Goal: Feedback & Contribution: Submit feedback/report problem

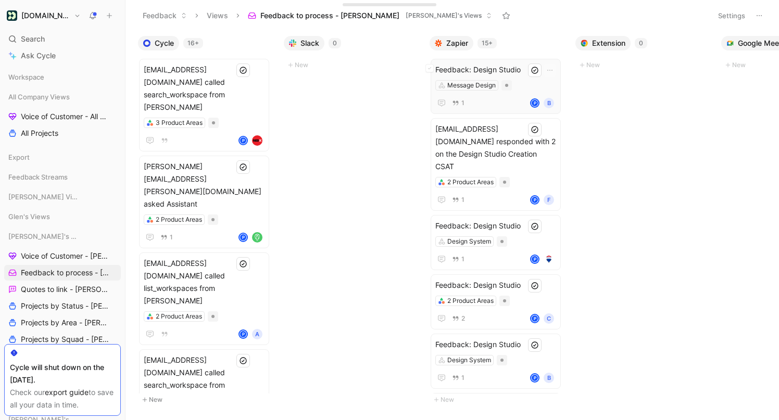
click at [510, 67] on span "Feedback: Design Studio" at bounding box center [495, 70] width 121 height 12
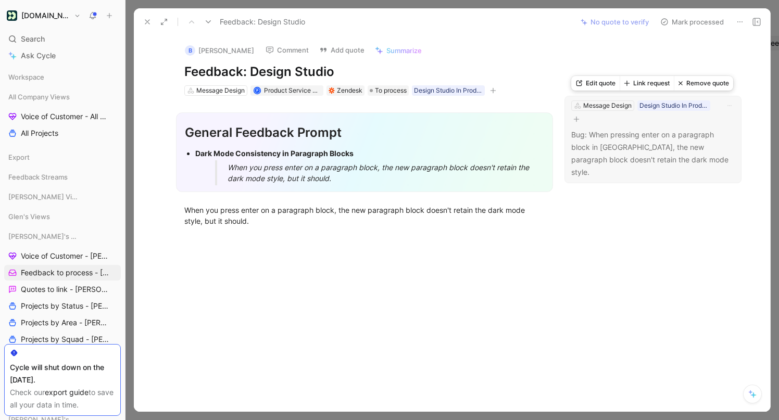
click at [648, 86] on button "Link request" at bounding box center [646, 83] width 54 height 15
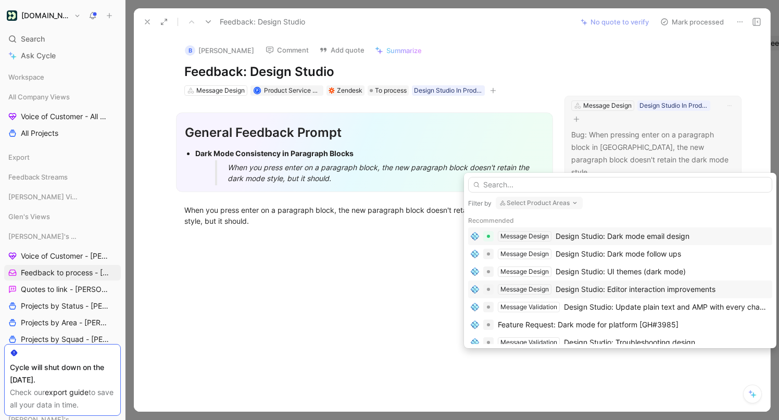
click at [634, 292] on div "Design Studio: Editor interaction improvements" at bounding box center [635, 289] width 160 height 12
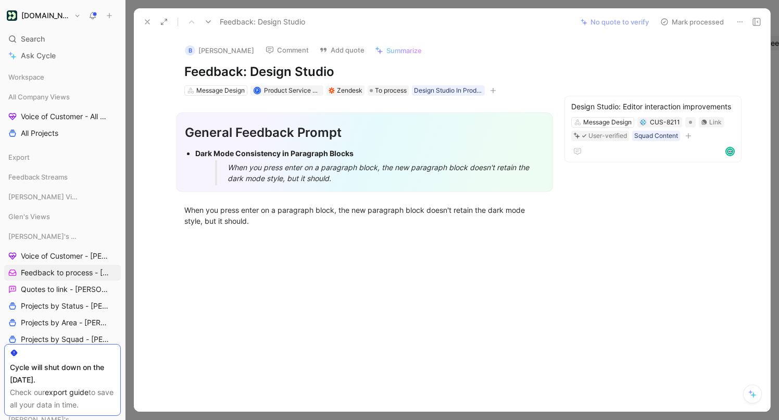
click at [686, 20] on button "Mark processed" at bounding box center [691, 22] width 73 height 15
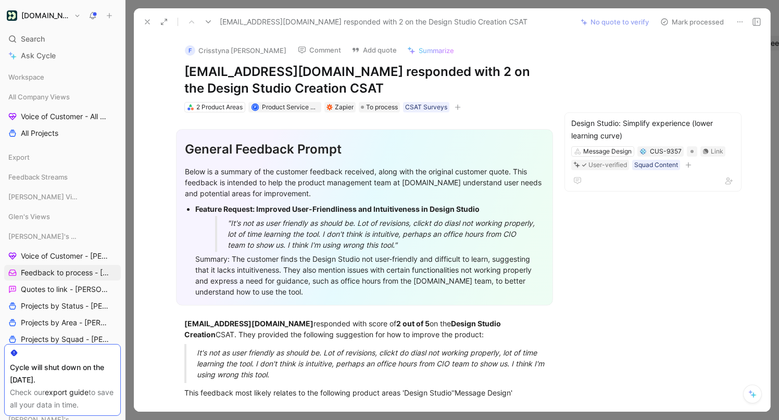
click at [688, 22] on button "Mark processed" at bounding box center [691, 22] width 73 height 15
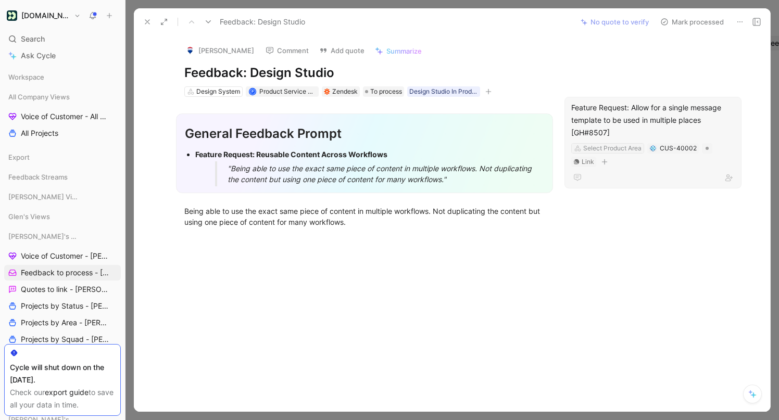
click at [618, 147] on div "Select Product Area" at bounding box center [612, 148] width 58 height 10
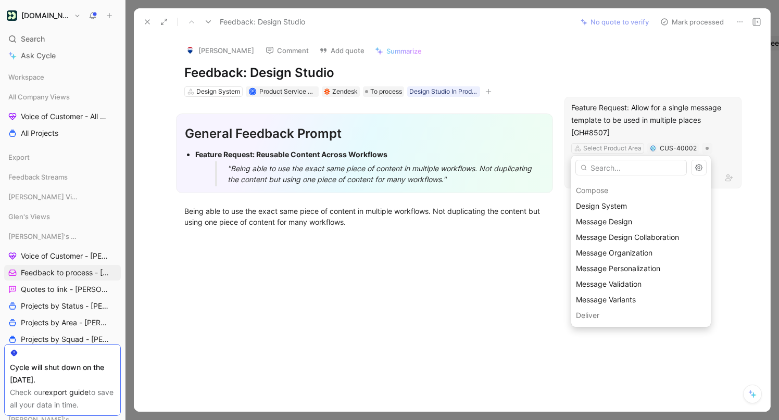
scroll to position [265, 0]
click at [629, 248] on span "Message Organization" at bounding box center [614, 250] width 77 height 9
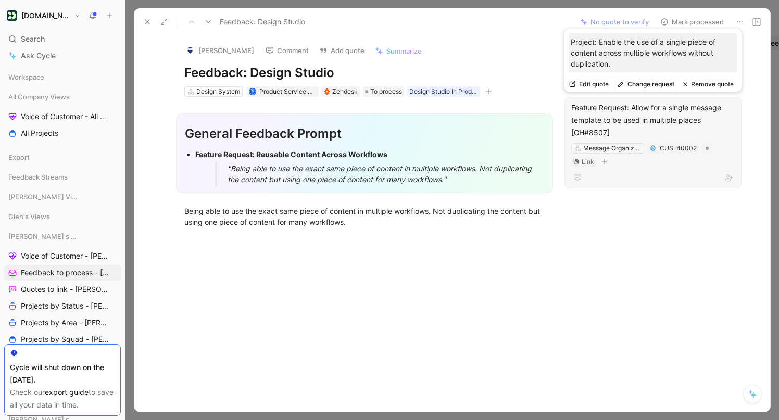
click at [648, 86] on button "Change request" at bounding box center [646, 84] width 66 height 15
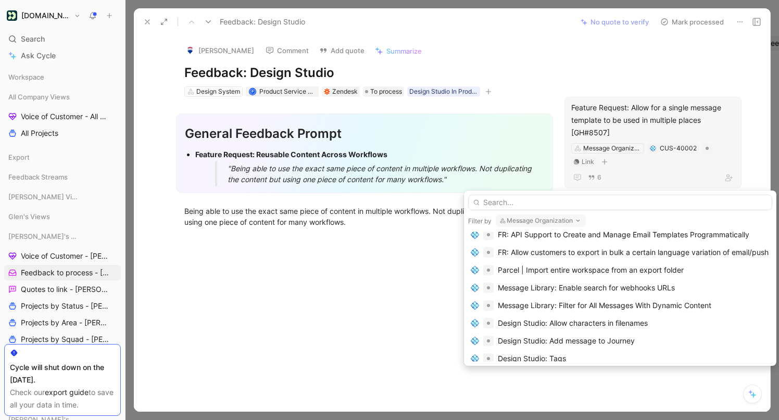
scroll to position [0, 0]
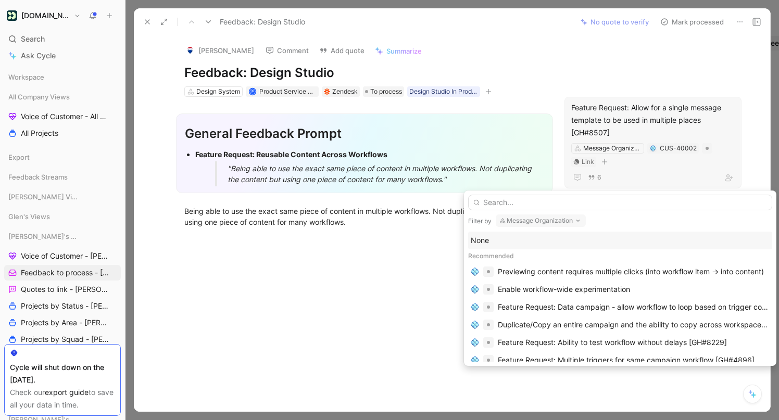
click at [536, 216] on button "Message Organization" at bounding box center [541, 220] width 90 height 12
click at [478, 246] on div "None" at bounding box center [620, 240] width 299 height 12
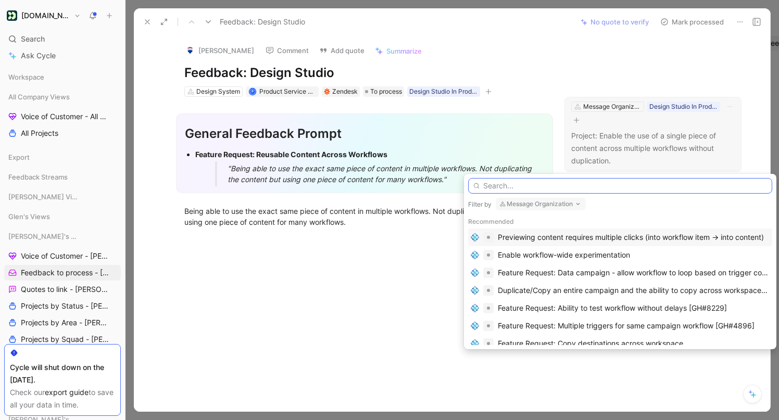
click at [526, 183] on input "text" at bounding box center [620, 186] width 304 height 16
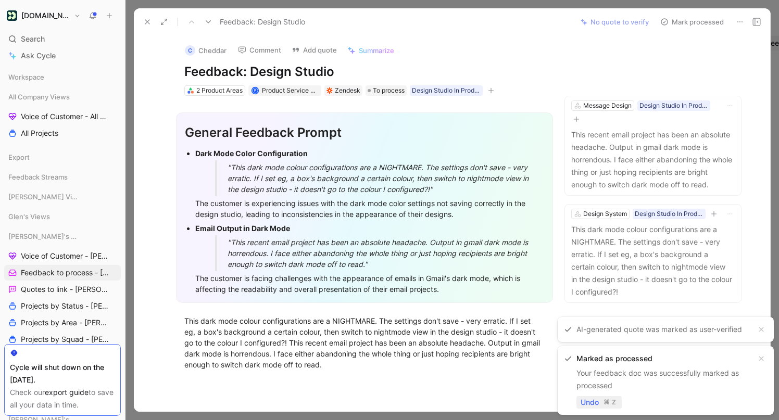
click at [585, 402] on span "Undo" at bounding box center [589, 402] width 18 height 12
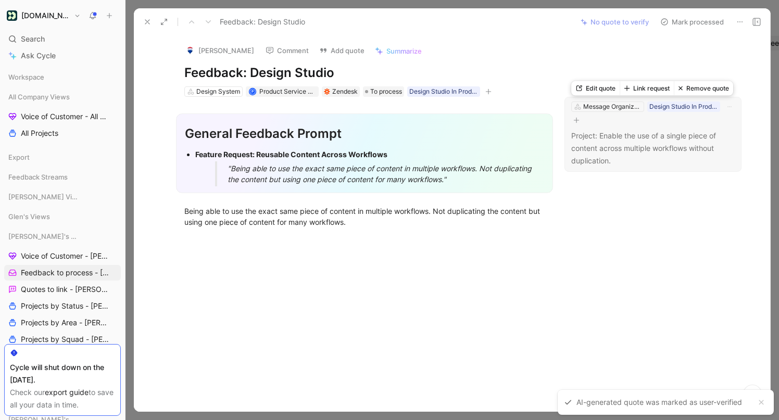
click at [649, 127] on div "Message Organization Design Studio In Product Feedback Project: Enable the use …" at bounding box center [652, 134] width 177 height 75
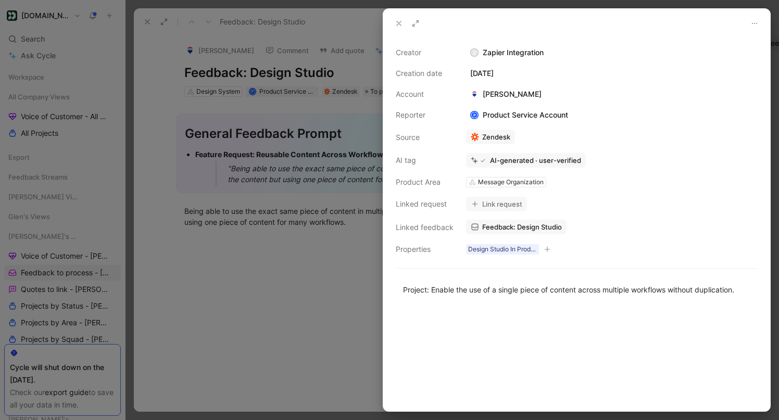
click at [508, 201] on button "Link request" at bounding box center [496, 204] width 61 height 15
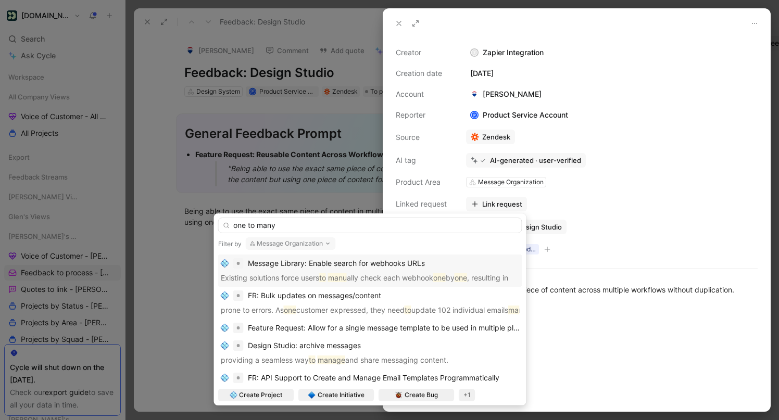
click at [310, 241] on button "Message Organization" at bounding box center [291, 243] width 90 height 12
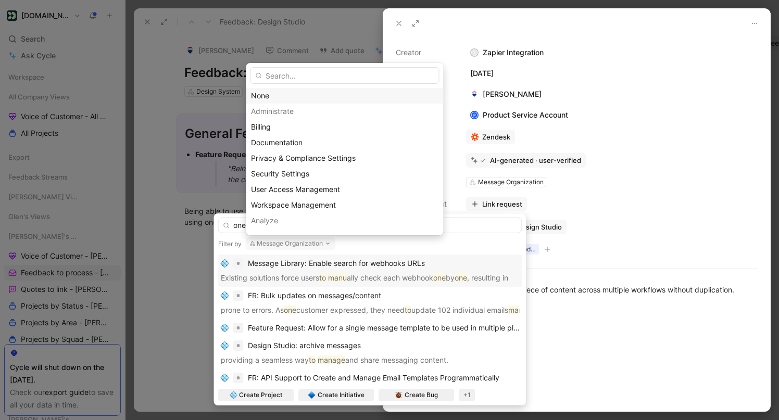
click at [280, 98] on div "None" at bounding box center [345, 96] width 188 height 12
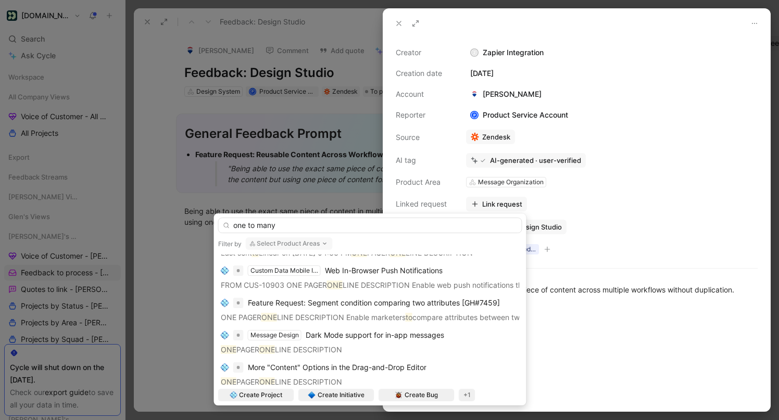
scroll to position [1065, 0]
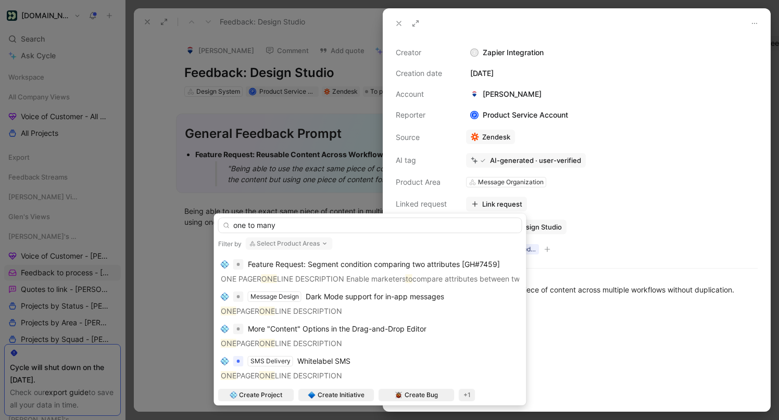
click at [295, 241] on button "Select Product Areas" at bounding box center [289, 243] width 87 height 12
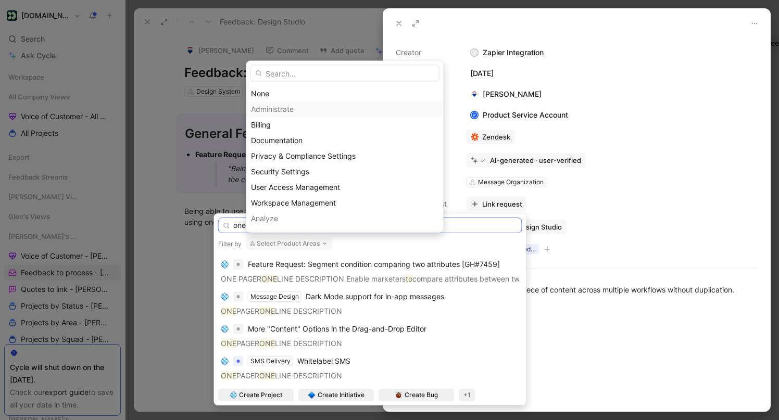
click at [235, 223] on input "one to many" at bounding box center [370, 226] width 304 height 16
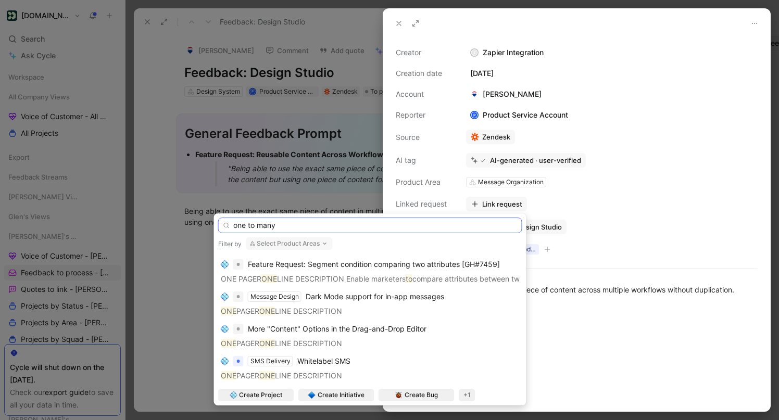
click at [235, 223] on input "one to many" at bounding box center [370, 226] width 304 height 16
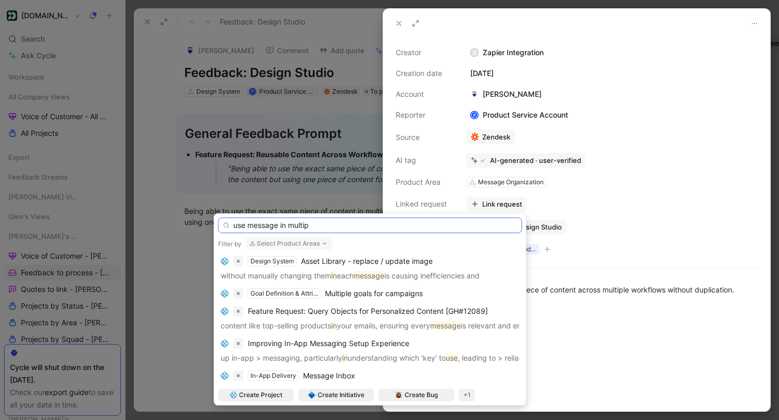
scroll to position [0, 0]
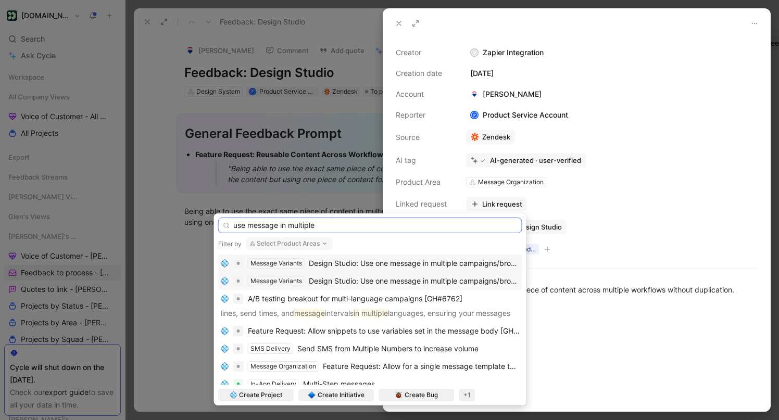
type input "use message in multiple"
click at [363, 259] on span "Design Studio: Use one message in multiple campaigns/broadcasts" at bounding box center [423, 263] width 229 height 9
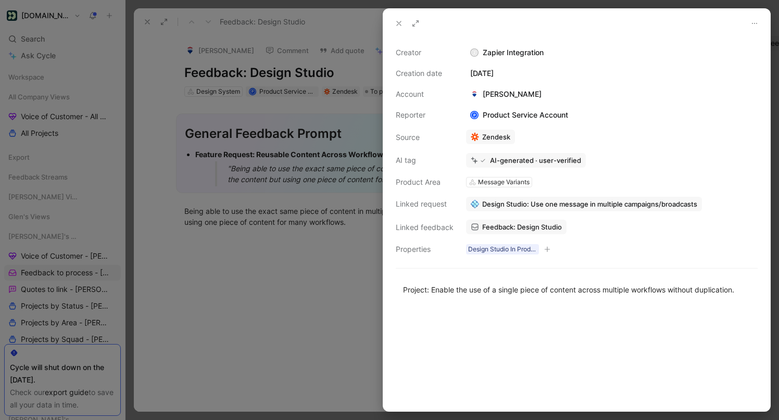
click at [396, 29] on button at bounding box center [398, 23] width 15 height 15
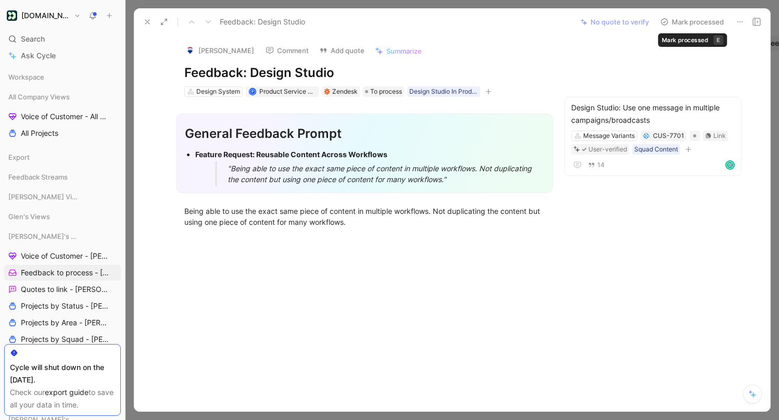
click at [691, 23] on button "Mark processed" at bounding box center [691, 22] width 73 height 15
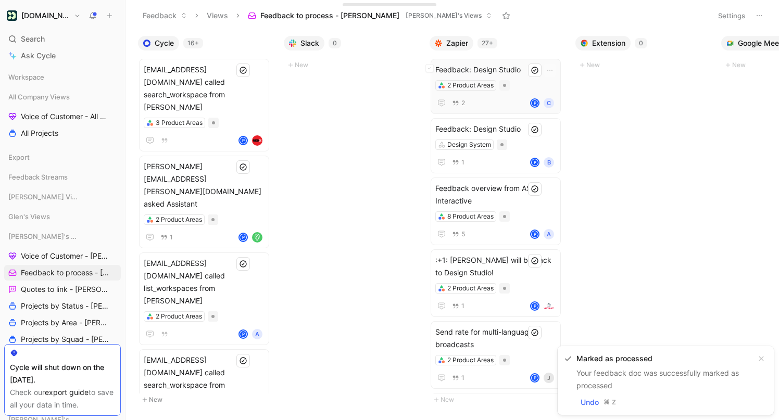
click at [522, 88] on div "2 Product Areas" at bounding box center [495, 85] width 121 height 10
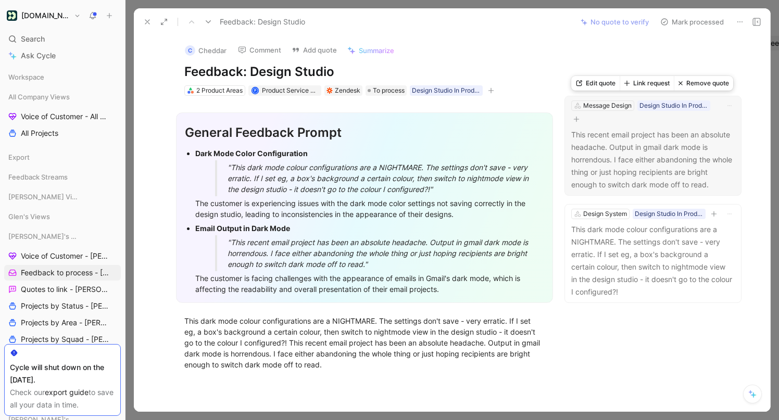
click at [654, 83] on button "Link request" at bounding box center [646, 83] width 54 height 15
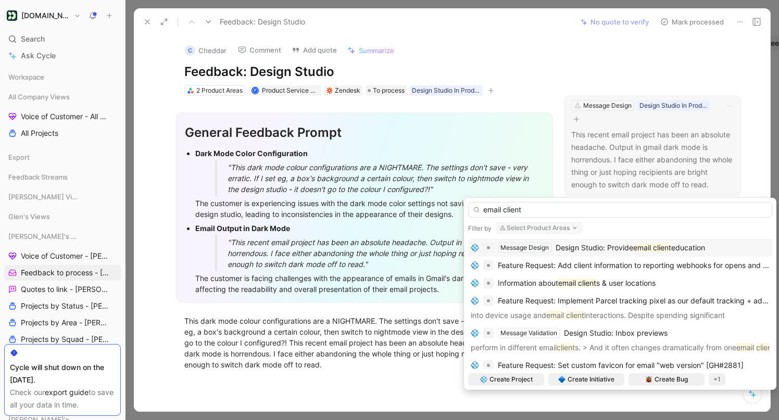
type input "email client"
click at [633, 248] on span "Design Studio: Provide" at bounding box center [594, 247] width 78 height 9
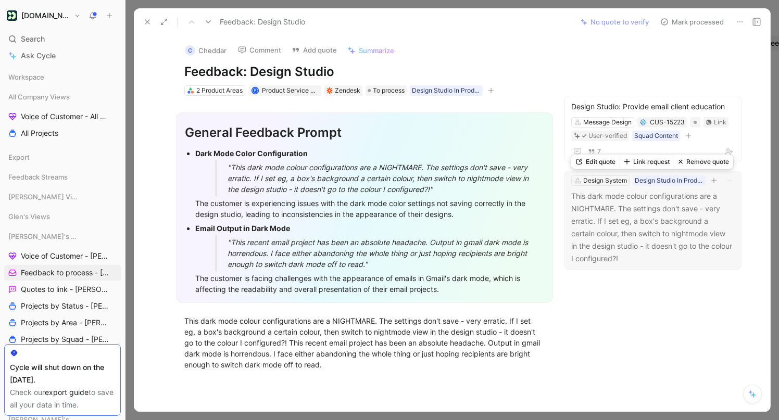
click at [668, 225] on p "This dark mode colour configurations are a NIGHTMARE. The settings don't save -…" at bounding box center [652, 227] width 163 height 75
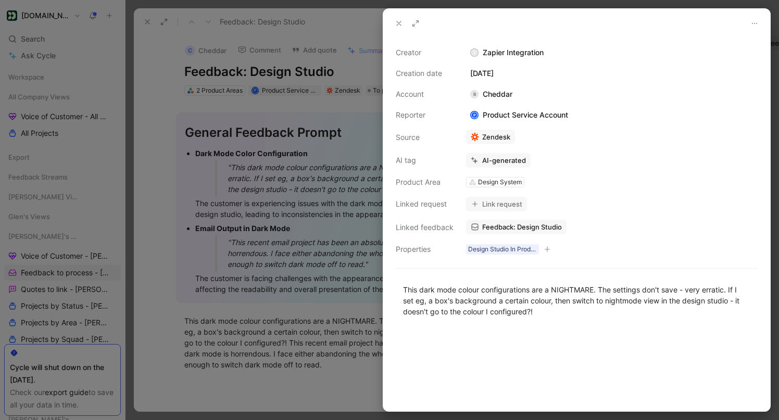
click at [502, 206] on button "Link request" at bounding box center [496, 204] width 61 height 15
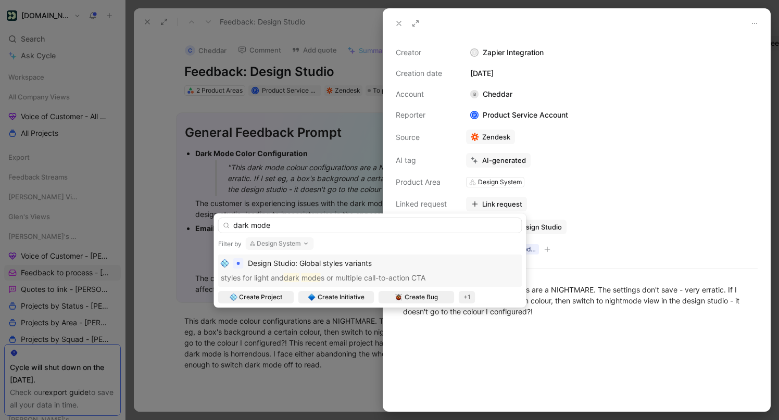
type input "dark mode"
click at [279, 240] on button "Design System" at bounding box center [280, 243] width 68 height 12
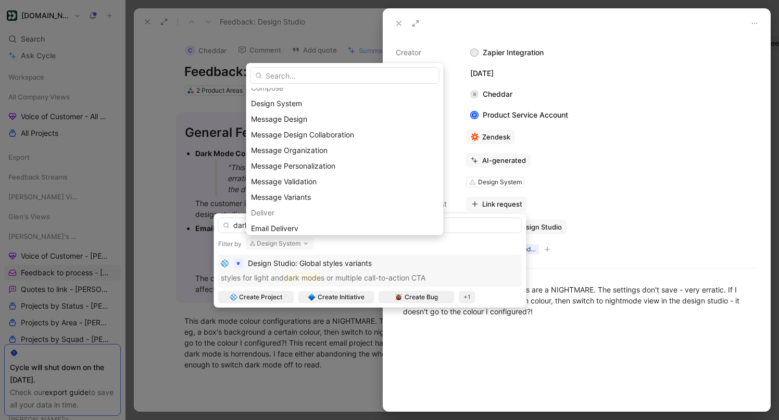
scroll to position [297, 0]
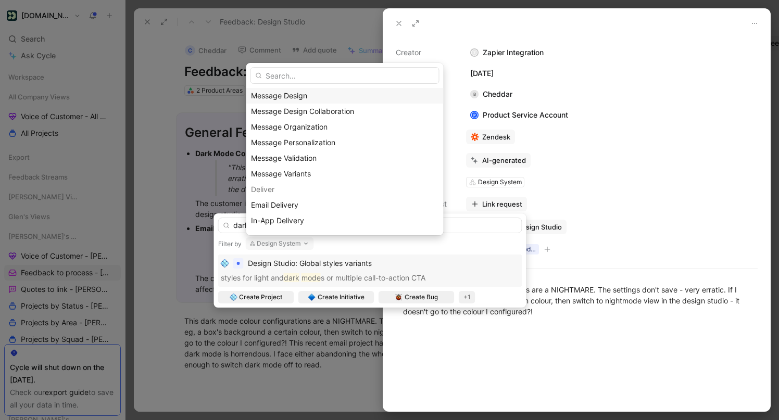
click at [289, 95] on span "Message Design" at bounding box center [279, 95] width 56 height 9
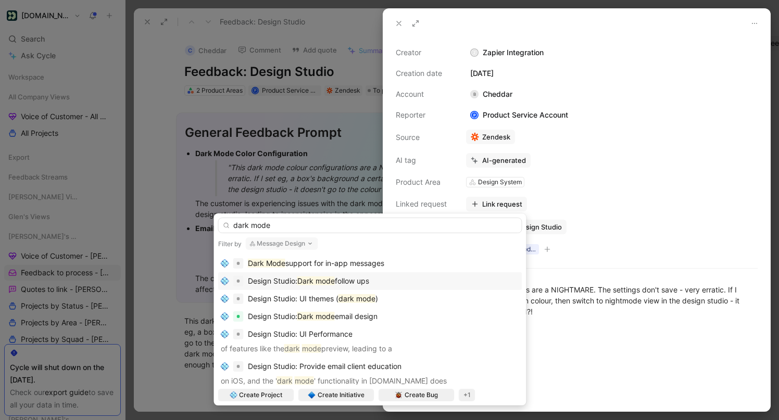
click at [397, 282] on div "Design Studio: Dark mode follow ups" at bounding box center [370, 281] width 299 height 12
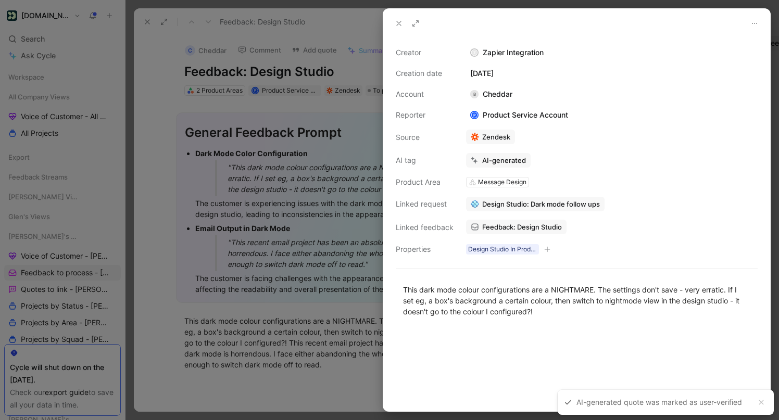
click at [399, 21] on icon at bounding box center [399, 23] width 8 height 8
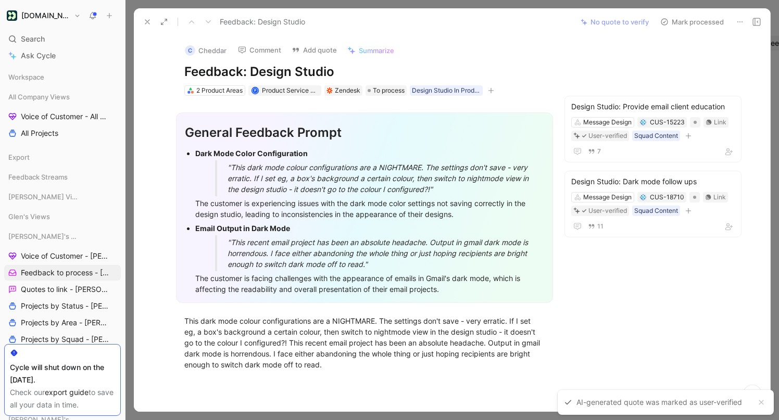
click at [698, 23] on button "Mark processed" at bounding box center [691, 22] width 73 height 15
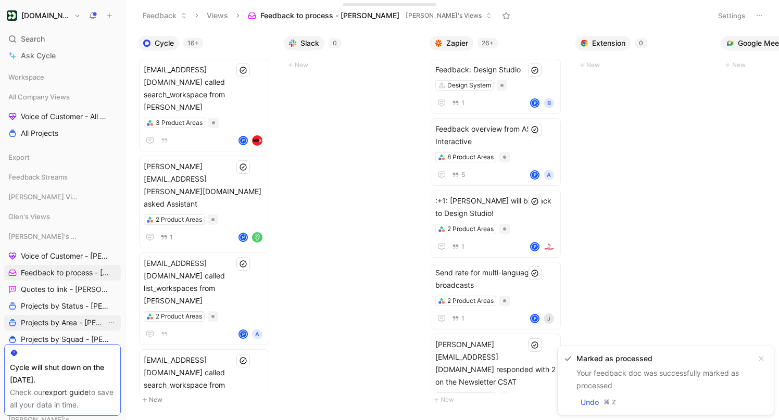
click at [79, 322] on span "Projects by Area - [PERSON_NAME]" at bounding box center [63, 323] width 85 height 10
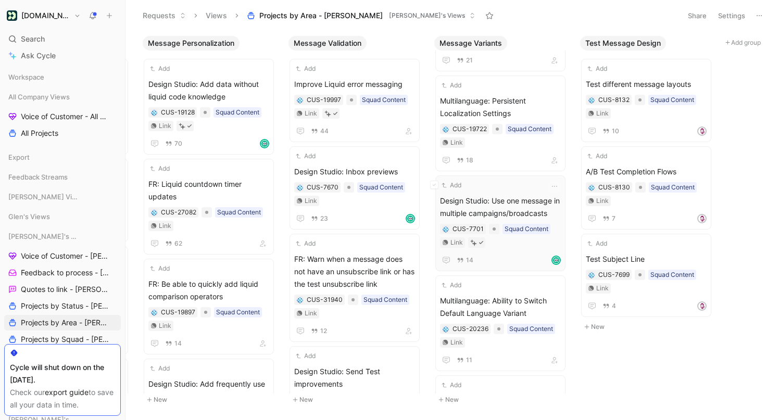
scroll to position [0, 725]
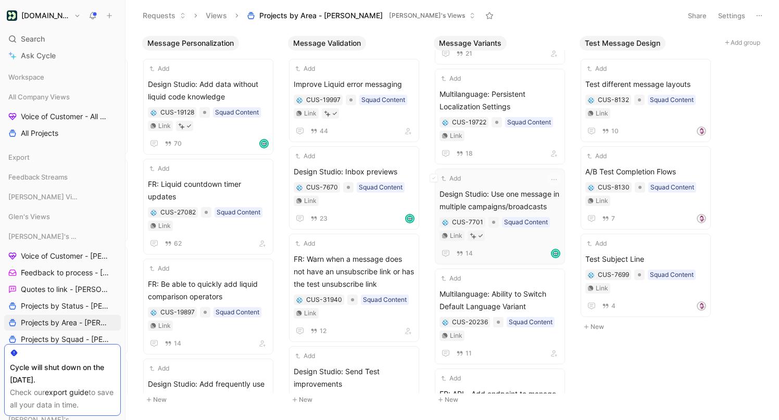
click at [527, 191] on span "Design Studio: Use one message in multiple campaigns/broadcasts" at bounding box center [499, 200] width 121 height 25
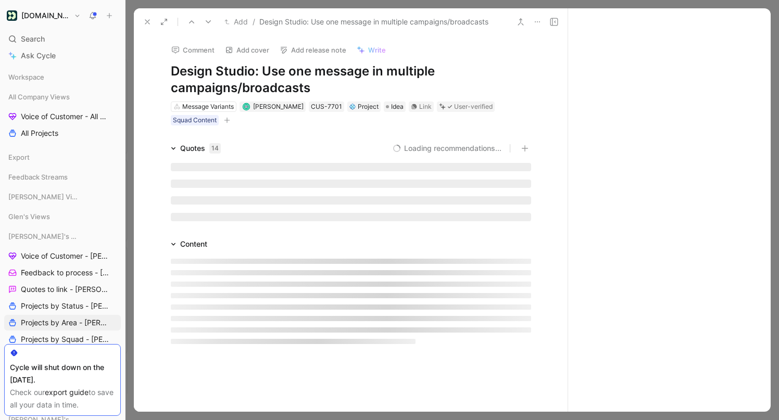
scroll to position [387, 0]
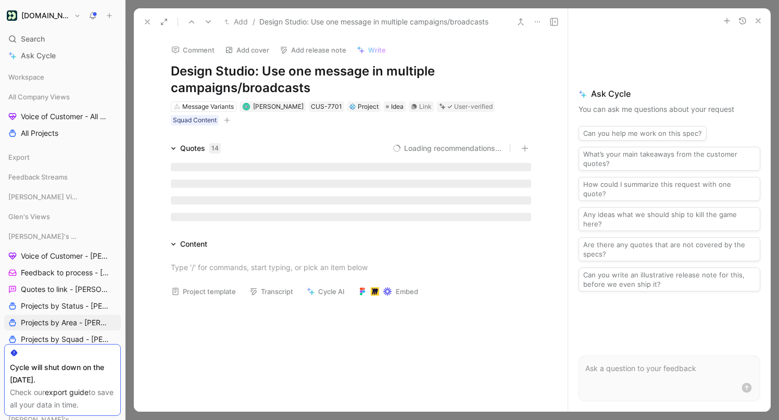
click at [521, 21] on icon at bounding box center [520, 22] width 8 height 8
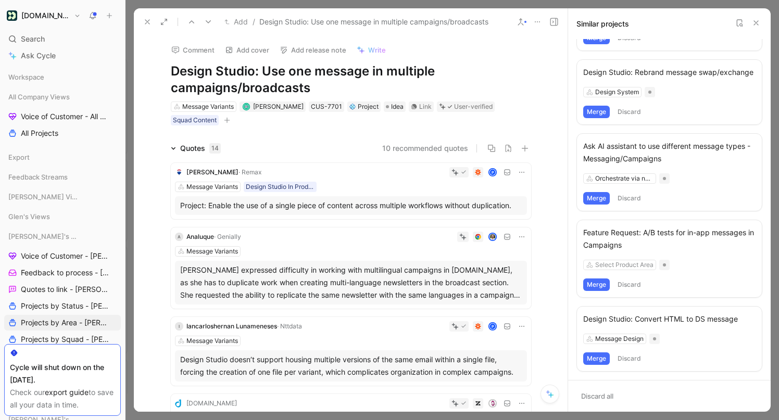
scroll to position [0, 0]
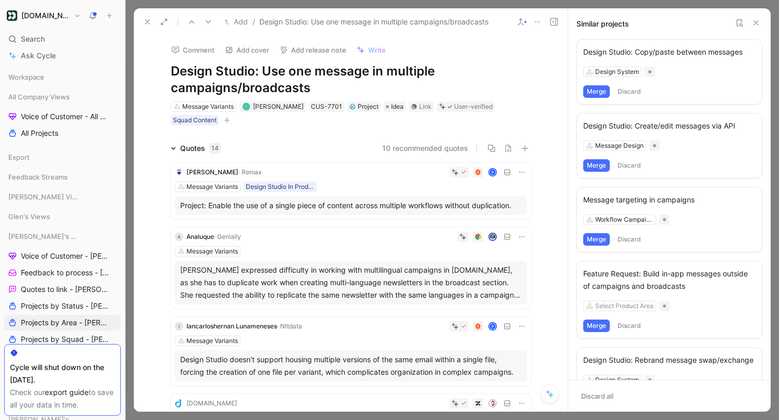
click at [737, 20] on use at bounding box center [739, 23] width 5 height 6
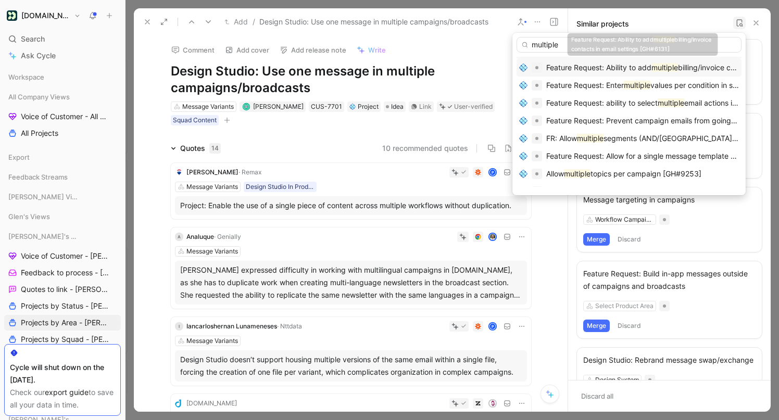
scroll to position [18, 0]
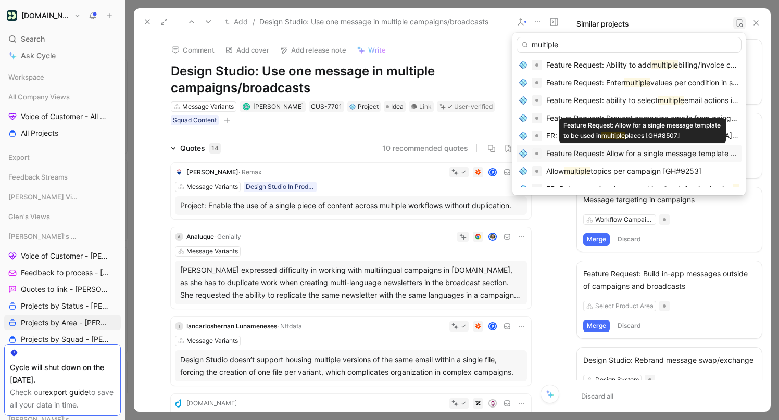
type input "multiple"
click at [681, 150] on span "Feature Request: Allow for a single message template to be used in" at bounding box center [660, 153] width 229 height 9
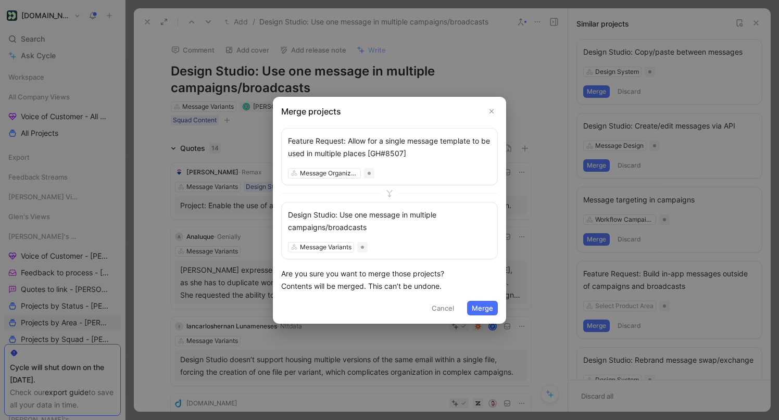
click at [487, 307] on button "Merge" at bounding box center [482, 308] width 31 height 15
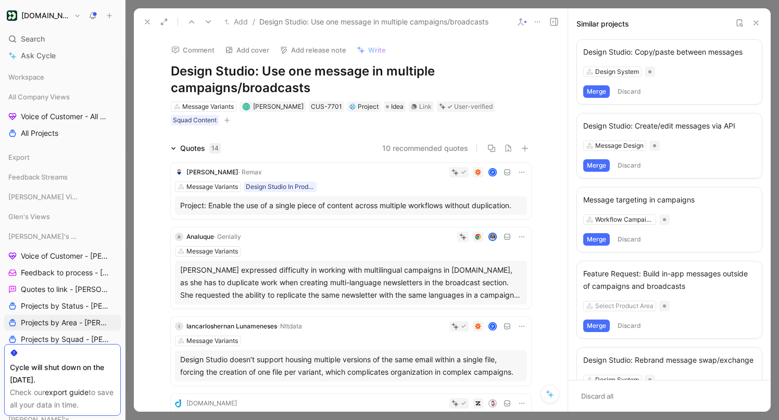
click at [757, 21] on use at bounding box center [756, 23] width 4 height 4
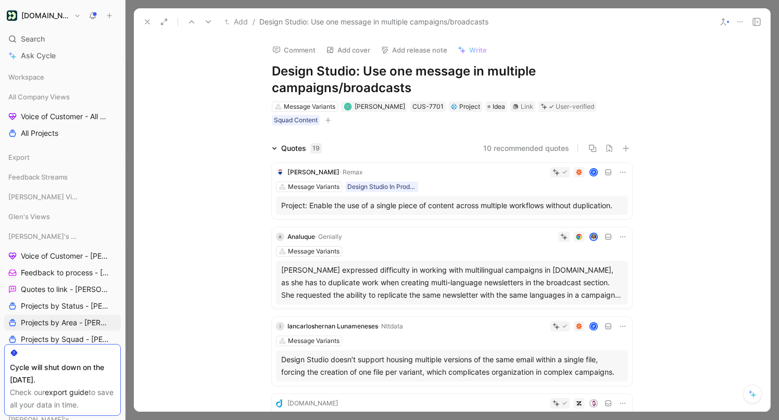
click at [147, 21] on use at bounding box center [147, 22] width 4 height 4
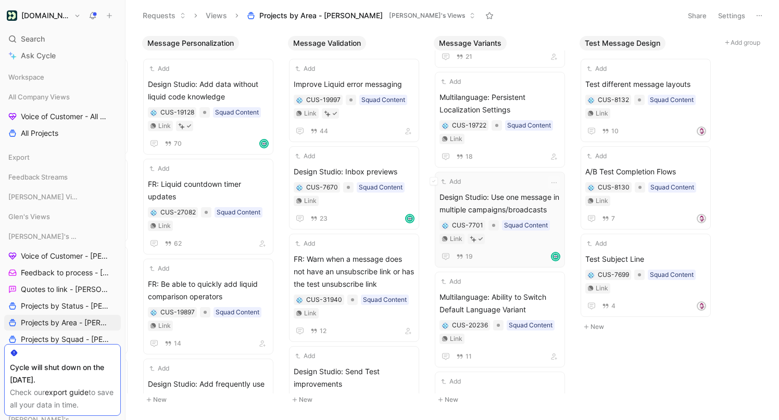
click at [513, 186] on div "Add" at bounding box center [492, 181] width 107 height 10
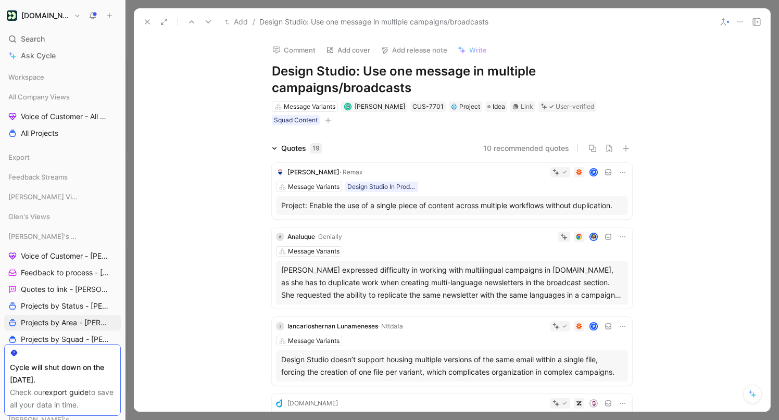
click at [145, 21] on icon at bounding box center [147, 22] width 8 height 8
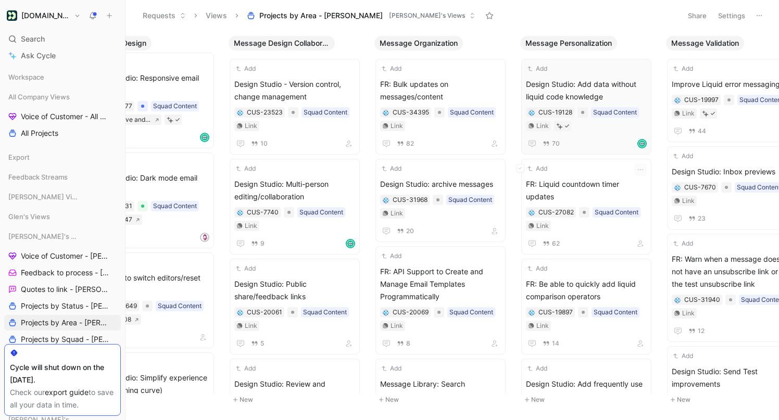
scroll to position [0, 335]
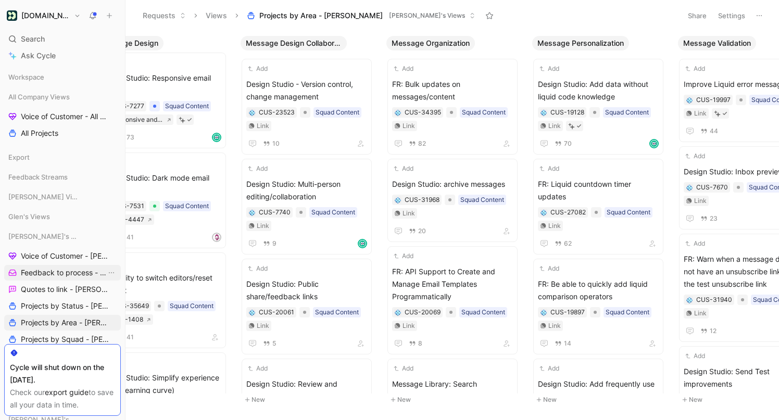
click at [71, 274] on span "Feedback to process - [PERSON_NAME]" at bounding box center [63, 273] width 85 height 10
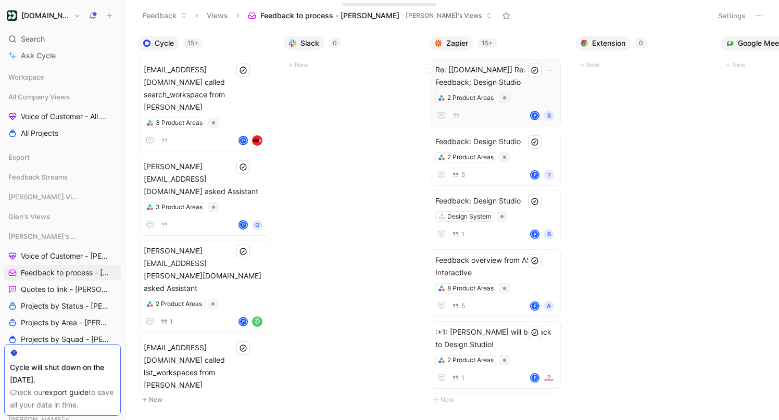
click at [485, 69] on span "Re: [Customer.io] Re: Feedback: Design Studio" at bounding box center [495, 76] width 121 height 25
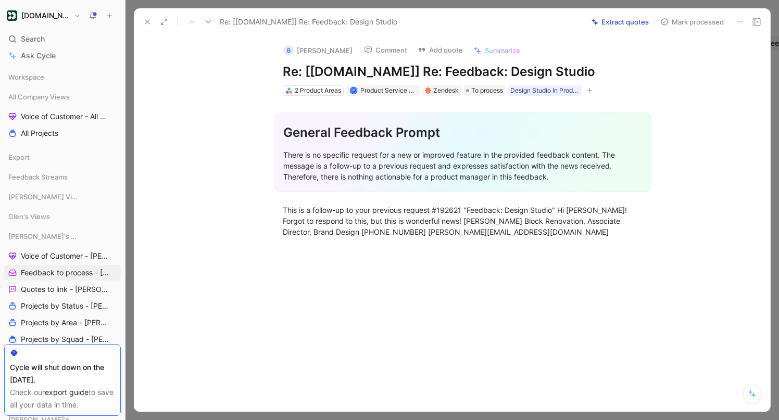
click at [693, 21] on button "Mark processed" at bounding box center [691, 22] width 73 height 15
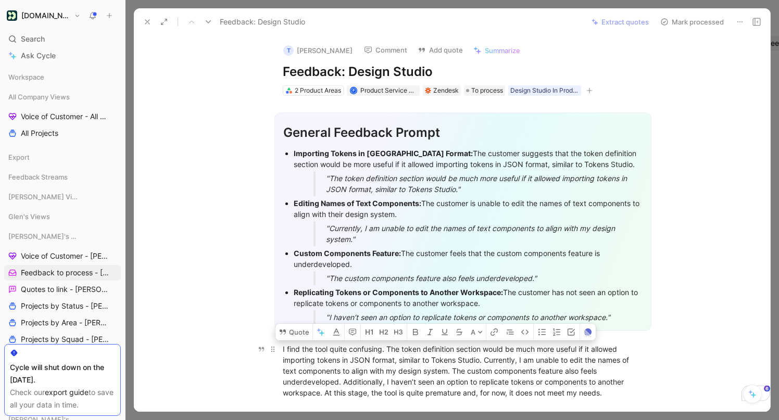
drag, startPoint x: 385, startPoint y: 348, endPoint x: 486, endPoint y: 363, distance: 102.0
click at [486, 363] on div "I find the tool quite confusing. The token definition section would be much mor…" at bounding box center [463, 371] width 360 height 55
click at [300, 331] on button "Quote" at bounding box center [293, 332] width 37 height 17
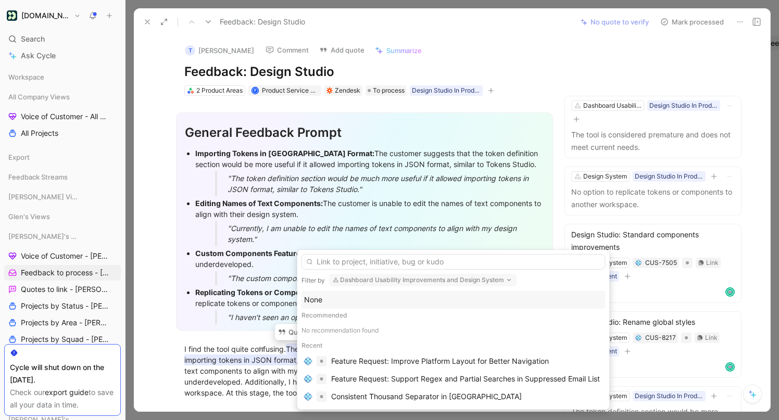
click at [404, 277] on button "Dashboard Usability Improvements and Design System" at bounding box center [423, 280] width 188 height 12
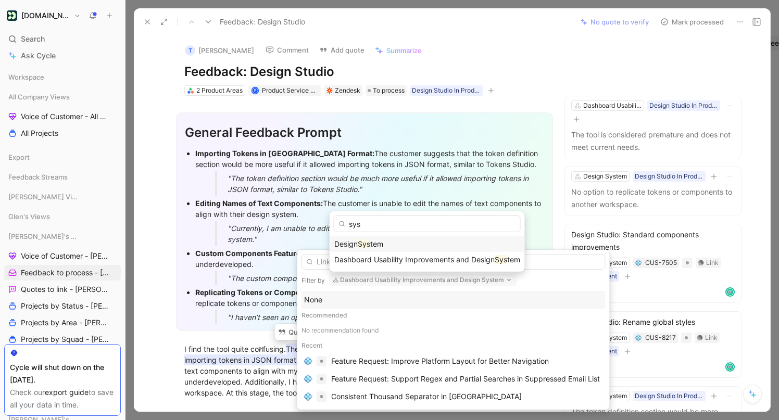
type input "sys"
click at [387, 247] on div "Design Sys tem" at bounding box center [427, 244] width 186 height 12
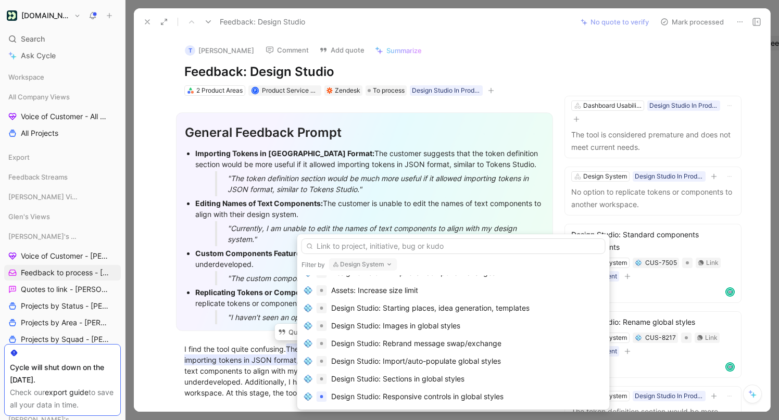
scroll to position [465, 0]
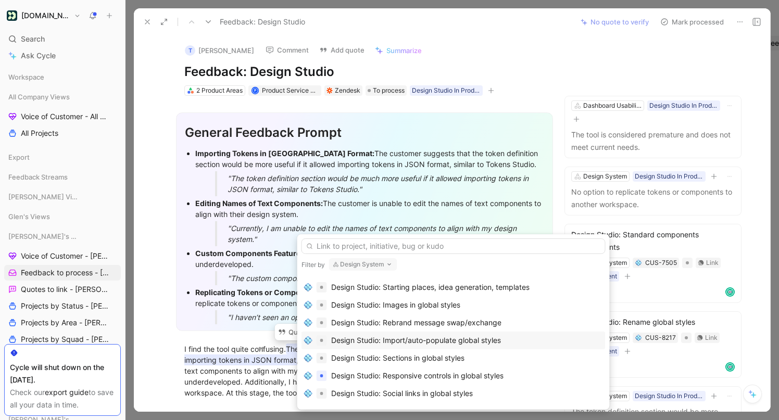
click at [480, 341] on div "Design Studio: Import/auto-populate global styles" at bounding box center [416, 340] width 170 height 12
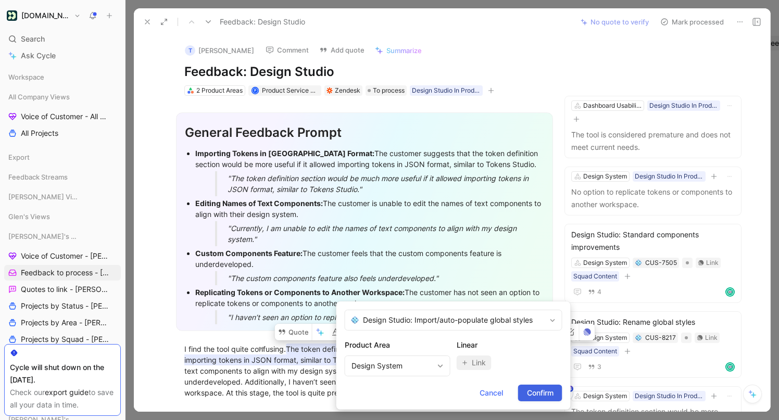
click at [540, 395] on span "Confirm" at bounding box center [540, 393] width 27 height 12
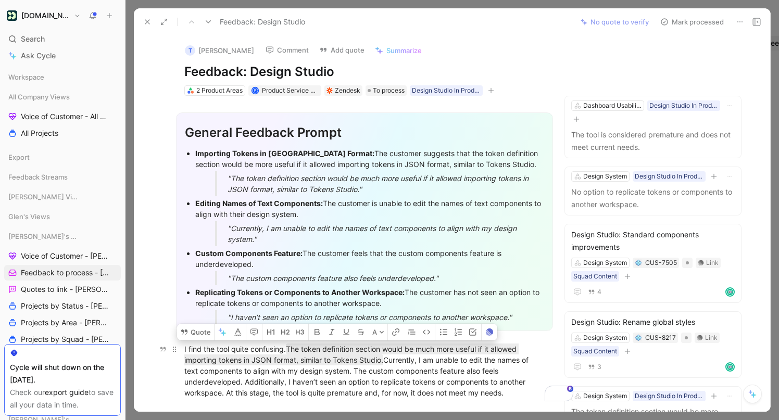
click at [301, 383] on div "I find the tool quite confusing. The token definition section would be much mor…" at bounding box center [364, 371] width 360 height 55
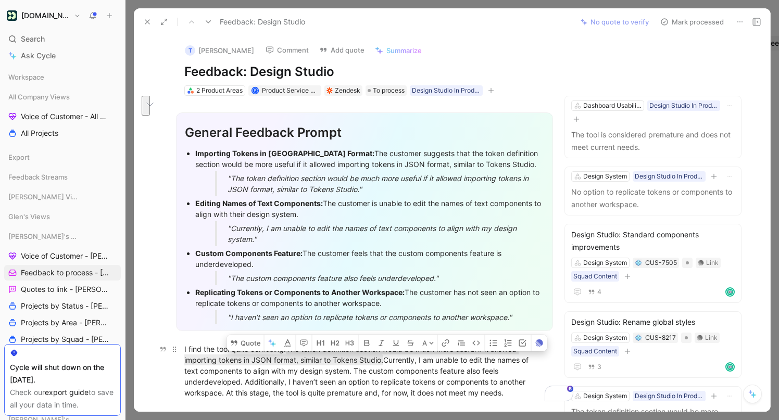
drag, startPoint x: 420, startPoint y: 358, endPoint x: 352, endPoint y: 372, distance: 69.1
click at [352, 372] on div "I find the tool quite confusing. The token definition section would be much mor…" at bounding box center [364, 371] width 360 height 55
click at [250, 345] on button "Quote" at bounding box center [245, 343] width 37 height 17
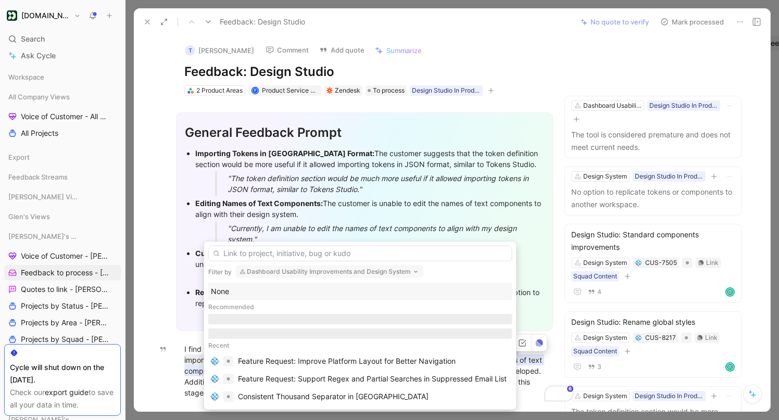
click at [332, 271] on button "Dashboard Usability Improvements and Design System" at bounding box center [330, 271] width 188 height 12
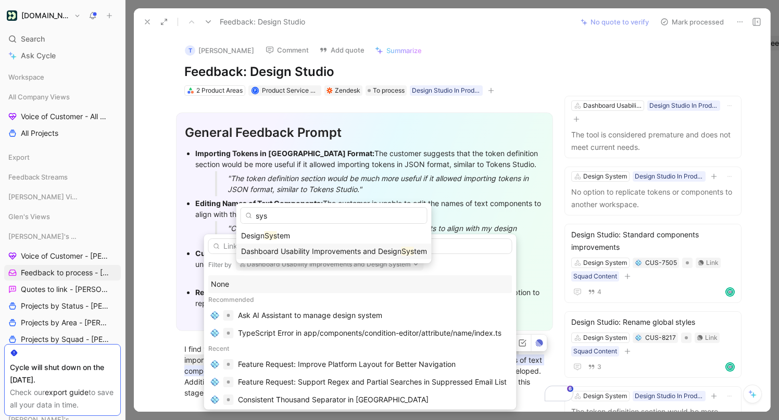
type input "syst"
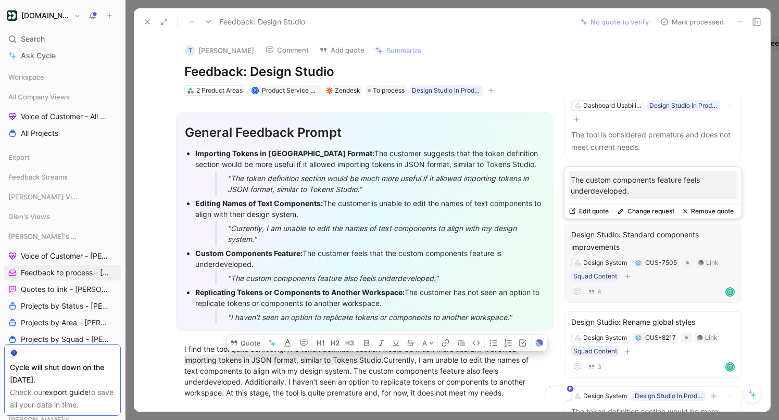
click at [651, 209] on button "Change request" at bounding box center [646, 211] width 66 height 15
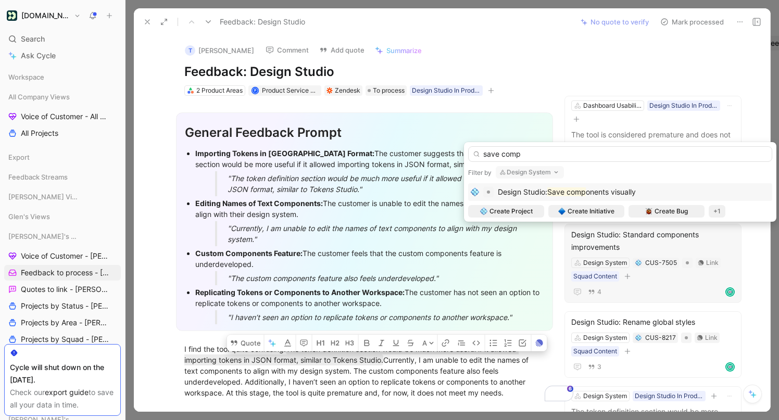
type input "save comp"
click at [601, 190] on span "onents visually" at bounding box center [611, 191] width 50 height 9
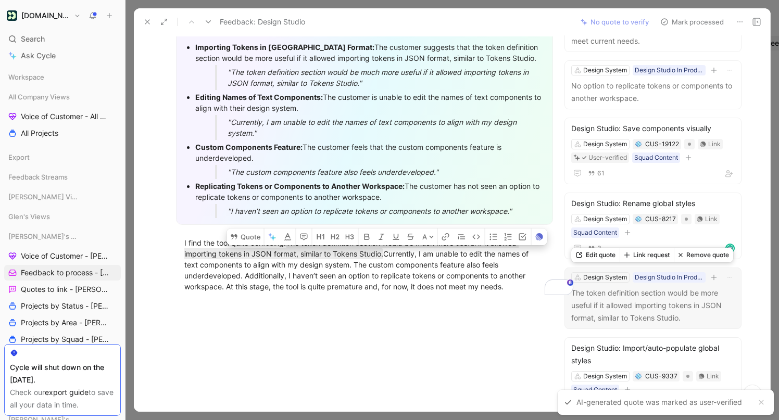
scroll to position [124, 0]
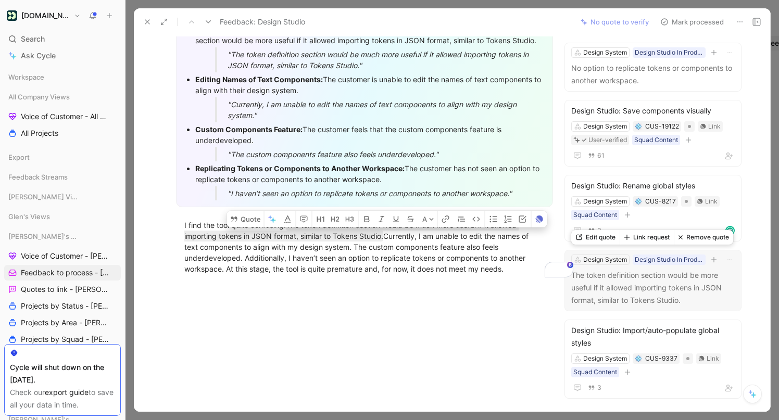
click at [704, 239] on button "Remove quote" at bounding box center [703, 237] width 59 height 15
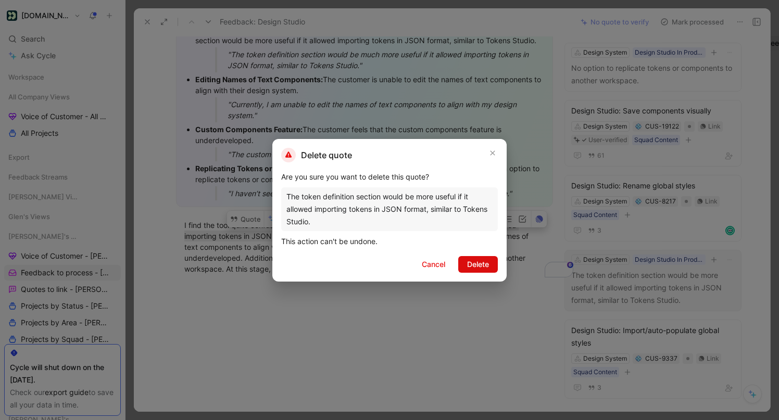
click at [477, 267] on span "Delete" at bounding box center [478, 264] width 22 height 12
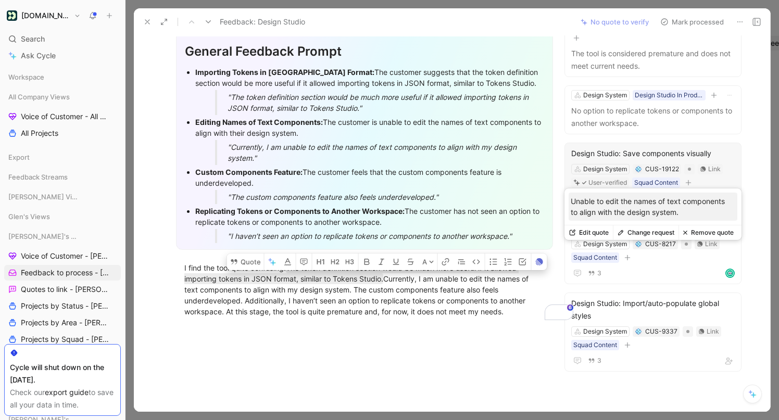
scroll to position [54, 0]
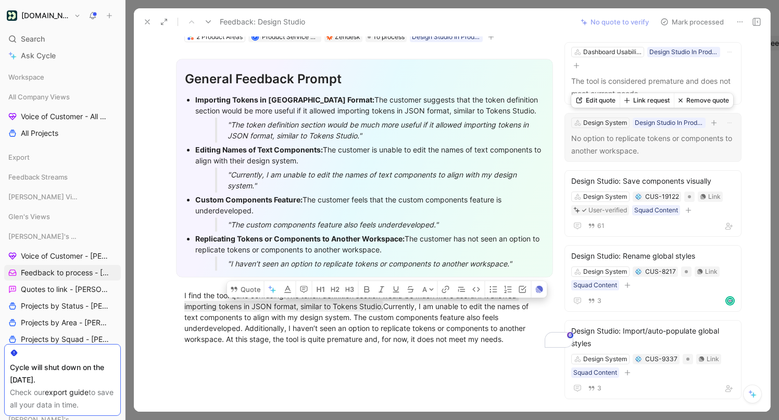
click at [657, 98] on button "Link request" at bounding box center [646, 100] width 54 height 15
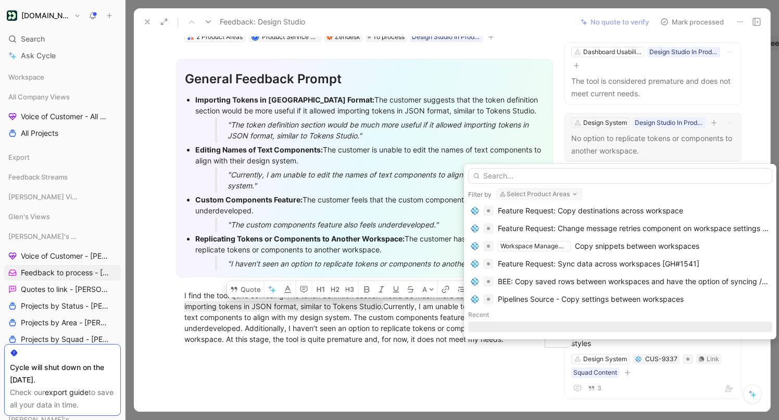
scroll to position [81, 0]
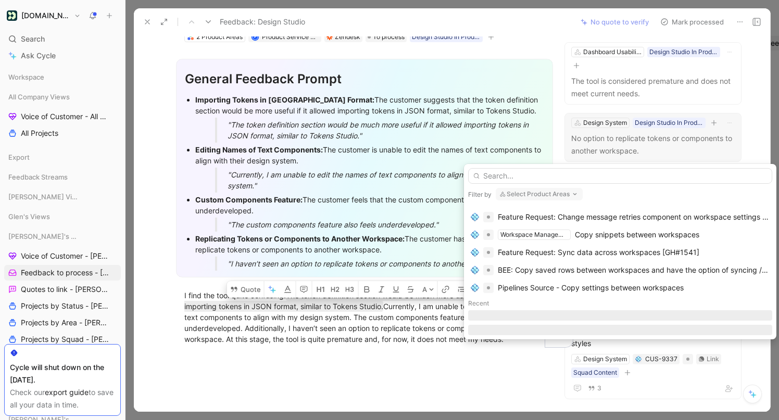
click at [546, 175] on input "text" at bounding box center [620, 176] width 304 height 16
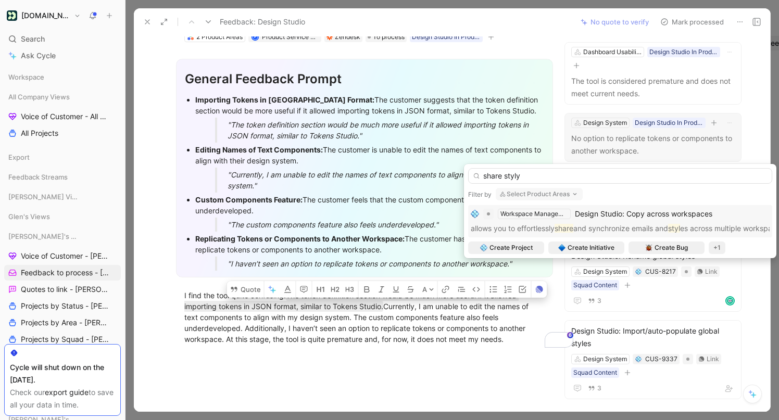
scroll to position [0, 0]
type input "share styles"
click at [611, 213] on span "Design Studio: Copy across workspaces" at bounding box center [643, 213] width 137 height 9
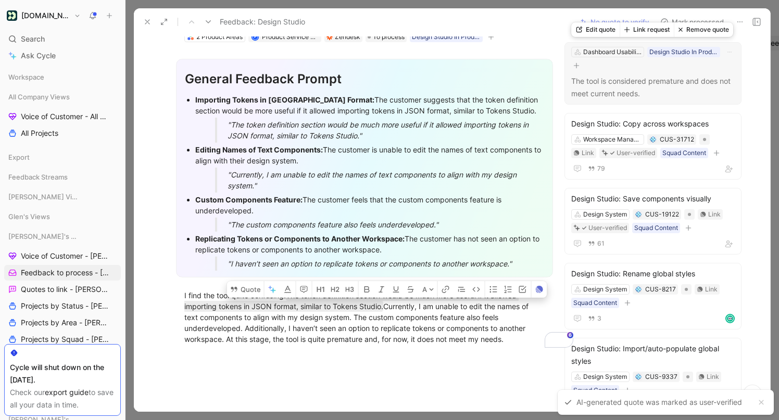
click at [704, 31] on button "Remove quote" at bounding box center [703, 29] width 59 height 15
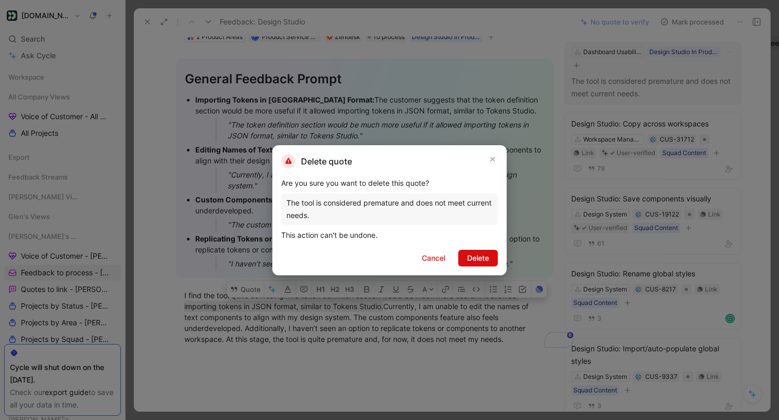
click at [490, 259] on button "Delete" at bounding box center [478, 258] width 40 height 17
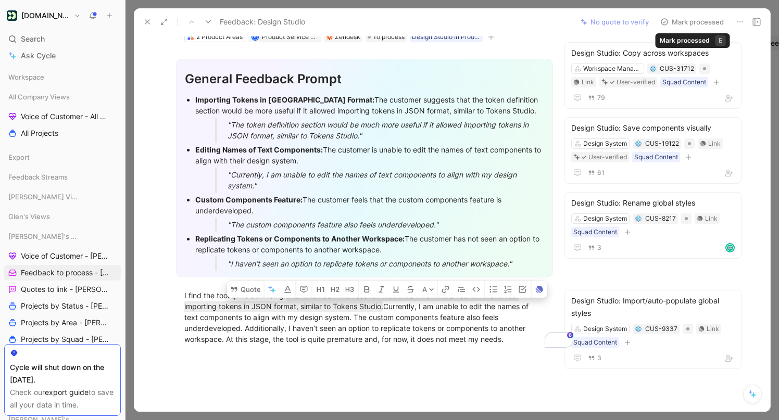
click at [698, 22] on button "Mark processed" at bounding box center [691, 22] width 73 height 15
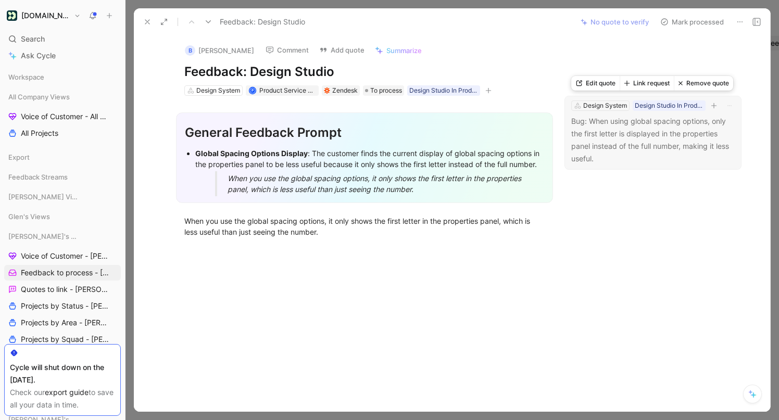
click at [702, 85] on button "Remove quote" at bounding box center [703, 83] width 59 height 15
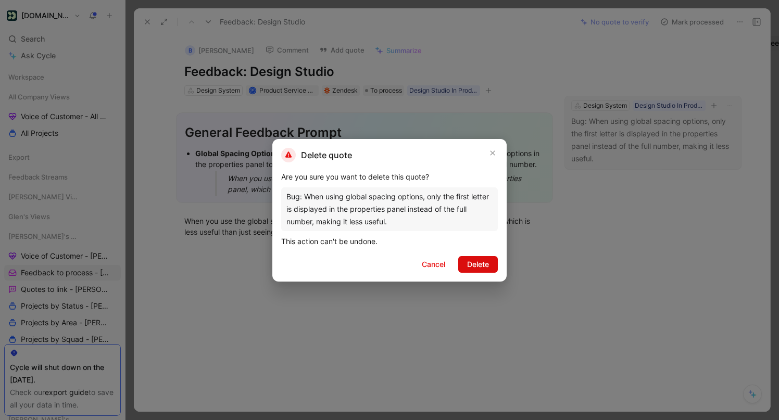
click at [473, 269] on span "Delete" at bounding box center [478, 264] width 22 height 12
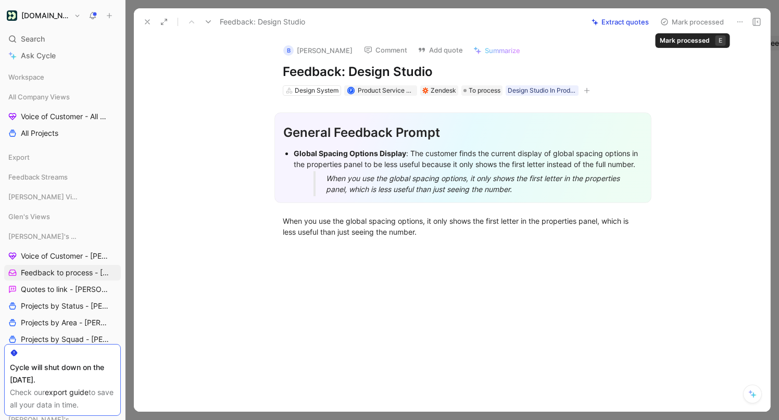
click at [698, 21] on button "Mark processed" at bounding box center [691, 22] width 73 height 15
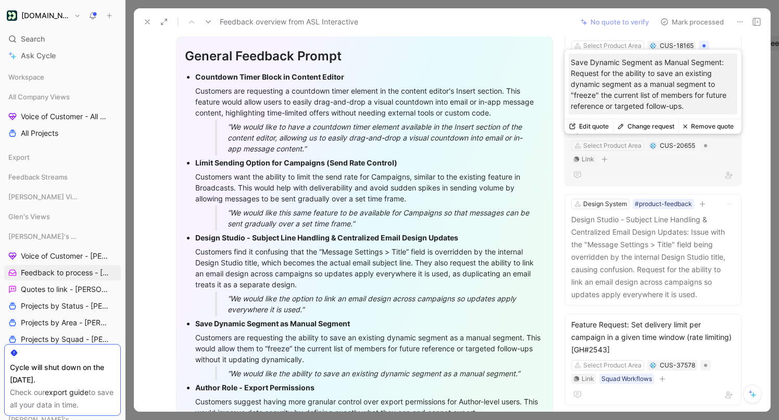
scroll to position [93, 0]
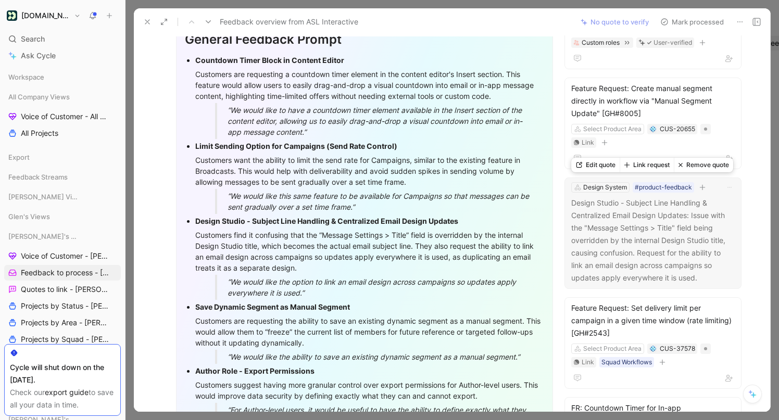
click at [638, 162] on button "Link request" at bounding box center [646, 165] width 54 height 15
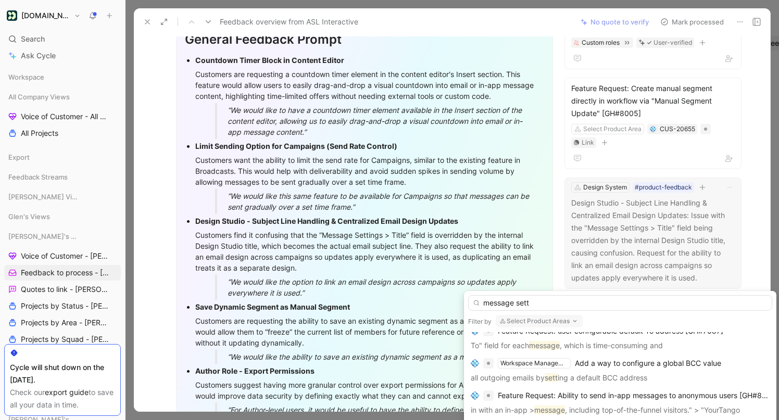
scroll to position [514, 0]
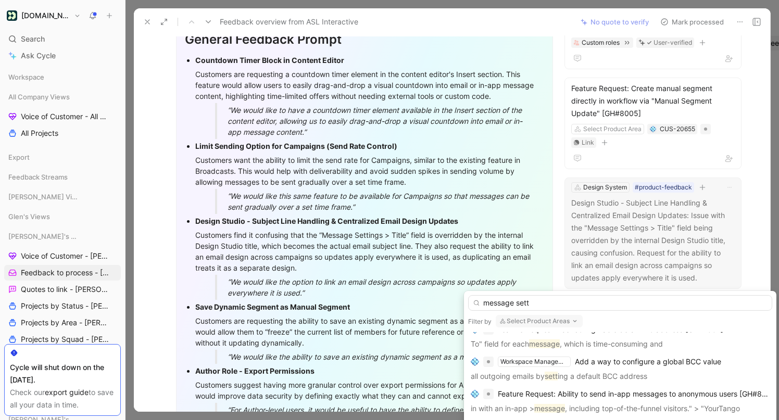
click at [537, 320] on button "Select Product Areas" at bounding box center [539, 321] width 87 height 12
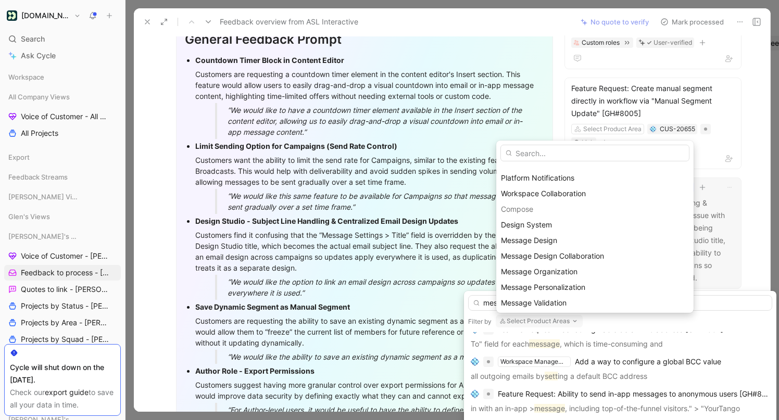
scroll to position [231, 0]
click at [547, 238] on span "Message Design" at bounding box center [529, 239] width 56 height 9
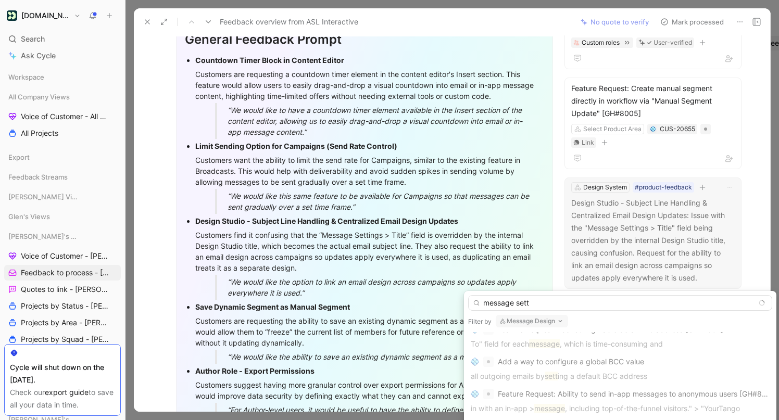
scroll to position [0, 0]
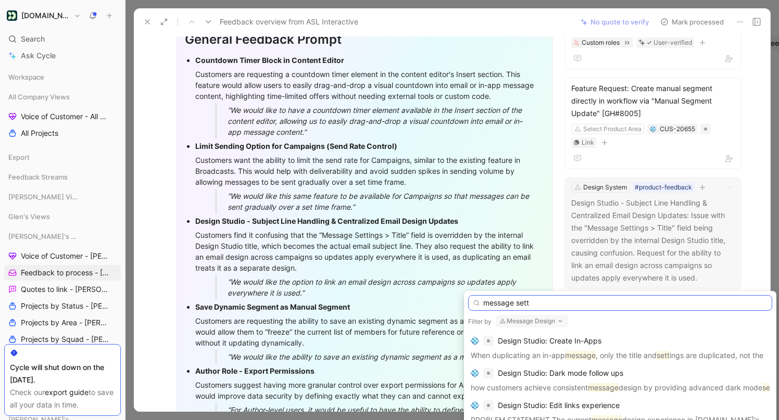
click at [516, 306] on input "message sett" at bounding box center [620, 303] width 304 height 16
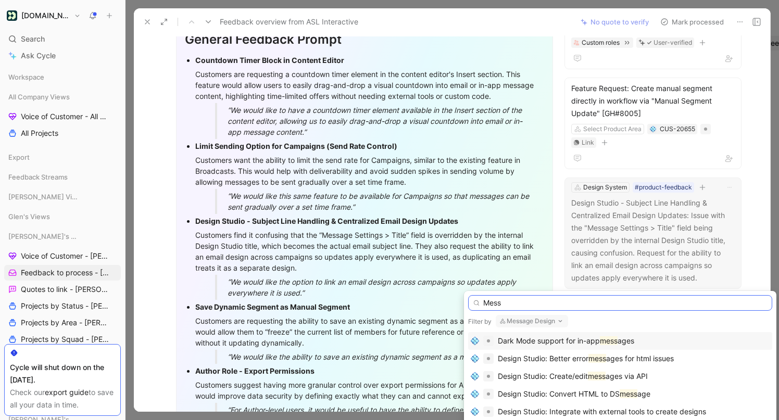
click at [505, 302] on input "Mess" at bounding box center [620, 303] width 304 height 16
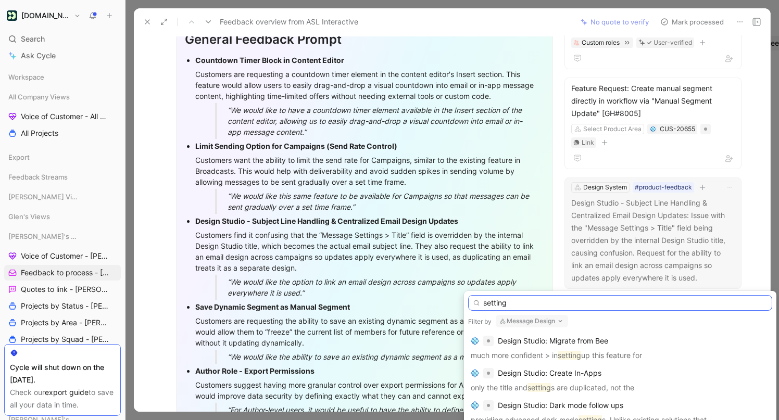
scroll to position [64, 0]
click at [491, 300] on input "setting" at bounding box center [620, 303] width 304 height 16
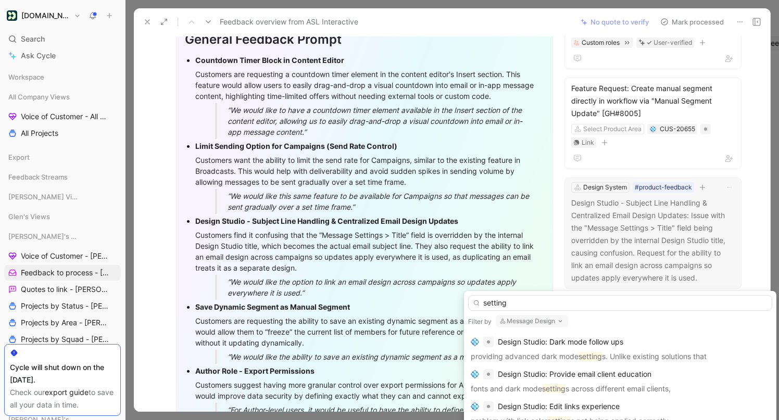
click at [533, 322] on button "Message Design" at bounding box center [532, 321] width 72 height 12
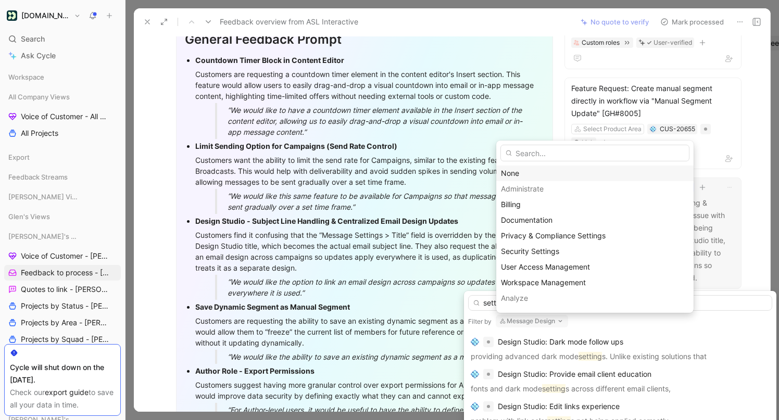
click at [537, 171] on div "None" at bounding box center [595, 173] width 188 height 12
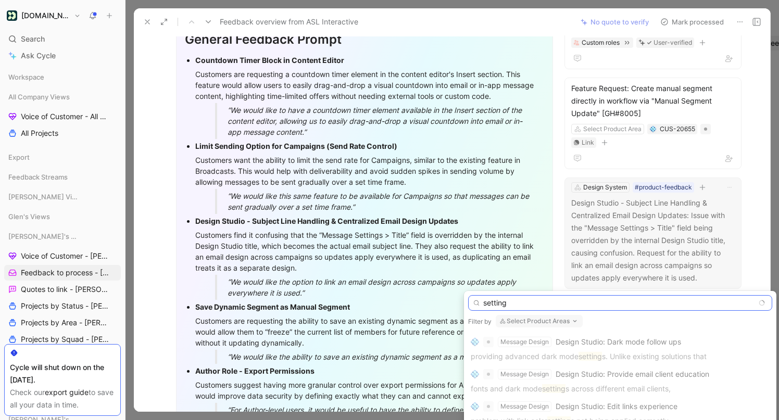
click at [496, 299] on input "setting" at bounding box center [620, 303] width 304 height 16
type input "N"
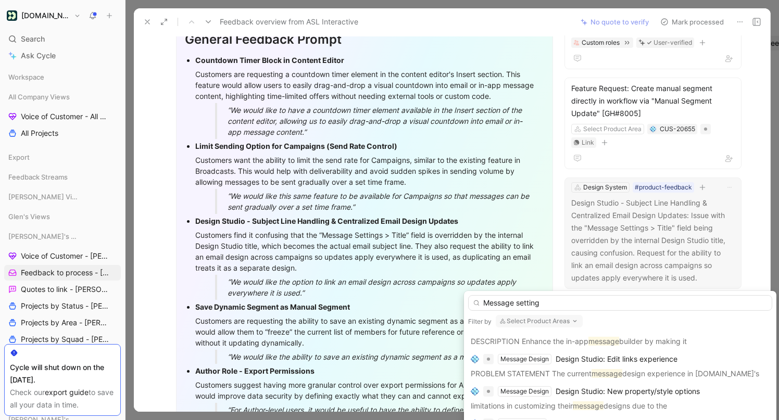
scroll to position [986, 0]
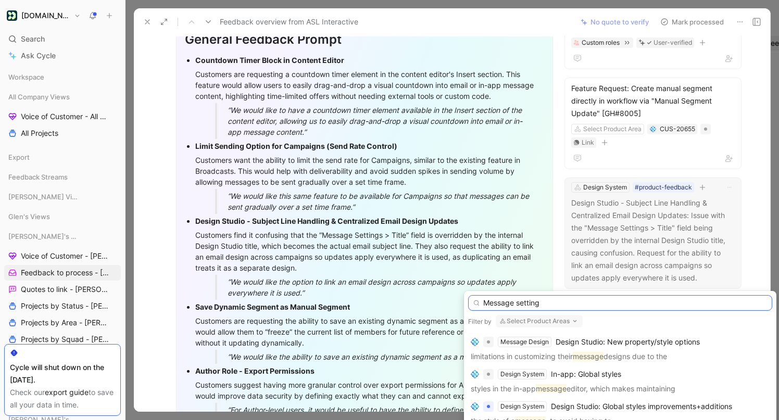
click at [536, 305] on input "Message setting" at bounding box center [620, 303] width 304 height 16
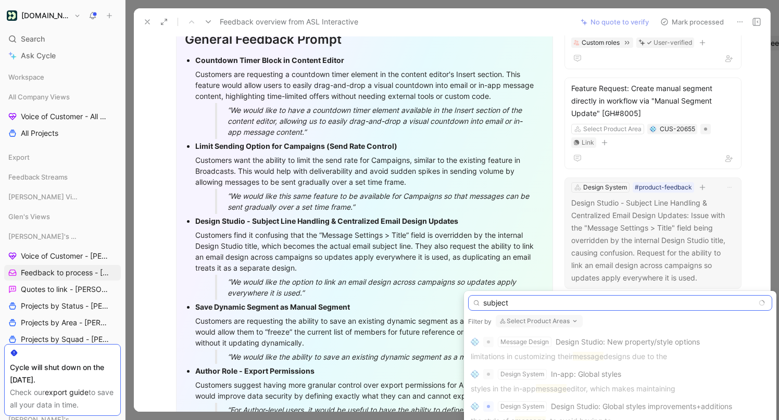
click at [523, 303] on input "subject" at bounding box center [620, 303] width 304 height 16
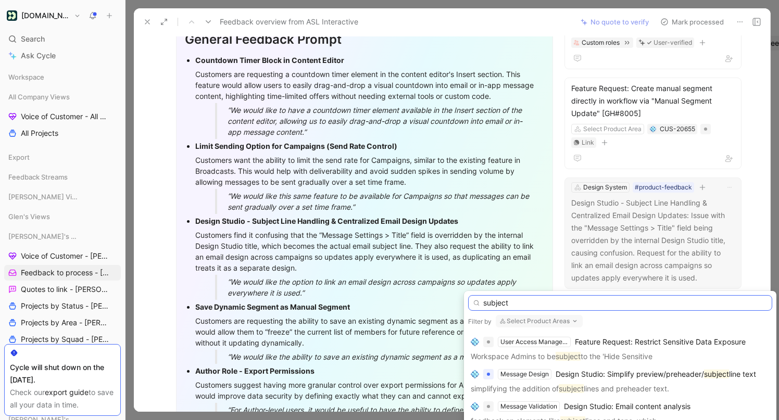
scroll to position [346, 0]
type input "subject"
click at [622, 371] on span "Design Studio: Simplify preview/preheader/" at bounding box center [629, 374] width 148 height 9
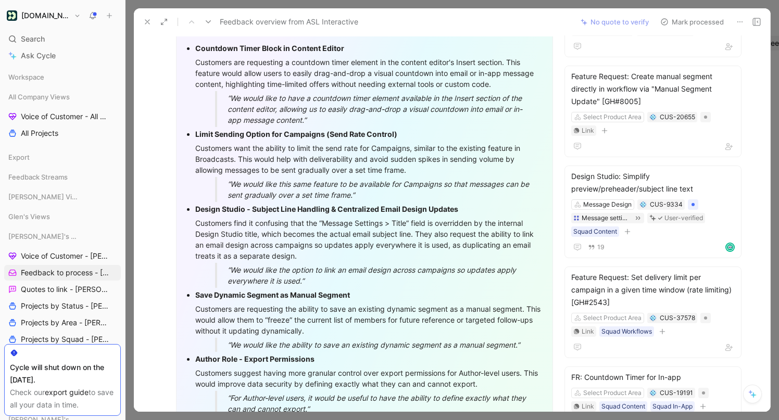
scroll to position [0, 0]
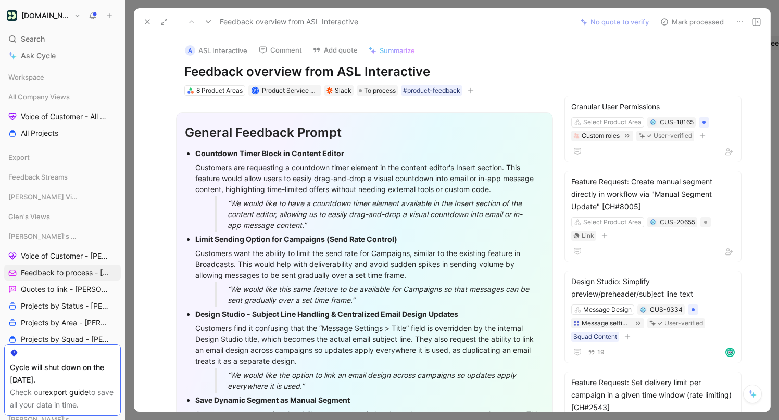
click at [690, 15] on button "Mark processed" at bounding box center [691, 22] width 73 height 15
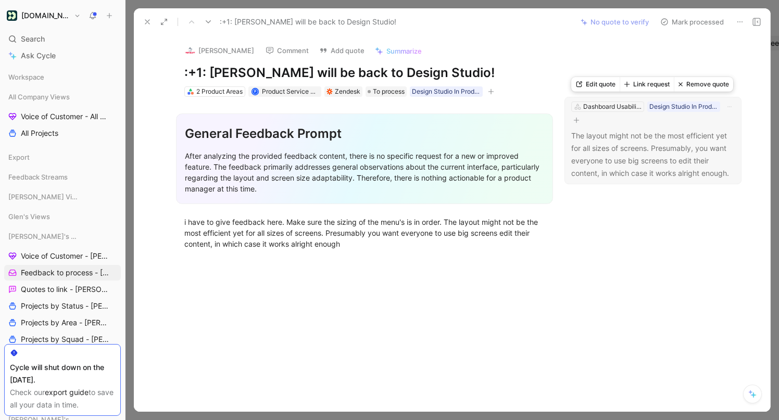
click at [647, 85] on button "Link request" at bounding box center [646, 84] width 54 height 15
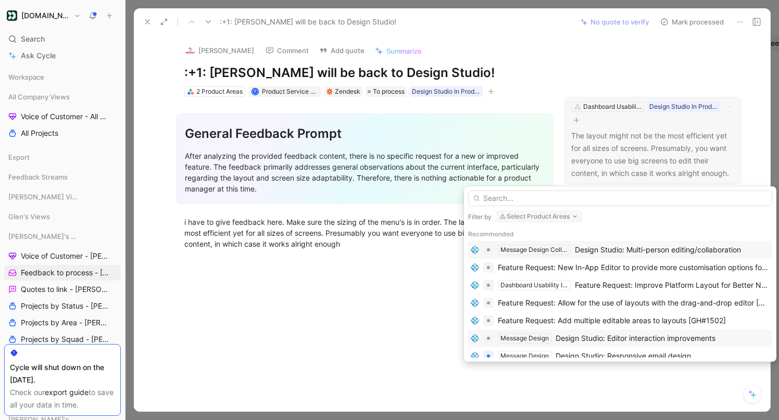
click at [618, 338] on div "Design Studio: Editor interaction improvements" at bounding box center [635, 338] width 160 height 12
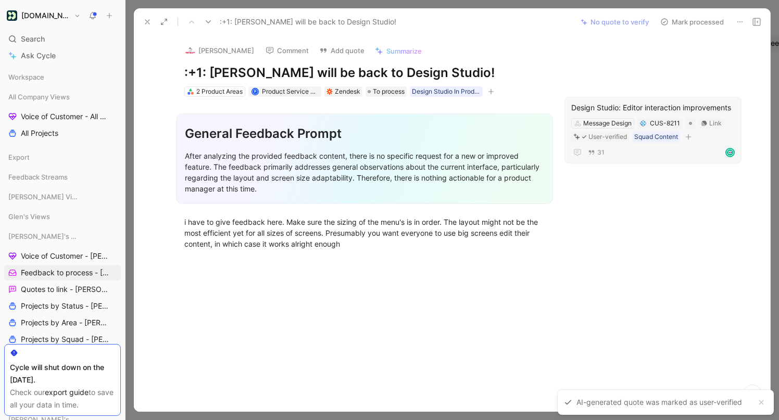
click at [697, 24] on button "Mark processed" at bounding box center [691, 22] width 73 height 15
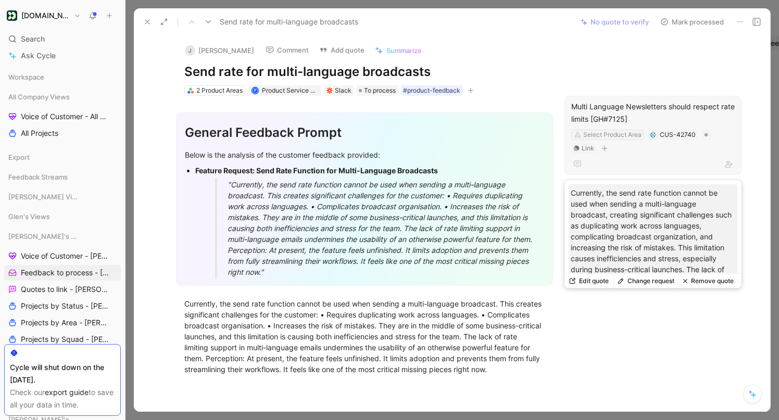
click at [617, 136] on div "Select Product Area" at bounding box center [612, 135] width 58 height 10
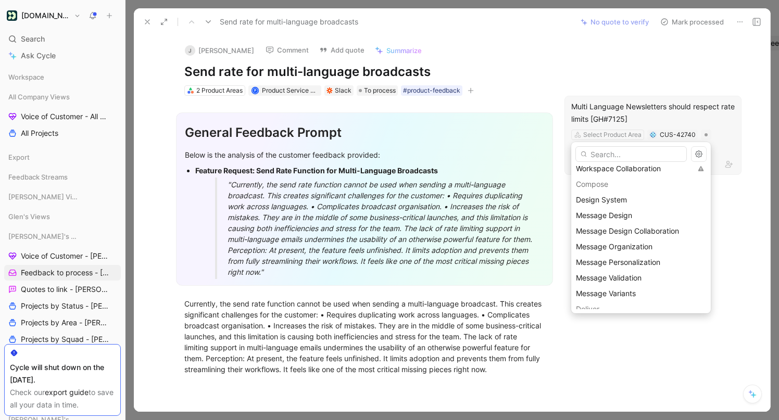
scroll to position [328, 0]
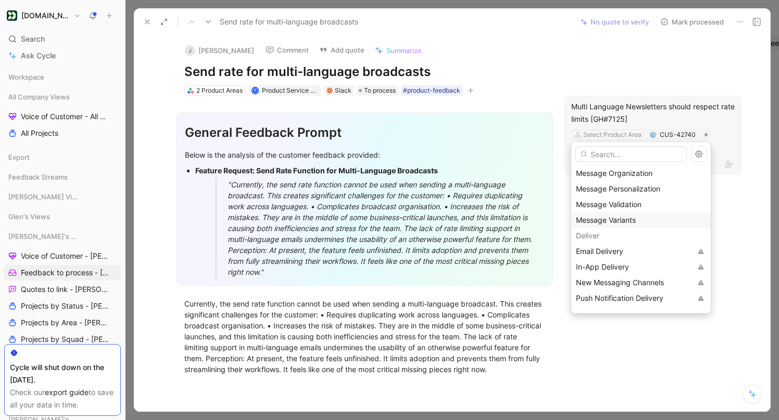
click at [622, 218] on span "Message Variants" at bounding box center [606, 220] width 60 height 9
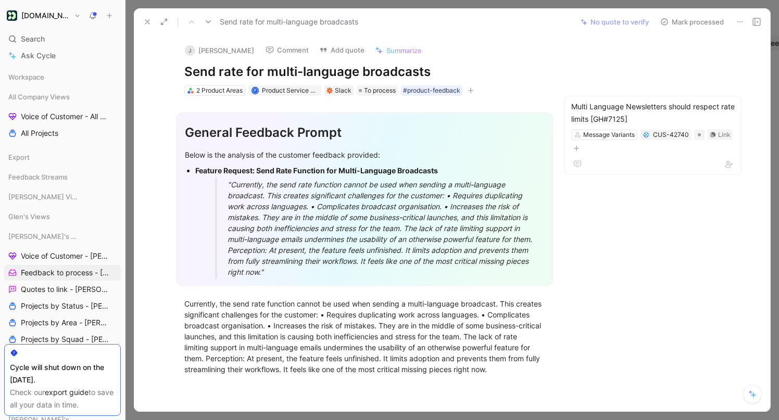
click at [700, 20] on button "Mark processed" at bounding box center [691, 22] width 73 height 15
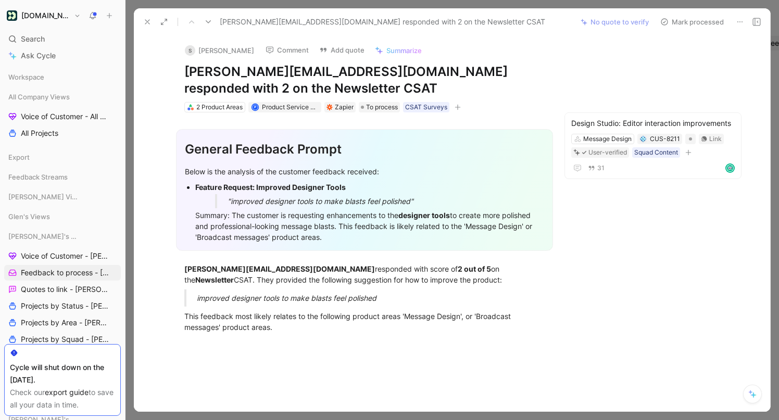
click at [146, 23] on use at bounding box center [147, 22] width 4 height 4
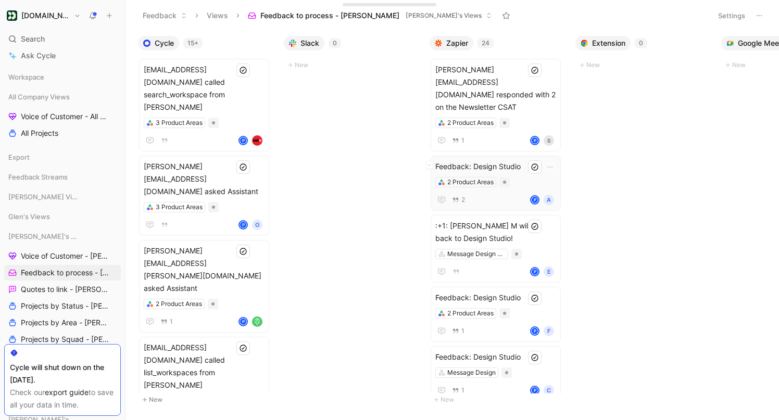
click at [511, 160] on span "Feedback: Design Studio" at bounding box center [495, 166] width 121 height 12
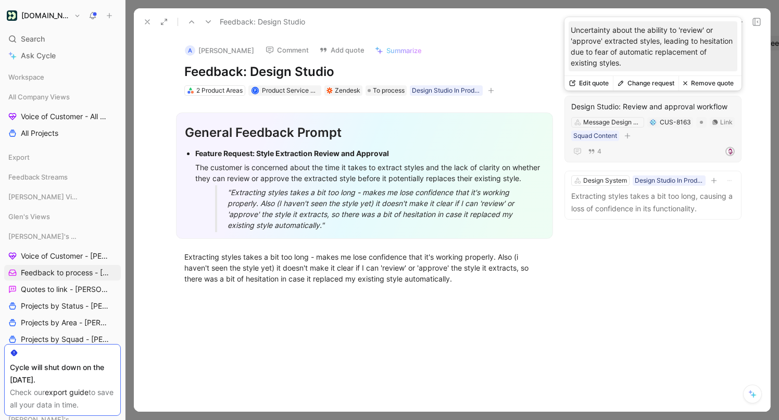
click at [706, 81] on button "Remove quote" at bounding box center [707, 83] width 59 height 15
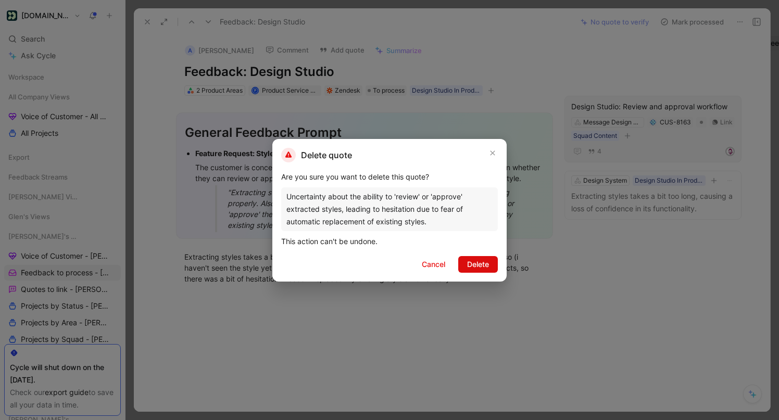
click at [489, 269] on button "Delete" at bounding box center [478, 264] width 40 height 17
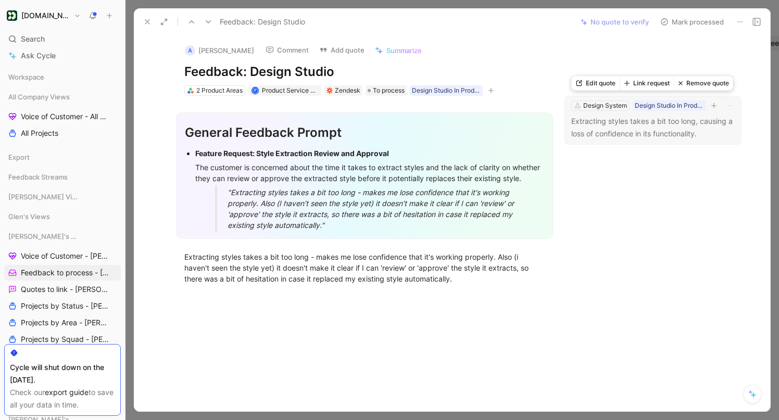
click at [649, 82] on button "Link request" at bounding box center [646, 83] width 54 height 15
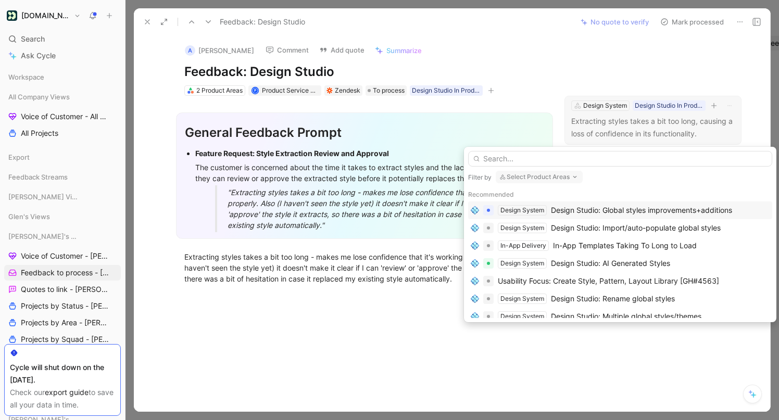
click at [613, 206] on div "Design Studio: Global styles improvements+additions" at bounding box center [641, 210] width 181 height 12
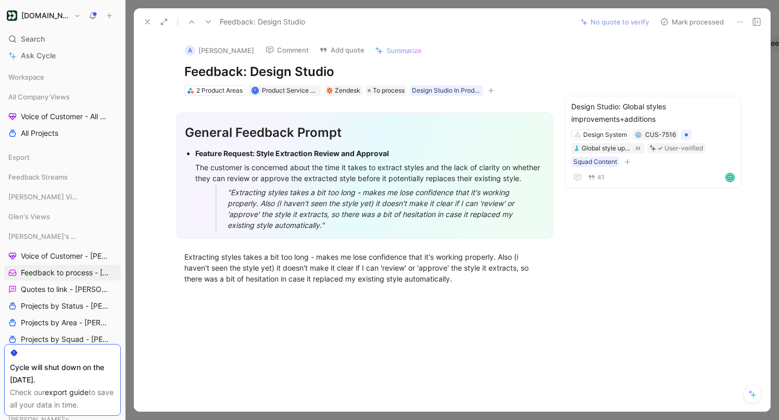
click at [704, 22] on button "Mark processed" at bounding box center [691, 22] width 73 height 15
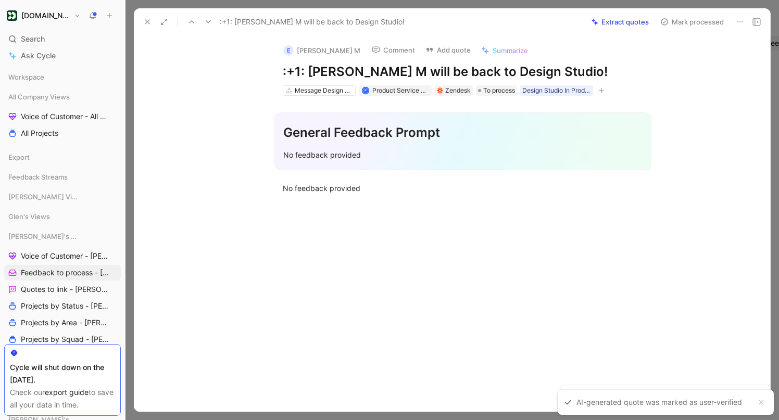
click at [689, 23] on button "Mark processed" at bounding box center [691, 22] width 73 height 15
click at [705, 18] on button "Mark processed" at bounding box center [691, 22] width 73 height 15
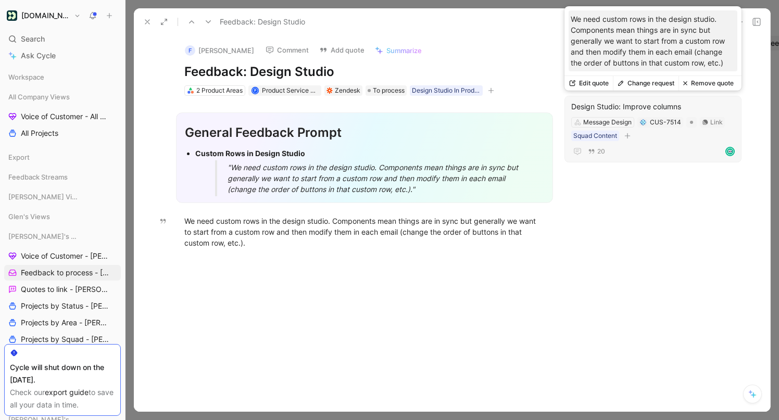
click at [646, 82] on button "Change request" at bounding box center [646, 83] width 66 height 15
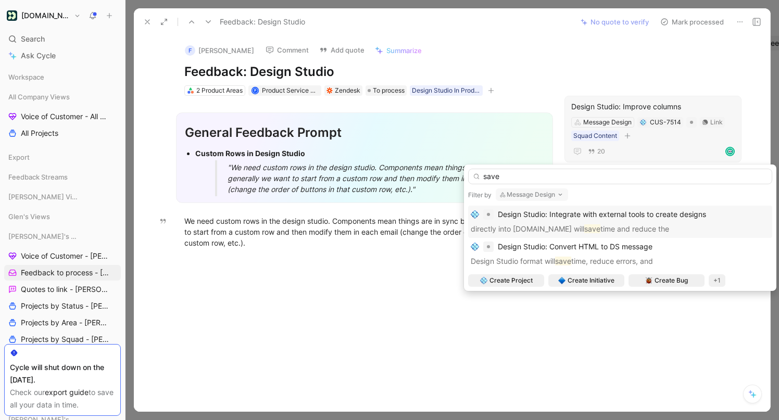
type input "save"
click at [560, 194] on icon "button" at bounding box center [560, 195] width 8 height 8
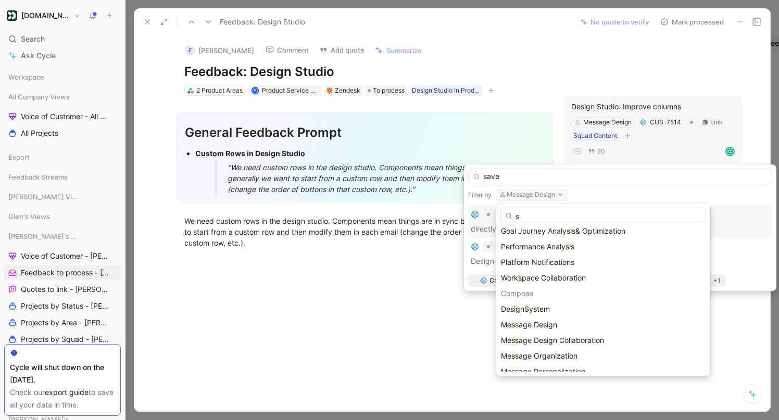
scroll to position [113, 0]
type input "s"
click at [559, 300] on div "Compo s e" at bounding box center [603, 295] width 214 height 16
click at [558, 315] on div "De s ign S y s tem" at bounding box center [603, 310] width 205 height 12
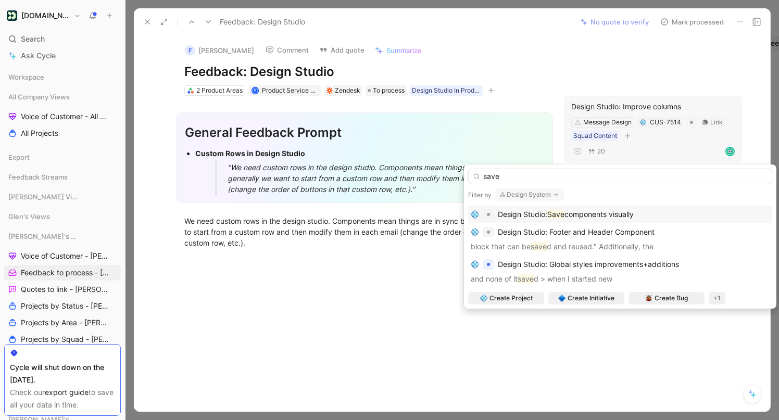
click at [641, 220] on div "Design Studio: Save components visually" at bounding box center [620, 214] width 299 height 12
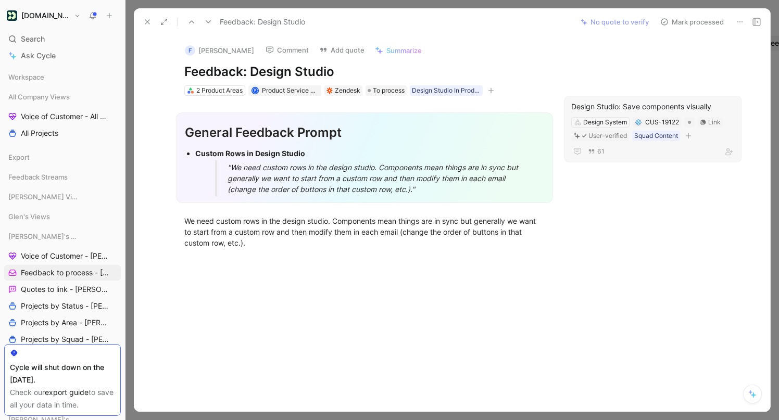
click at [697, 45] on div "F Andrey Comment Add quote Summarize Feedback: Design Studio 2 Product Areas P …" at bounding box center [452, 223] width 636 height 376
click at [692, 22] on button "Mark processed" at bounding box center [691, 22] width 73 height 15
click at [692, 23] on button "Mark processed" at bounding box center [691, 22] width 73 height 15
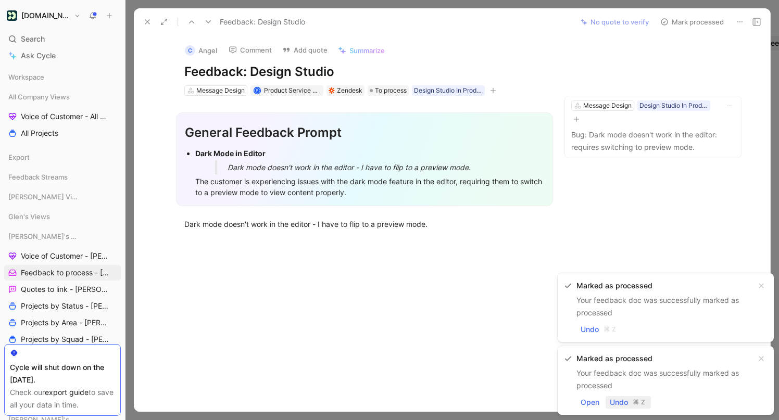
click at [623, 402] on span "Undo" at bounding box center [619, 402] width 18 height 12
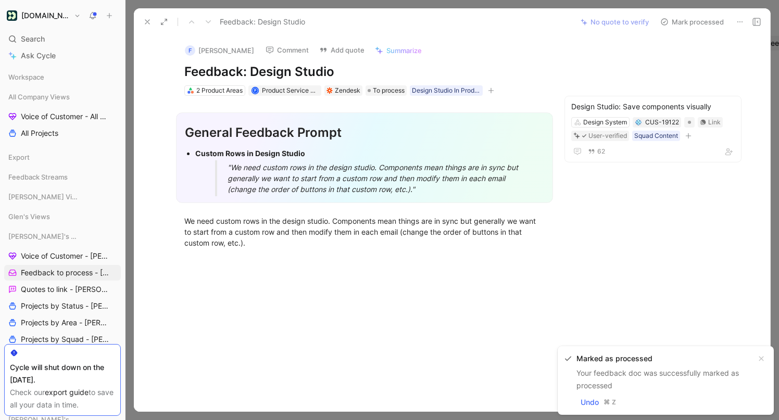
click at [677, 19] on button "Mark processed" at bounding box center [691, 22] width 73 height 15
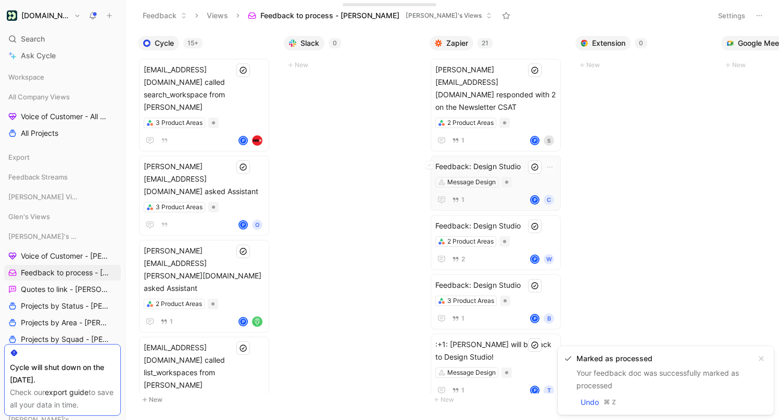
scroll to position [2, 0]
click at [513, 159] on div "Feedback: Design Studio Message Design 1 P C" at bounding box center [495, 182] width 121 height 46
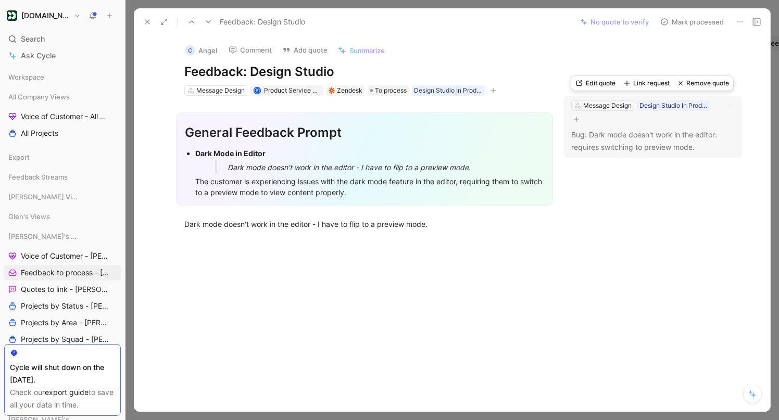
click at [651, 81] on button "Link request" at bounding box center [646, 83] width 54 height 15
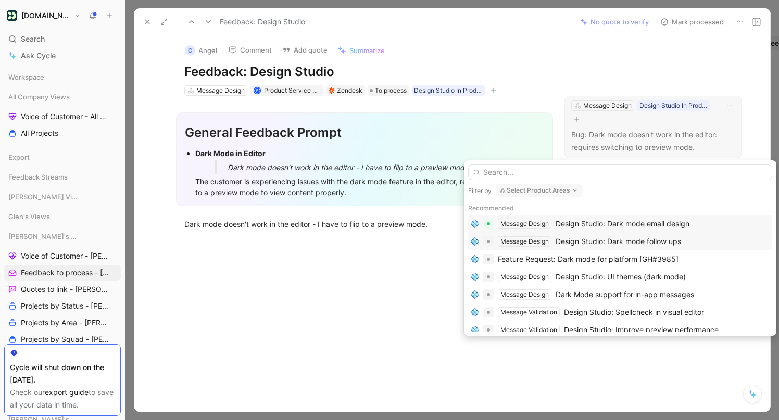
click at [602, 240] on div "Design Studio: Dark mode follow ups" at bounding box center [617, 241] width 125 height 12
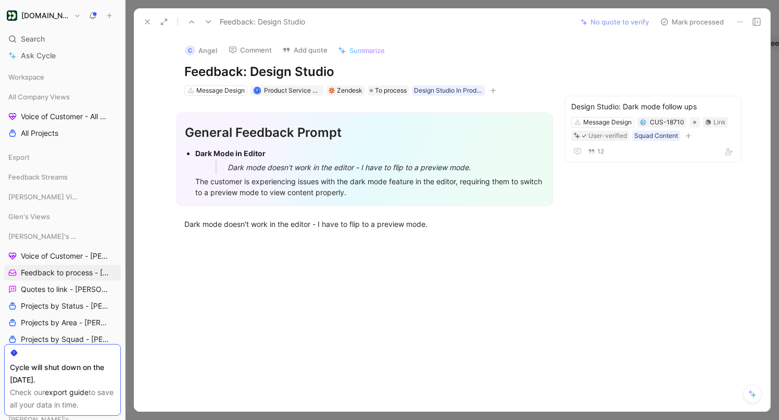
click at [697, 17] on button "Mark processed" at bounding box center [691, 22] width 73 height 15
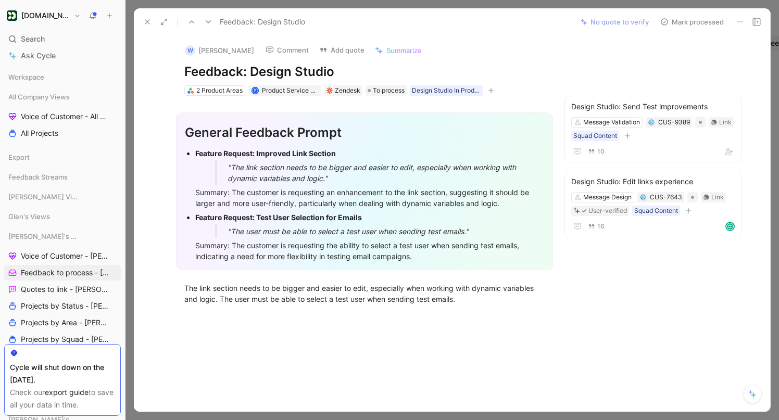
click at [702, 21] on button "Mark processed" at bounding box center [691, 22] width 73 height 15
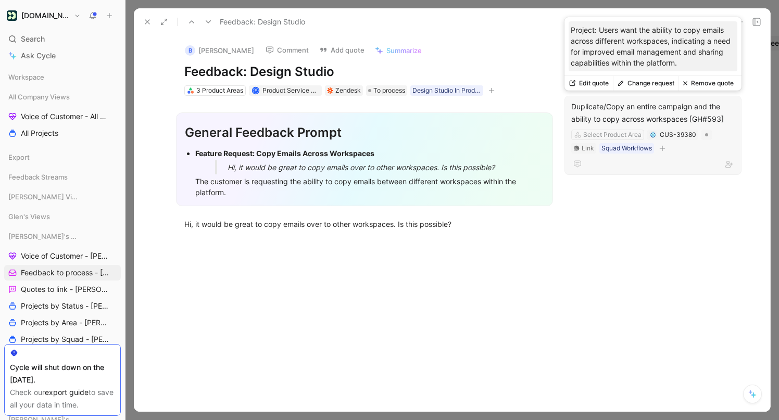
click at [644, 84] on button "Change request" at bounding box center [646, 83] width 66 height 15
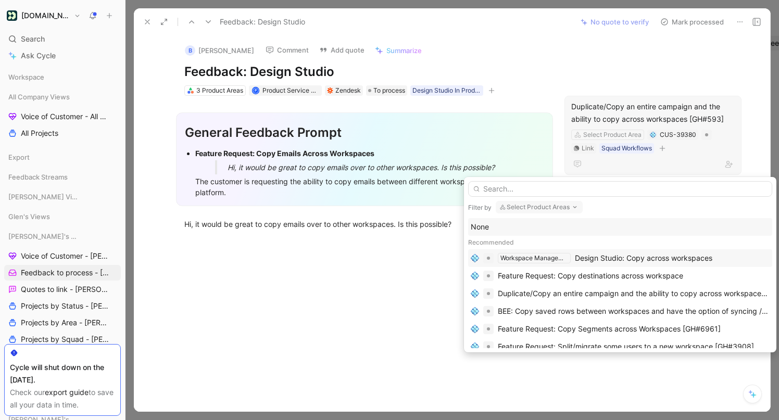
click at [647, 257] on div "Design Studio: Copy across workspaces" at bounding box center [643, 258] width 137 height 12
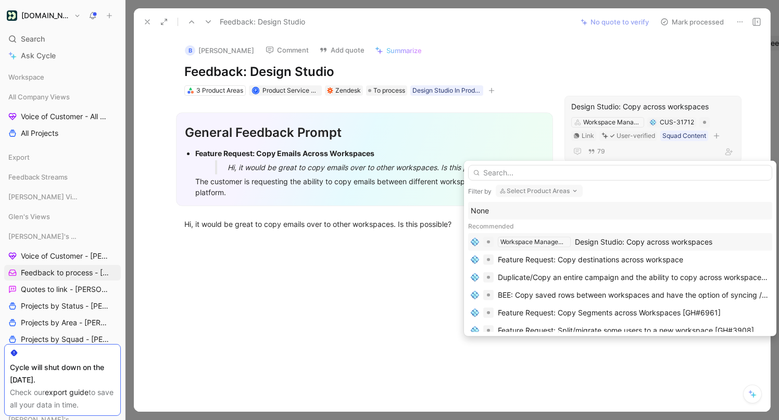
click at [628, 246] on div "B Joshua Stevens Comment Add quote Summarize Feedback: Design Studio 3 Product …" at bounding box center [452, 223] width 636 height 376
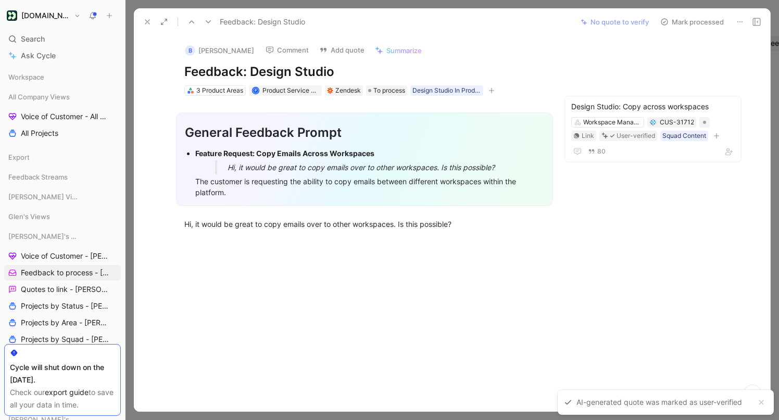
click at [665, 184] on div "B Joshua Stevens Comment Add quote Summarize Feedback: Design Studio 3 Product …" at bounding box center [452, 223] width 636 height 376
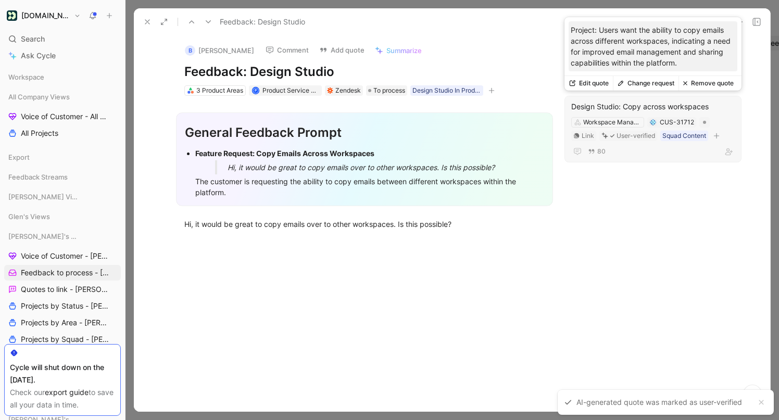
click at [695, 21] on div "Project: Users want the ability to copy emails across different workspaces, ind…" at bounding box center [652, 46] width 177 height 59
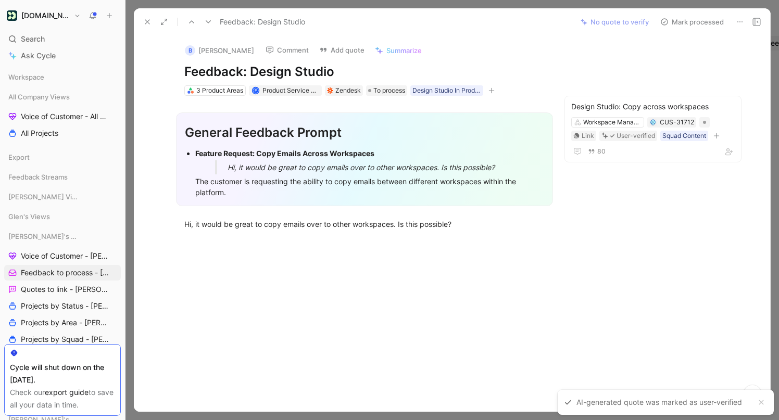
click at [701, 22] on button "Mark processed" at bounding box center [691, 22] width 73 height 15
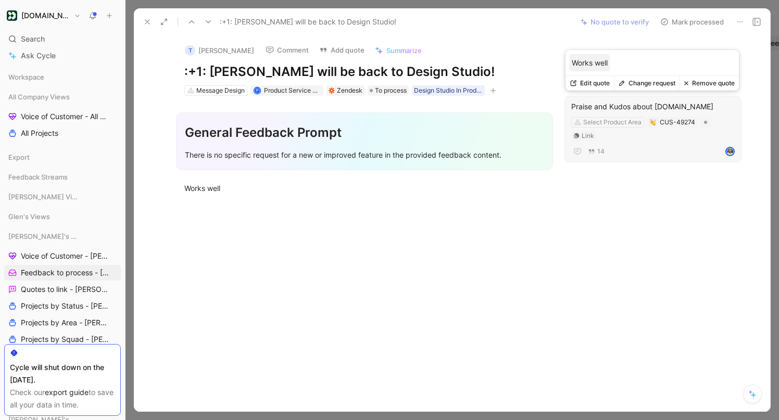
click at [647, 83] on button "Change request" at bounding box center [647, 83] width 66 height 15
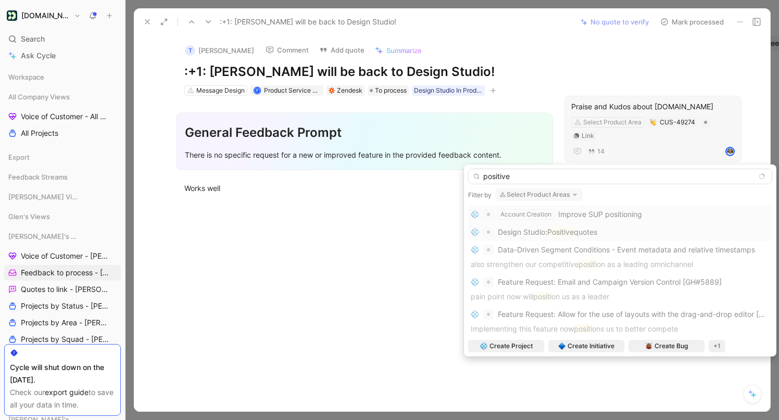
type input "positive"
click at [596, 232] on span "quotes" at bounding box center [585, 231] width 23 height 9
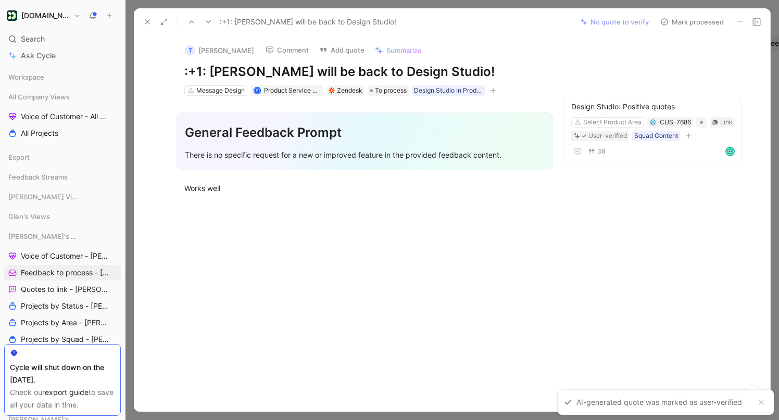
click at [700, 19] on button "Mark processed" at bounding box center [691, 22] width 73 height 15
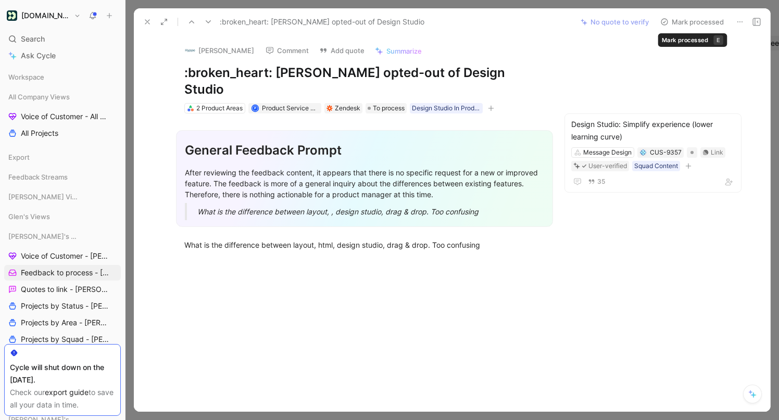
click at [695, 22] on button "Mark processed" at bounding box center [691, 22] width 73 height 15
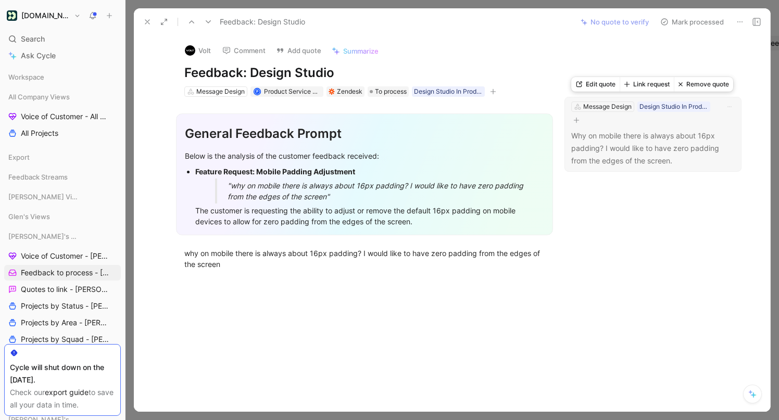
click at [639, 84] on button "Link request" at bounding box center [646, 84] width 54 height 15
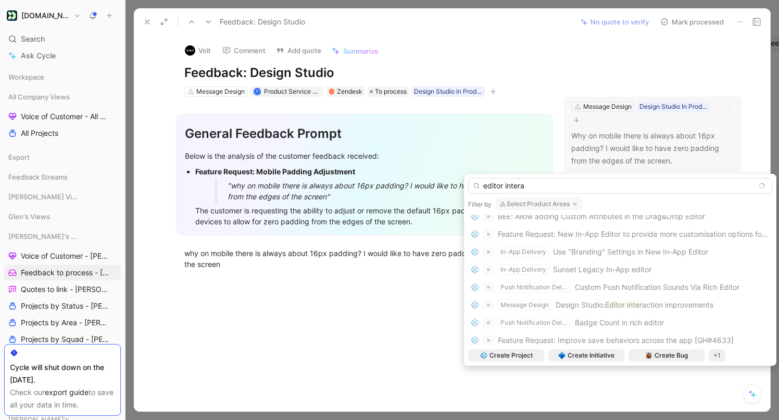
scroll to position [221, 0]
type input "editor intera"
click at [674, 305] on div "Feature Request: Allow for the use of layouts with the drag-and-drop editor [GH…" at bounding box center [620, 280] width 304 height 130
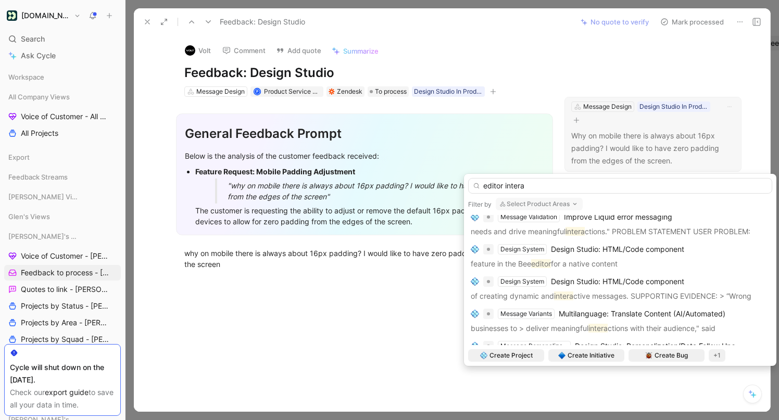
scroll to position [0, 0]
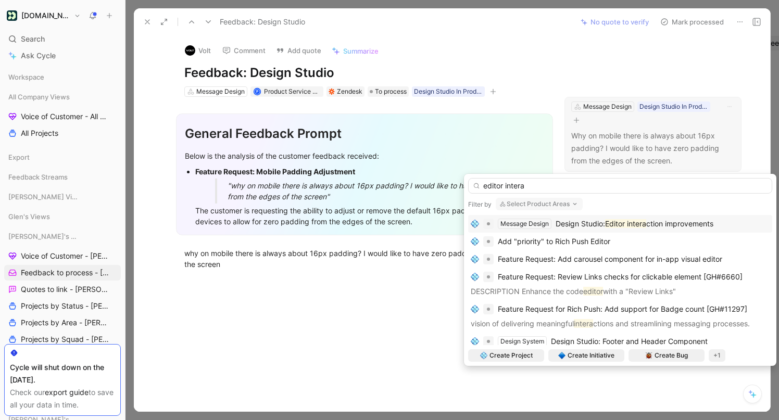
click at [657, 223] on span "ction improvements" at bounding box center [679, 223] width 67 height 9
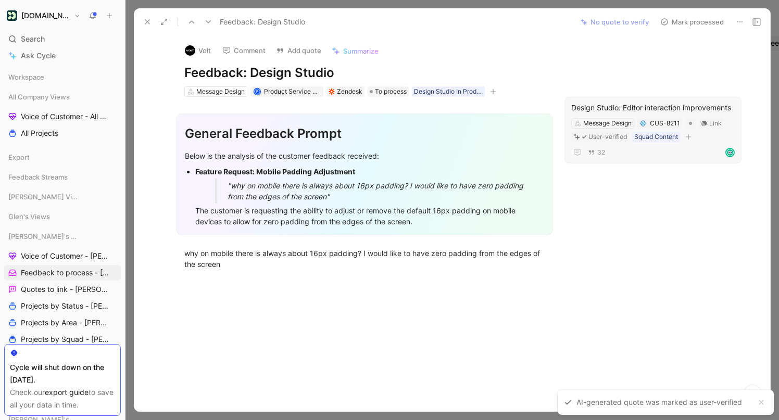
click at [698, 19] on button "Mark processed" at bounding box center [691, 22] width 73 height 15
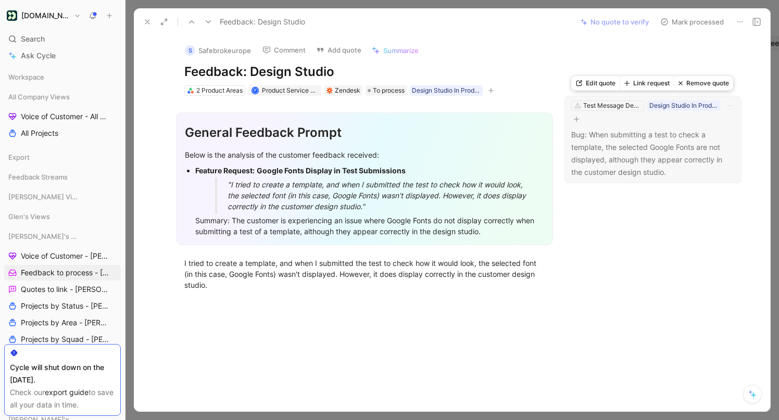
click at [653, 79] on button "Link request" at bounding box center [646, 83] width 54 height 15
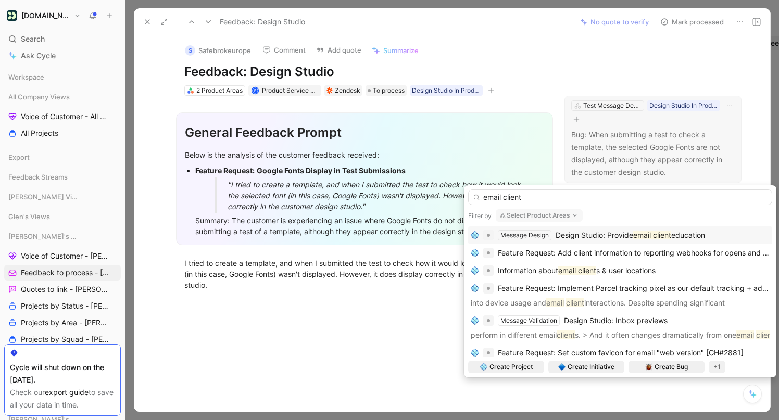
type input "email client"
click at [665, 233] on mark "email client" at bounding box center [652, 235] width 38 height 9
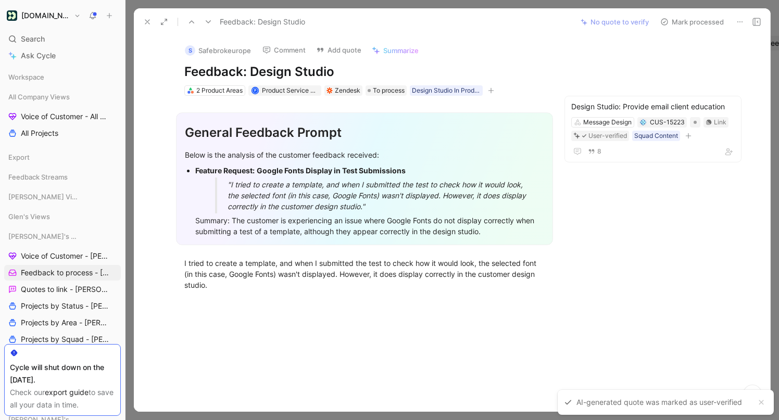
click at [699, 19] on button "Mark processed" at bounding box center [691, 22] width 73 height 15
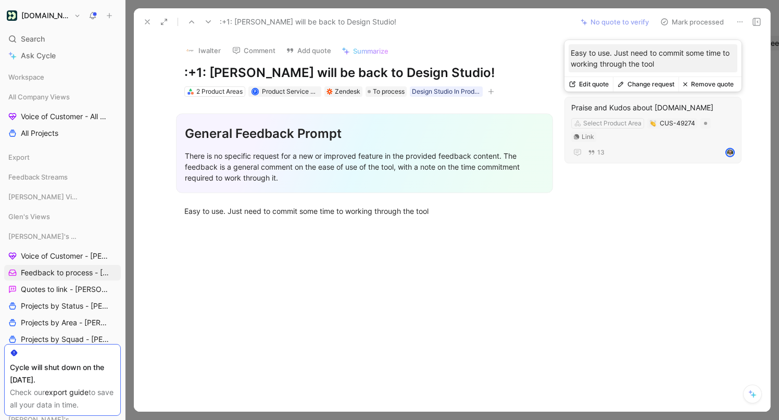
click at [649, 84] on button "Change request" at bounding box center [646, 84] width 66 height 15
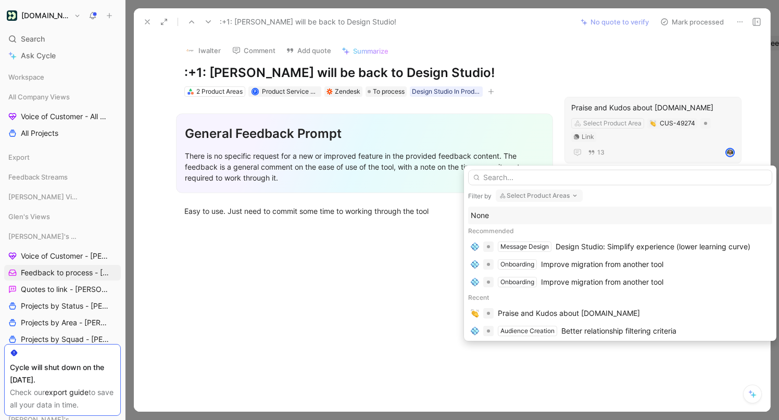
click at [602, 176] on input "text" at bounding box center [620, 178] width 304 height 16
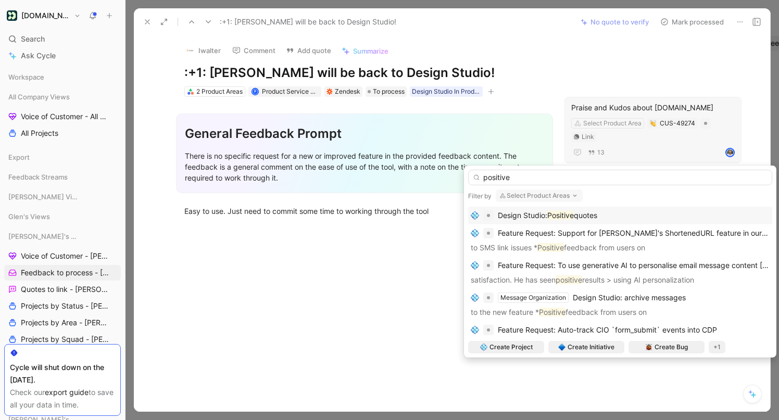
type input "positive"
click at [597, 214] on span "quotes" at bounding box center [585, 215] width 23 height 9
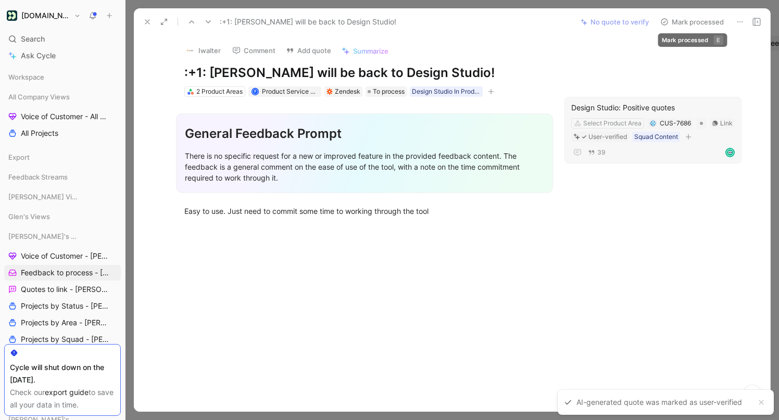
click at [701, 18] on button "Mark processed" at bounding box center [691, 22] width 73 height 15
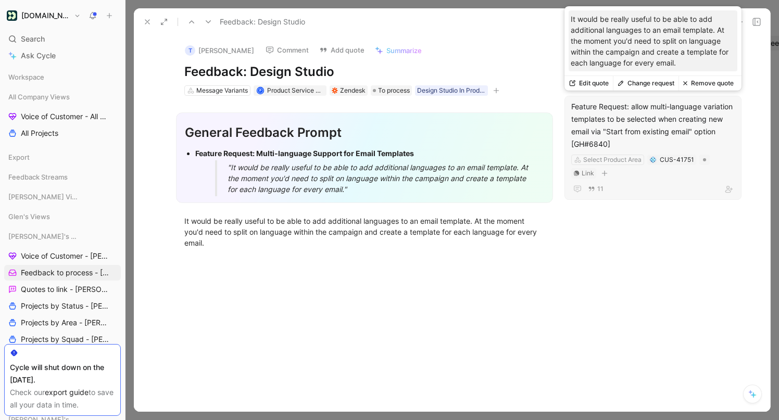
click at [651, 84] on button "Change request" at bounding box center [646, 83] width 66 height 15
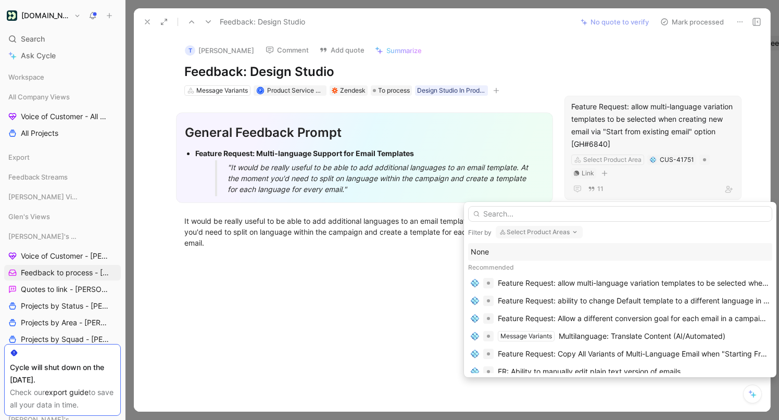
click at [557, 233] on button "Select Product Areas" at bounding box center [539, 232] width 87 height 12
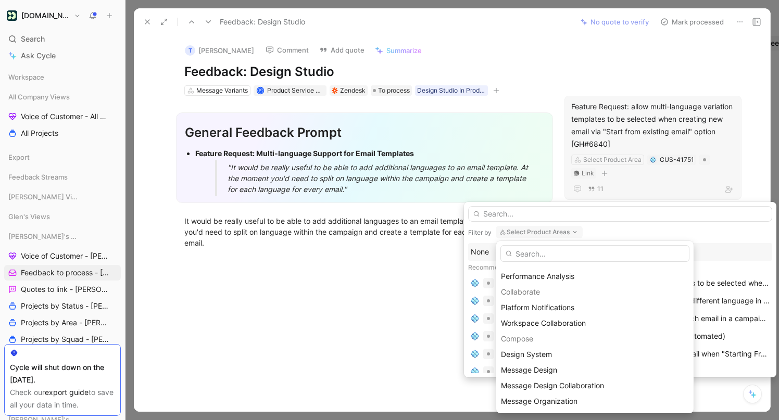
scroll to position [256, 0]
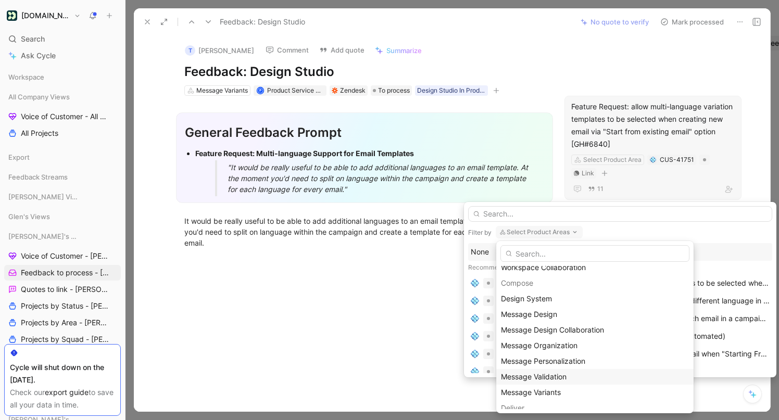
click at [566, 374] on span "Message Validation" at bounding box center [534, 376] width 66 height 9
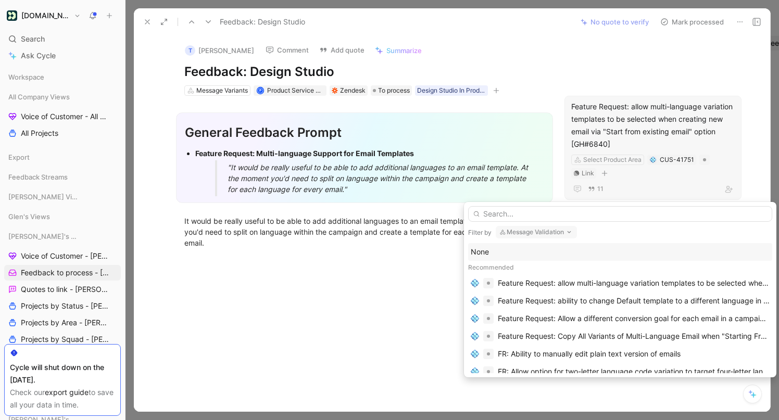
click at [555, 229] on button "Message Validation" at bounding box center [536, 232] width 81 height 12
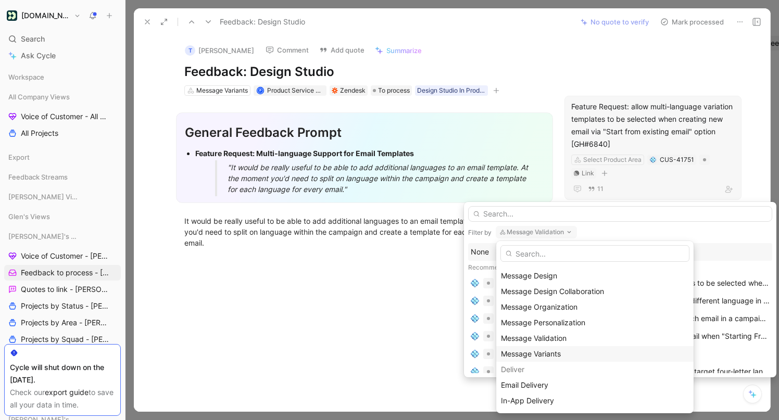
scroll to position [298, 0]
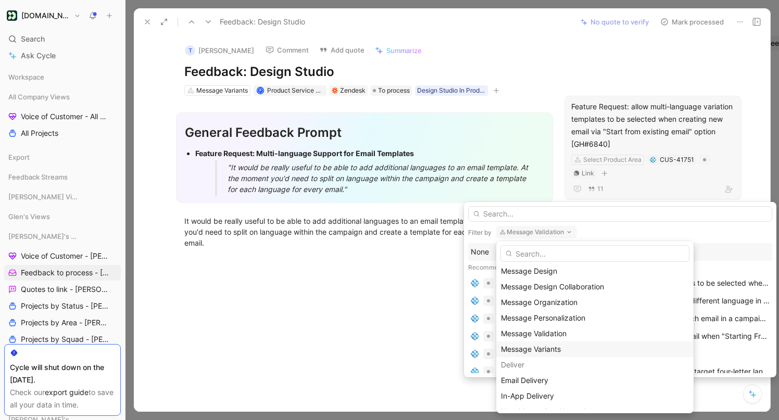
click at [554, 353] on div "Message Variants" at bounding box center [595, 349] width 188 height 12
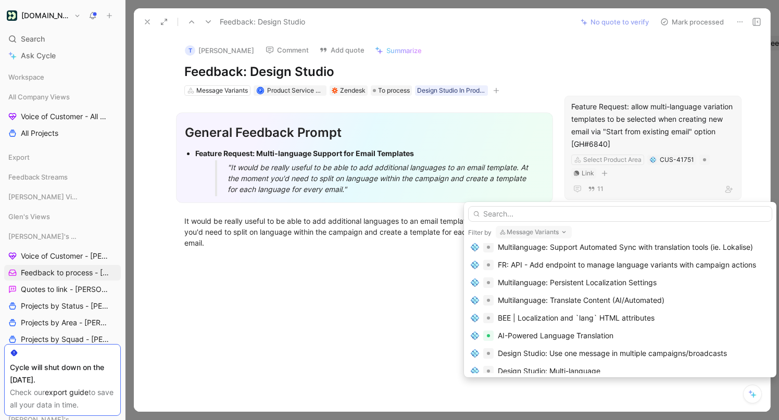
scroll to position [304, 0]
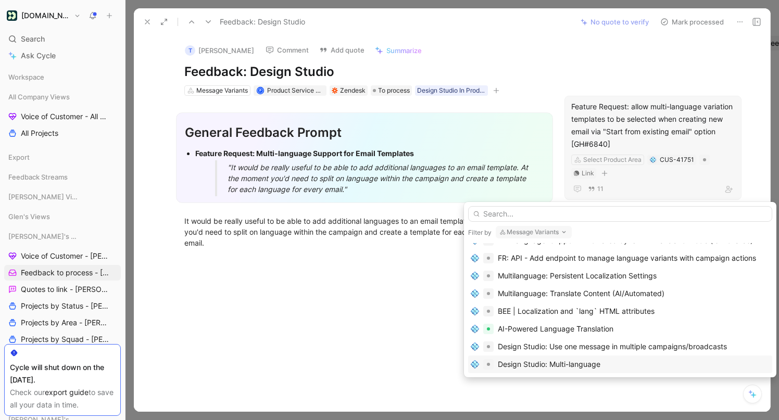
click at [576, 365] on div "Design Studio: Multi-language" at bounding box center [549, 364] width 103 height 12
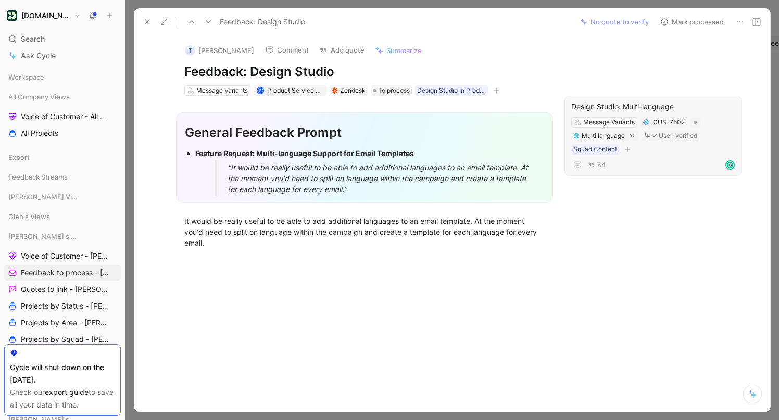
click at [694, 20] on button "Mark processed" at bounding box center [691, 22] width 73 height 15
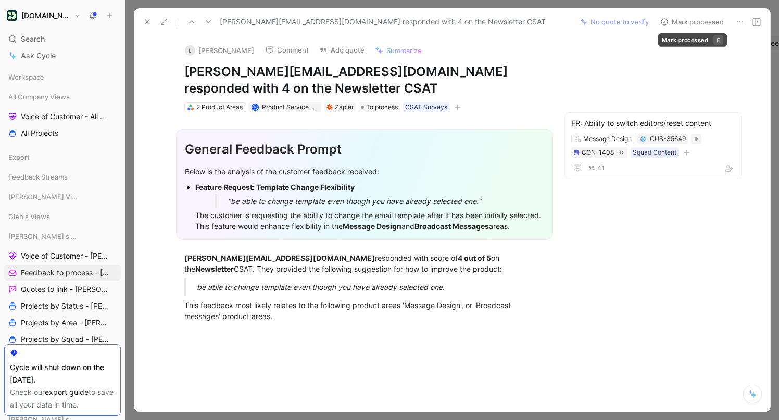
click at [703, 21] on button "Mark processed" at bounding box center [691, 22] width 73 height 15
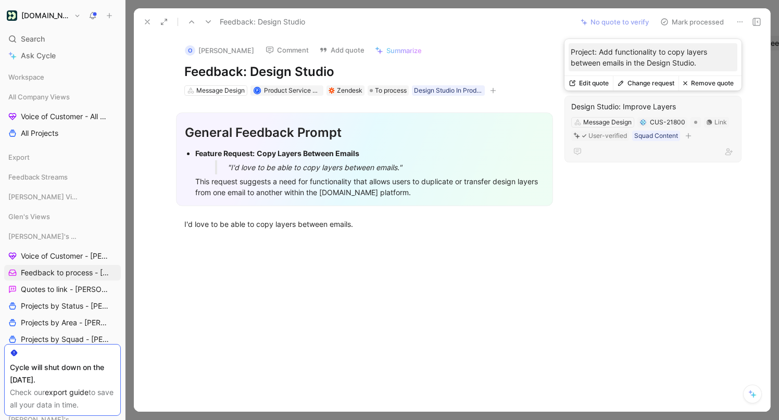
click at [655, 80] on button "Change request" at bounding box center [646, 83] width 66 height 15
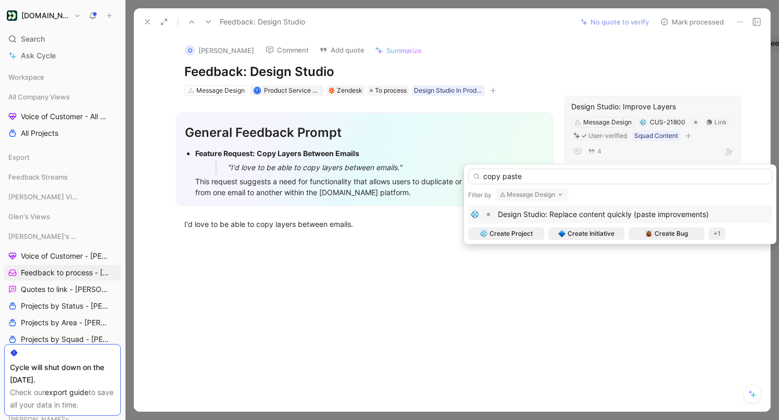
type input "copy paste"
click at [621, 214] on span "Design Studio: Replace content quickly (paste improvements)" at bounding box center [603, 214] width 211 height 9
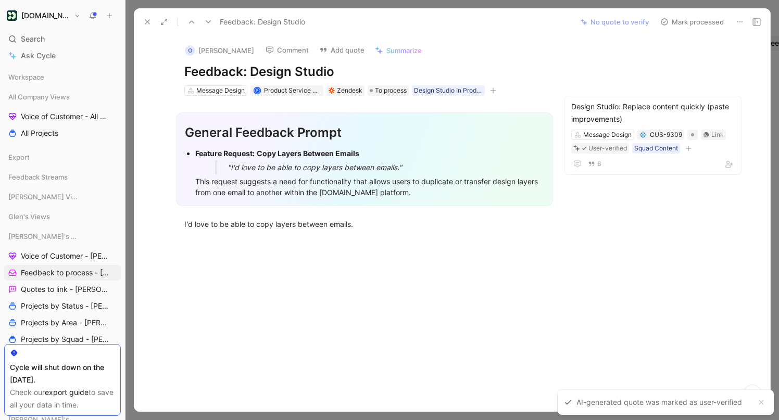
click at [706, 20] on button "Mark processed" at bounding box center [691, 22] width 73 height 15
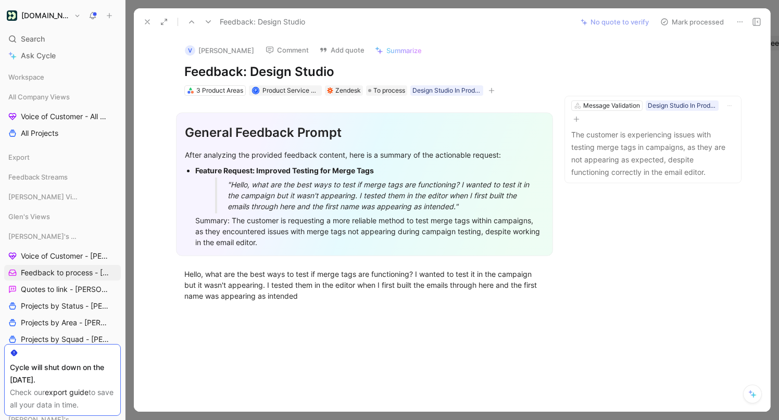
click at [738, 21] on use at bounding box center [739, 21] width 5 height 1
click at [679, 59] on div "Delete" at bounding box center [710, 59] width 63 height 12
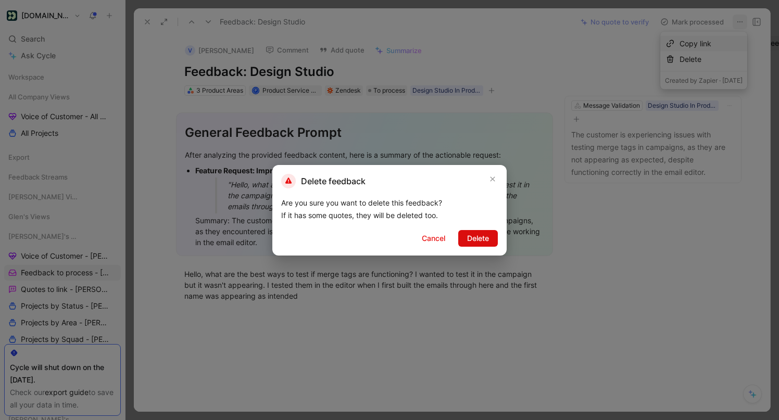
click at [480, 238] on span "Delete" at bounding box center [478, 238] width 22 height 12
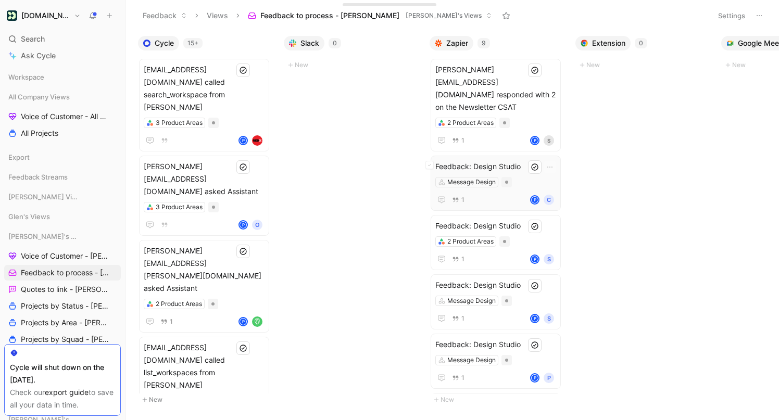
click at [517, 194] on div "1 P C" at bounding box center [495, 200] width 121 height 12
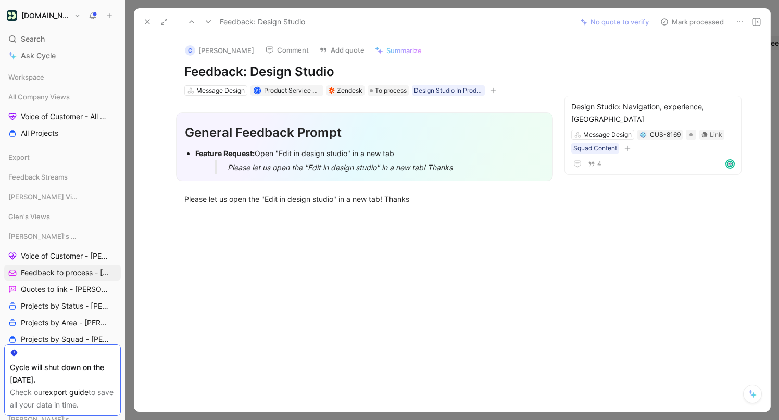
click at [691, 20] on button "Mark processed" at bounding box center [691, 22] width 73 height 15
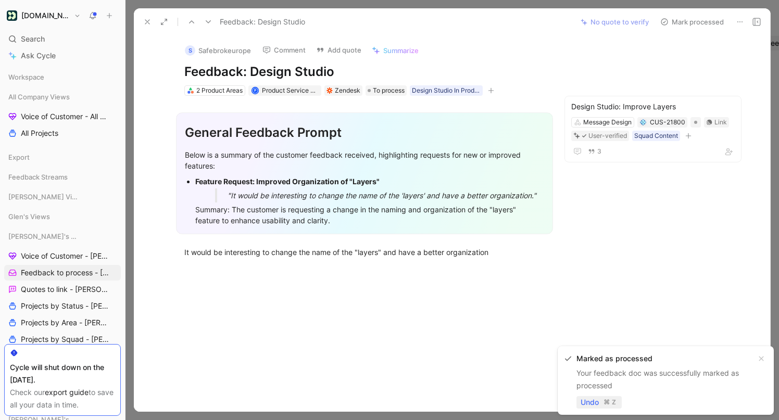
click at [587, 403] on span "Undo" at bounding box center [589, 402] width 18 height 12
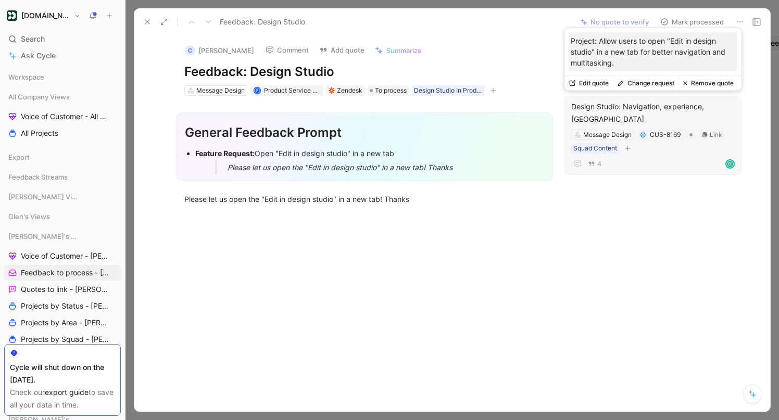
click at [648, 82] on button "Change request" at bounding box center [646, 83] width 66 height 15
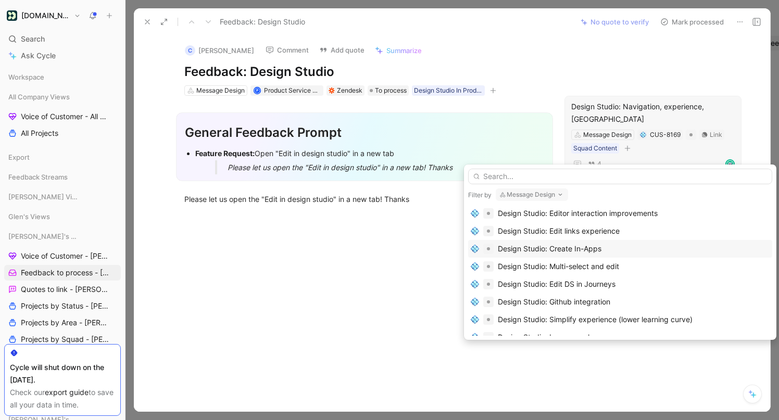
scroll to position [33, 0]
click at [610, 282] on div "Design Studio: Edit DS in Journeys" at bounding box center [557, 283] width 118 height 12
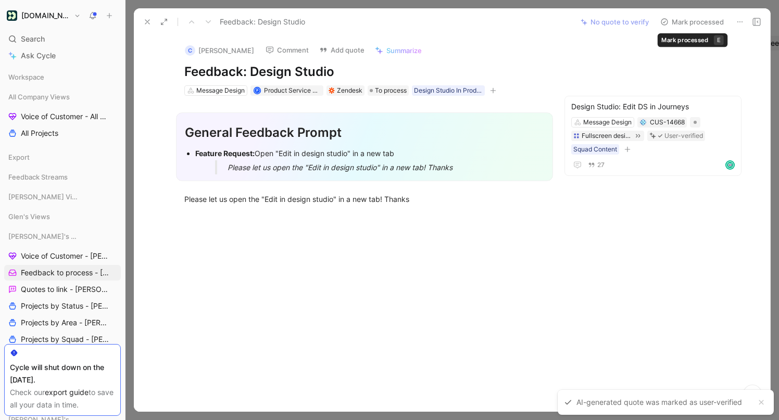
click at [697, 19] on button "Mark processed" at bounding box center [691, 22] width 73 height 15
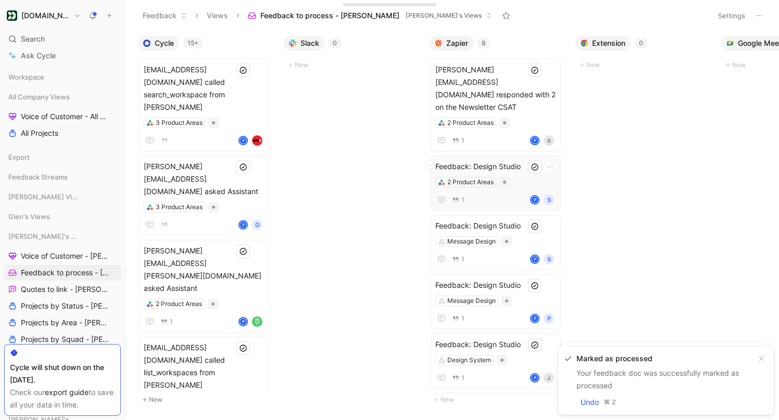
click at [524, 166] on div "Feedback: Design Studio 2 Product Areas 1 P S" at bounding box center [495, 183] width 121 height 46
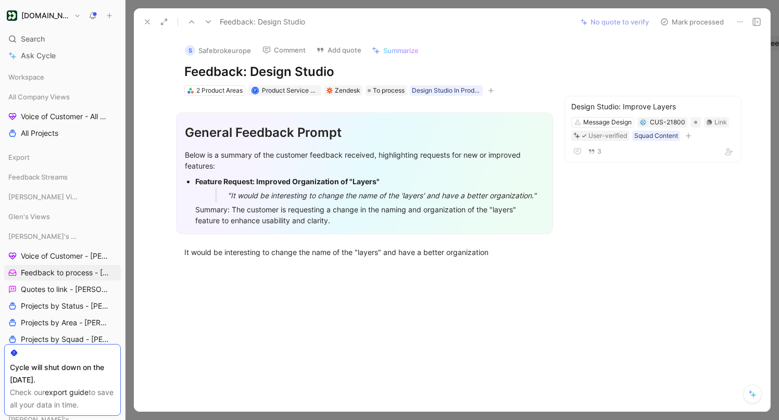
click at [689, 18] on button "Mark processed" at bounding box center [691, 22] width 73 height 15
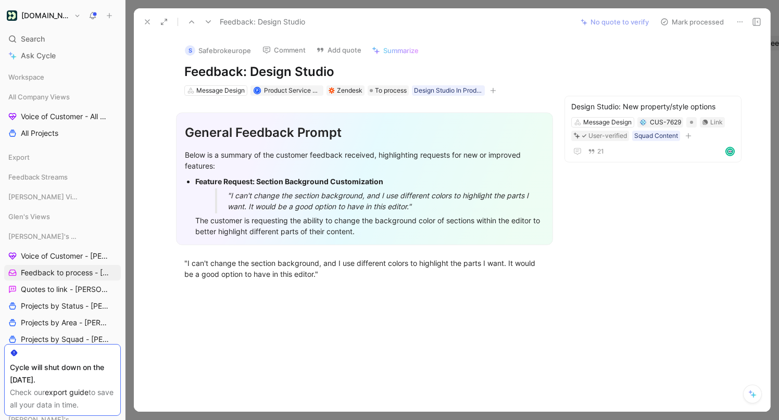
click at [742, 21] on icon at bounding box center [740, 22] width 8 height 8
click at [699, 55] on div "Delete" at bounding box center [710, 59] width 63 height 12
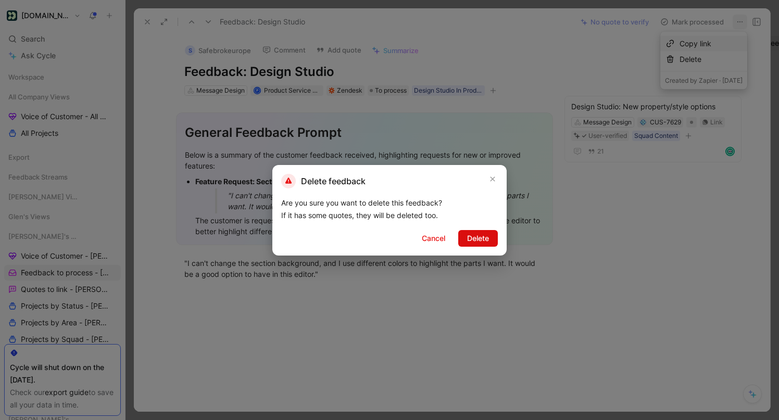
click at [482, 239] on span "Delete" at bounding box center [478, 238] width 22 height 12
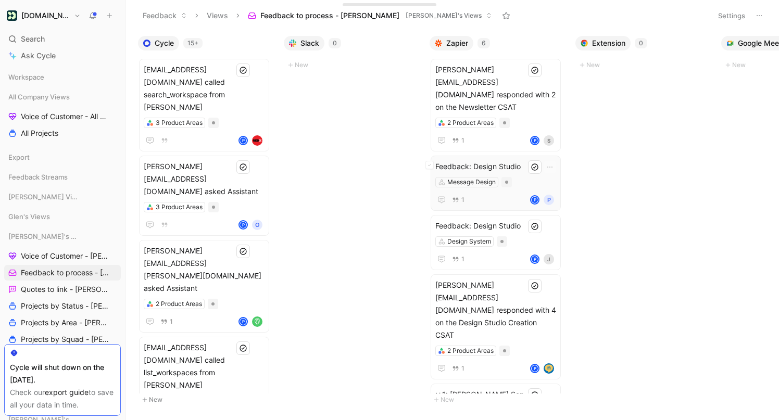
click at [512, 160] on span "Feedback: Design Studio" at bounding box center [495, 166] width 121 height 12
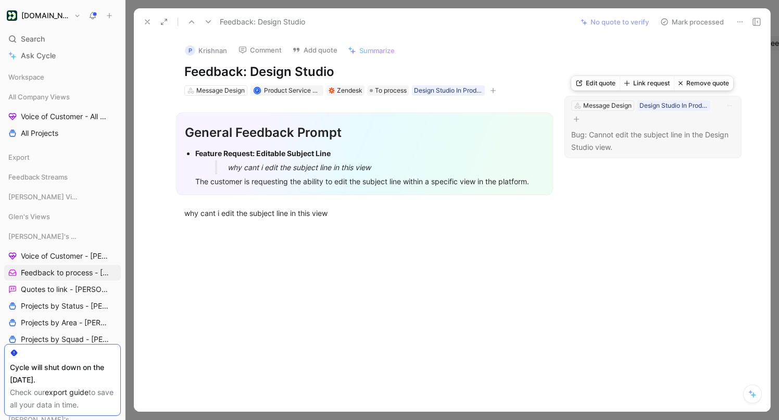
click at [641, 84] on button "Link request" at bounding box center [646, 83] width 54 height 15
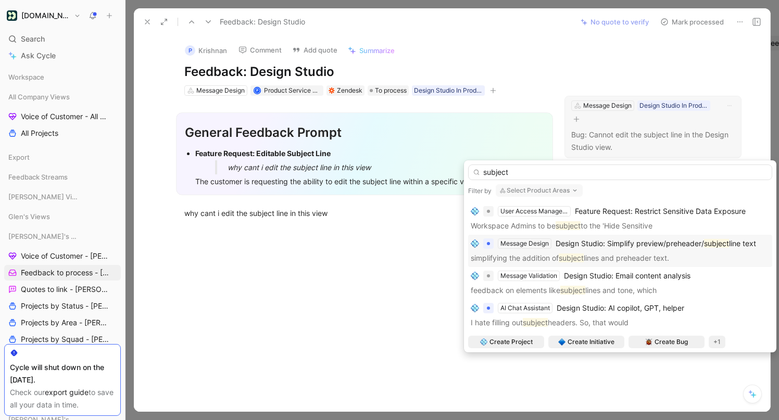
scroll to position [346, 0]
type input "subject"
click at [666, 250] on div "Message Design Design Studio: Simplify preview/preheader/ subject line text sim…" at bounding box center [620, 250] width 299 height 27
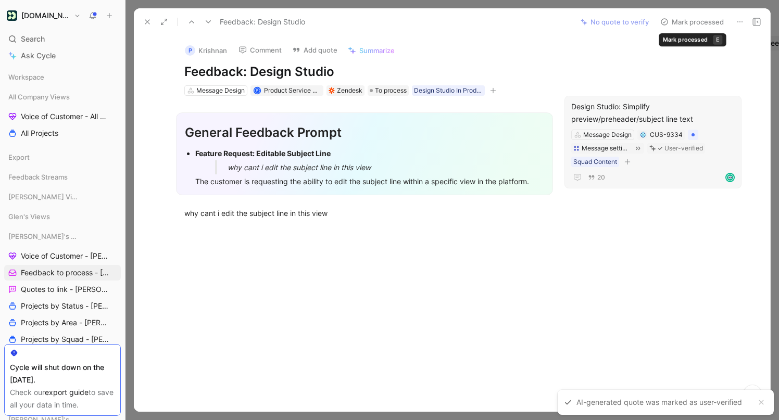
click at [701, 20] on button "Mark processed" at bounding box center [691, 22] width 73 height 15
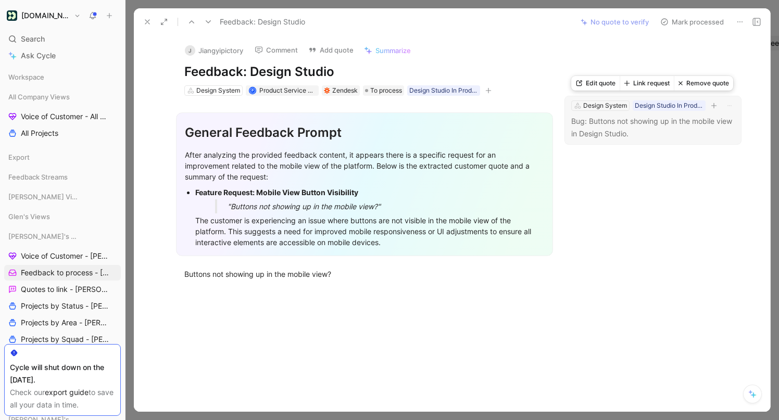
click at [648, 84] on button "Link request" at bounding box center [646, 83] width 54 height 15
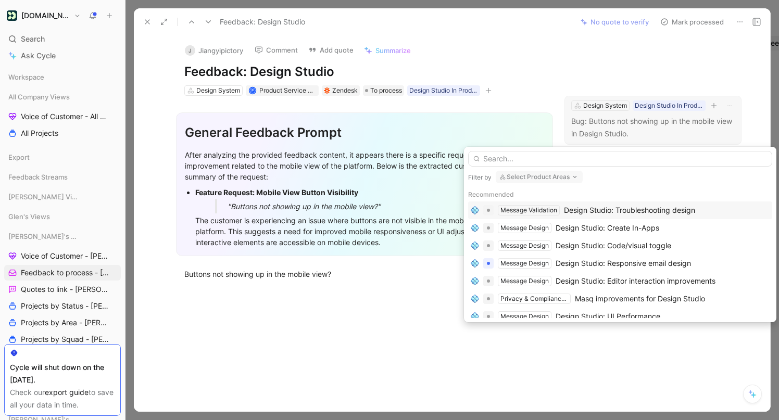
click at [642, 208] on div "Design Studio: Troubleshooting design" at bounding box center [629, 210] width 131 height 12
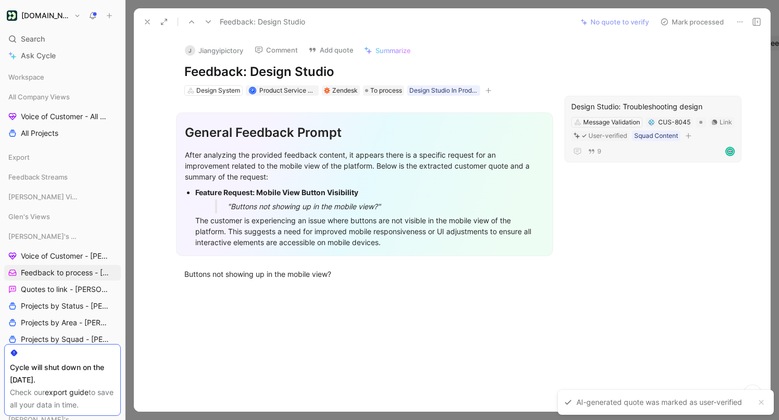
click at [707, 21] on button "Mark processed" at bounding box center [691, 22] width 73 height 15
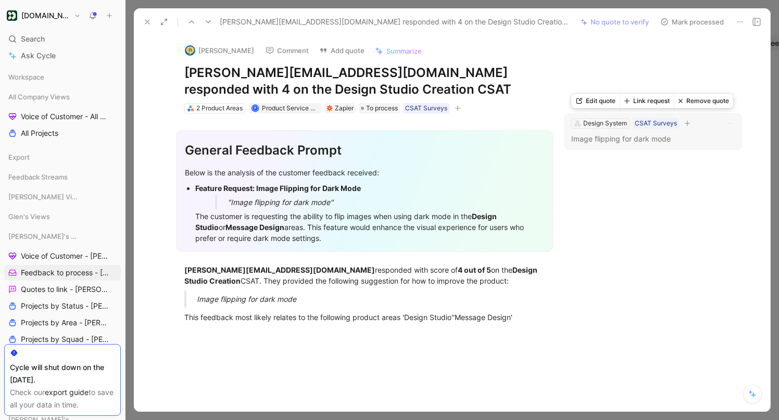
click at [641, 100] on button "Link request" at bounding box center [646, 101] width 54 height 15
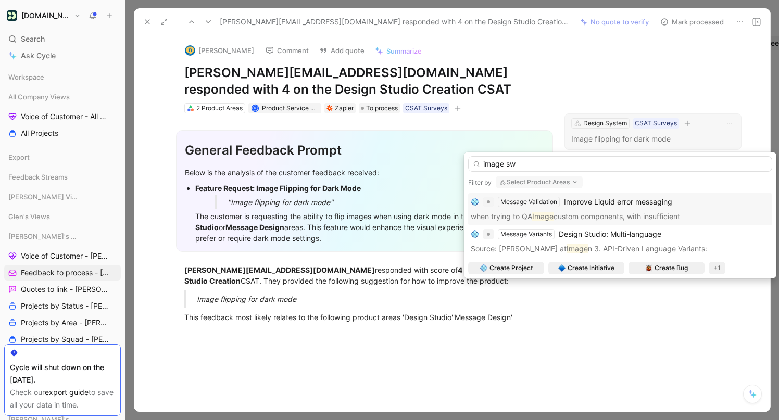
click at [520, 165] on input "image sw" at bounding box center [620, 164] width 304 height 16
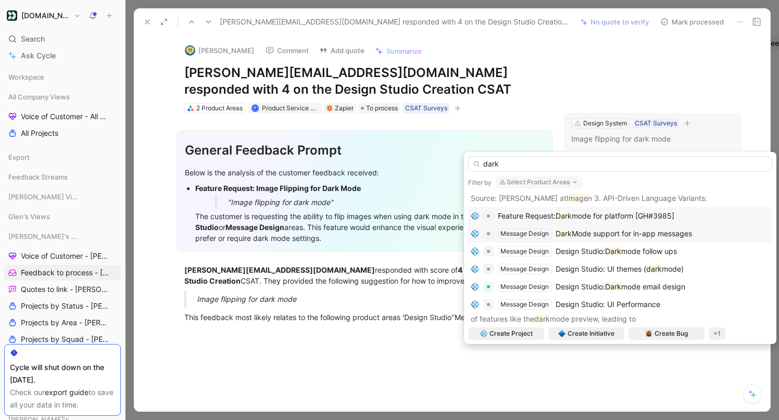
scroll to position [24, 0]
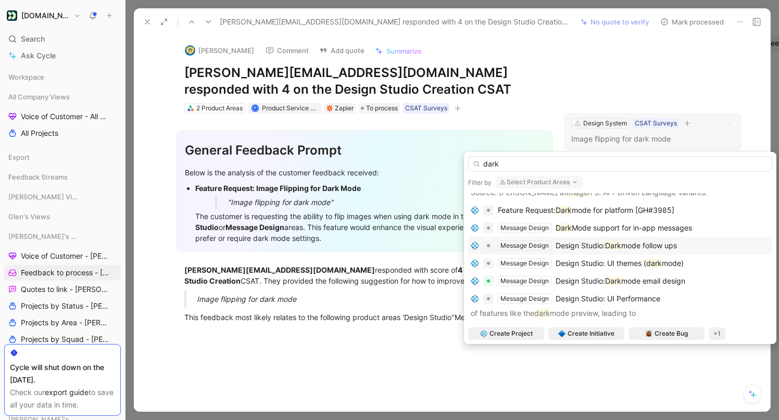
type input "dark"
click at [643, 246] on span "mode follow ups" at bounding box center [649, 245] width 56 height 9
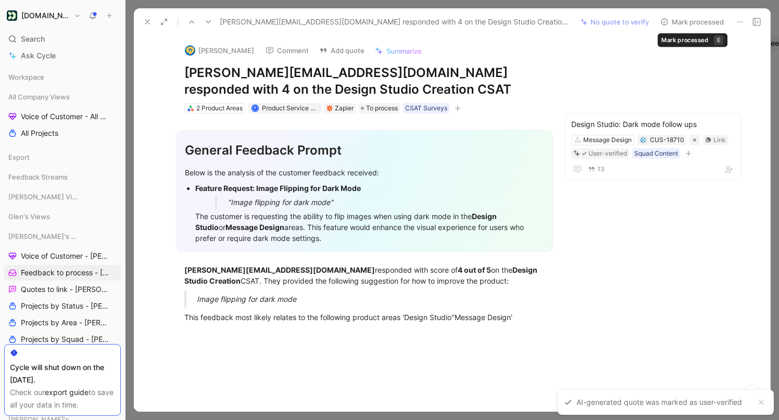
click at [691, 20] on button "Mark processed" at bounding box center [691, 22] width 73 height 15
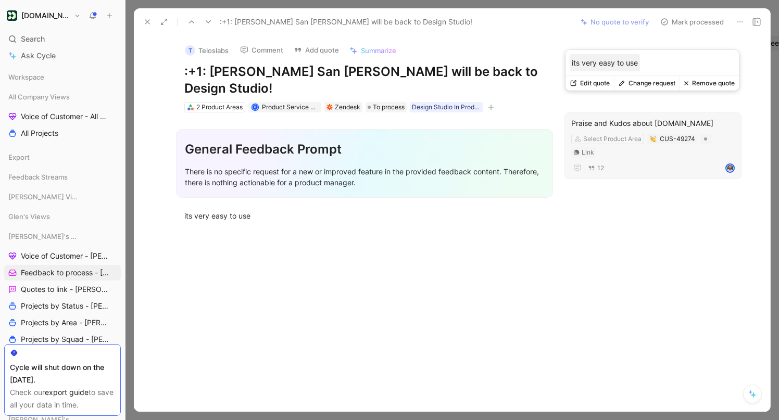
click at [643, 81] on button "Change request" at bounding box center [647, 83] width 66 height 15
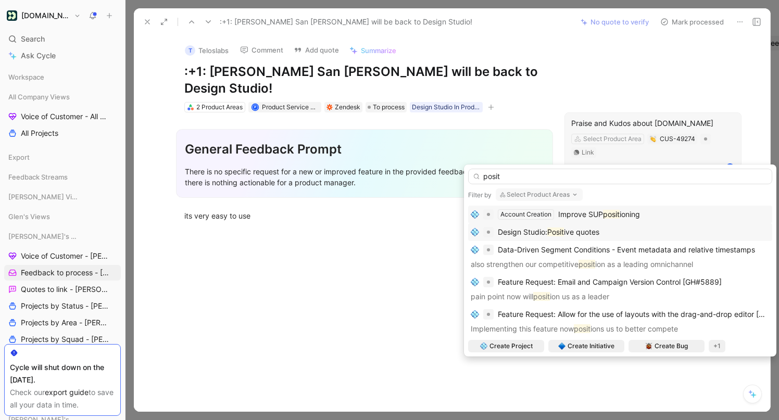
type input "posit"
click at [609, 229] on div "Design Studio: Posit ive quotes" at bounding box center [620, 232] width 299 height 12
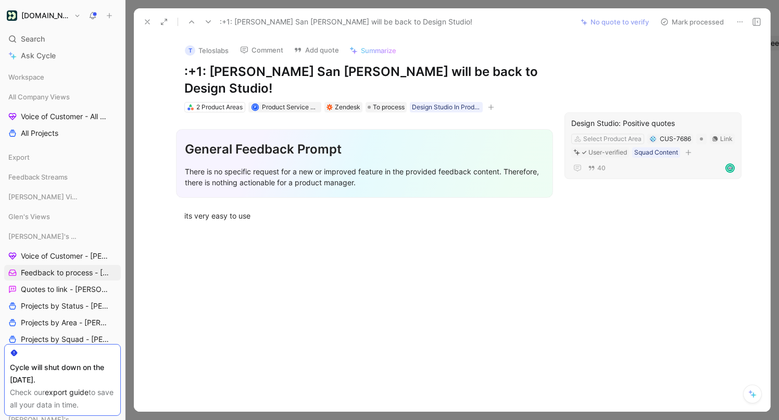
click at [694, 22] on button "Mark processed" at bounding box center [691, 22] width 73 height 15
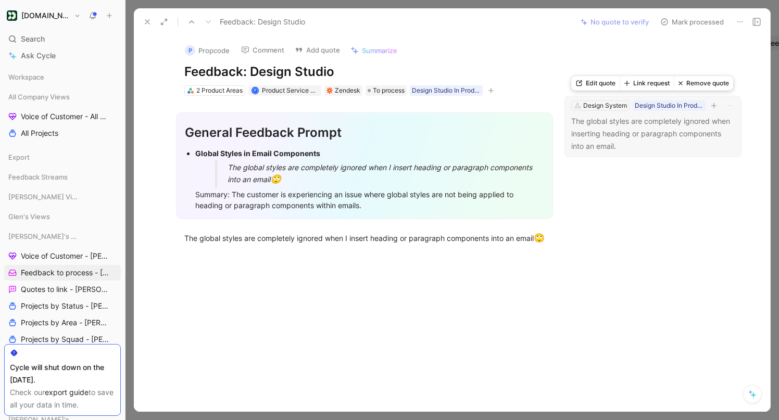
click at [661, 84] on button "Link request" at bounding box center [646, 83] width 54 height 15
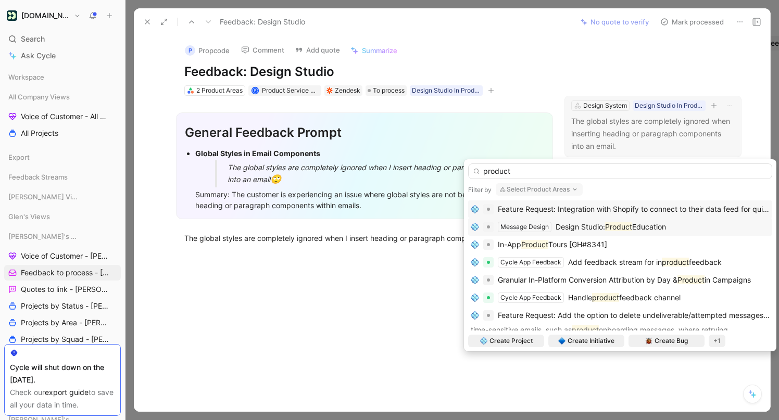
type input "product"
click at [603, 227] on span "Design Studio:" at bounding box center [579, 226] width 49 height 9
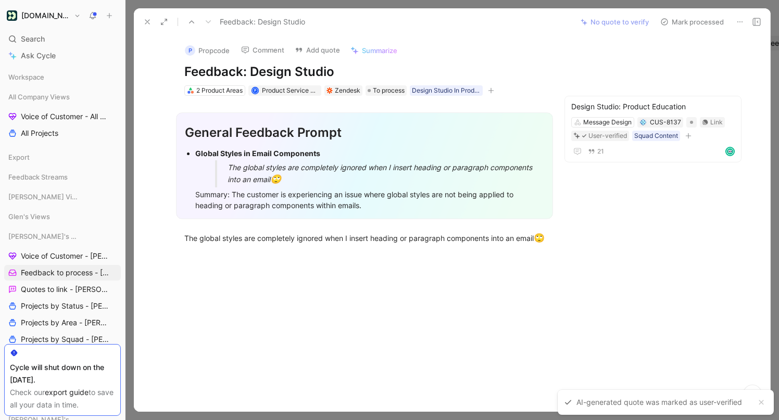
click at [696, 15] on button "Mark processed" at bounding box center [691, 22] width 73 height 15
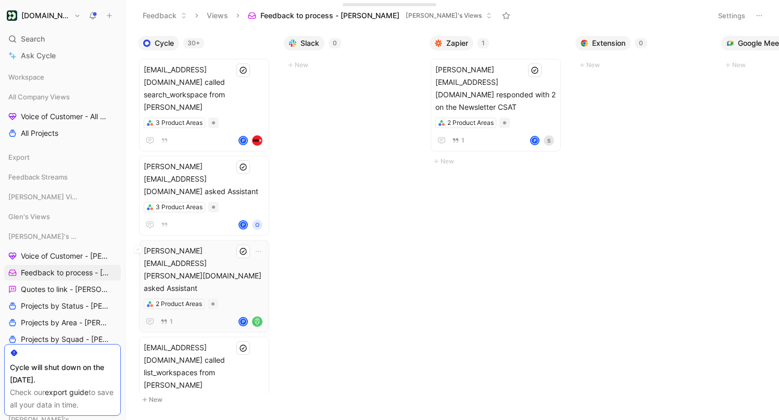
click at [228, 299] on div "2 Product Areas" at bounding box center [204, 304] width 121 height 10
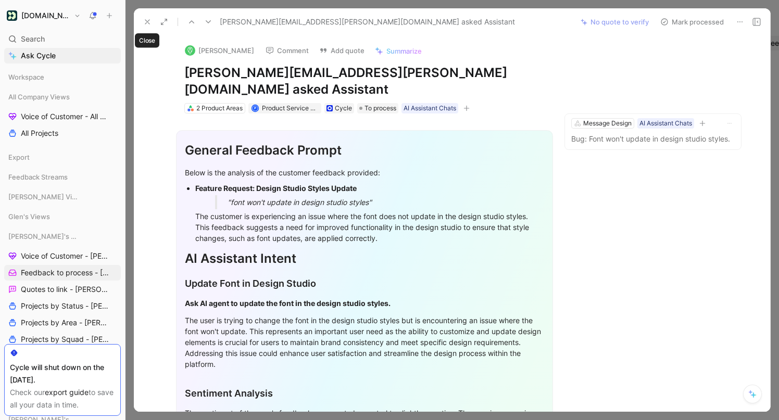
click at [149, 22] on icon at bounding box center [147, 22] width 8 height 8
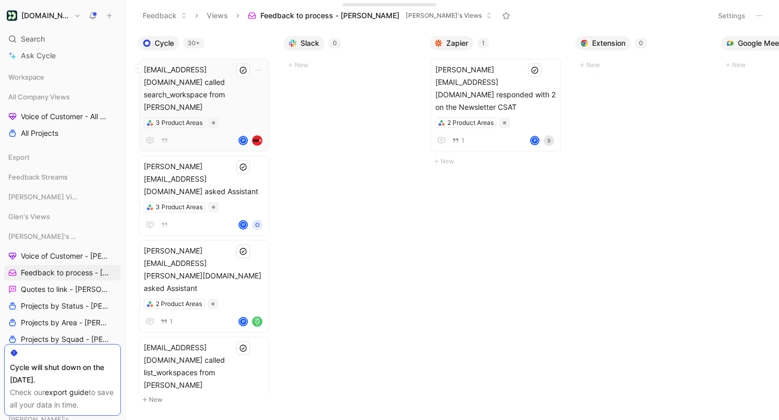
click at [236, 118] on div "3 Product Areas" at bounding box center [204, 123] width 121 height 10
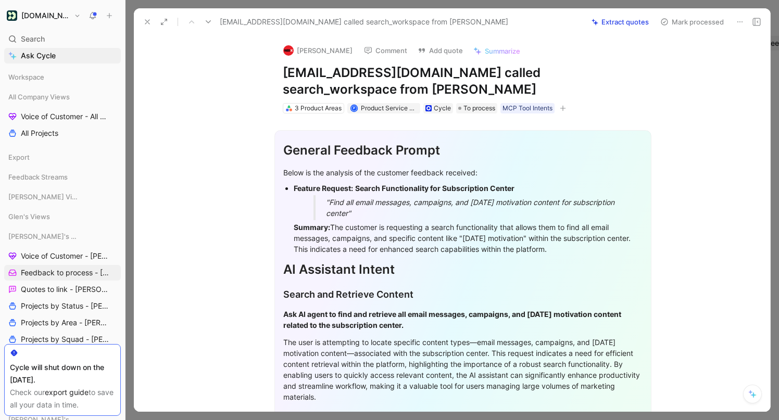
click at [206, 23] on icon at bounding box center [208, 22] width 8 height 8
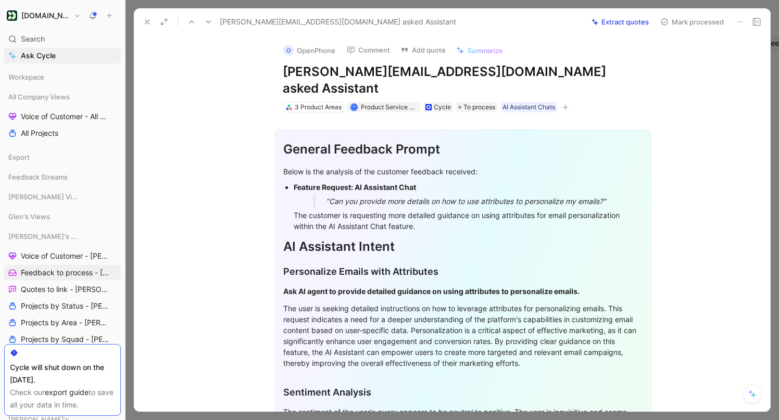
click at [206, 23] on icon at bounding box center [208, 22] width 8 height 8
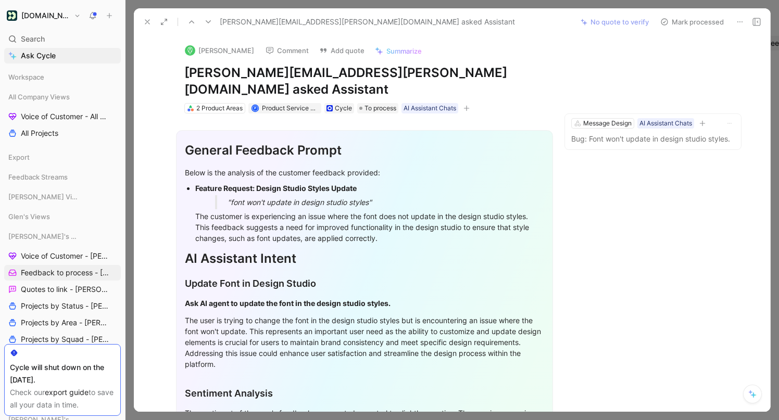
click at [206, 23] on icon at bounding box center [208, 22] width 8 height 8
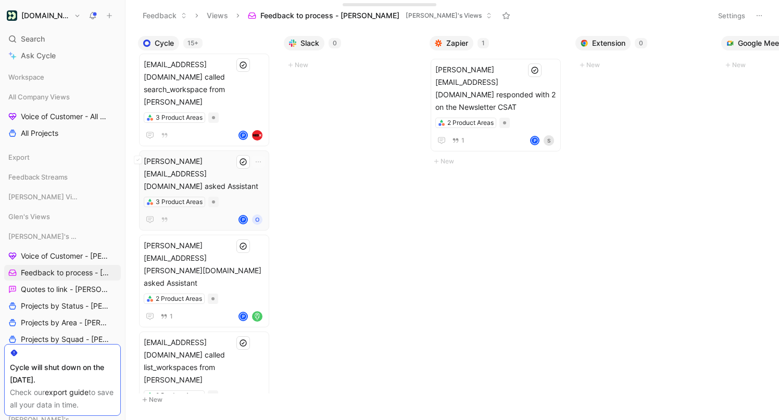
click at [218, 155] on span "[PERSON_NAME][EMAIL_ADDRESS][DOMAIN_NAME] asked Assistant" at bounding box center [204, 173] width 121 height 37
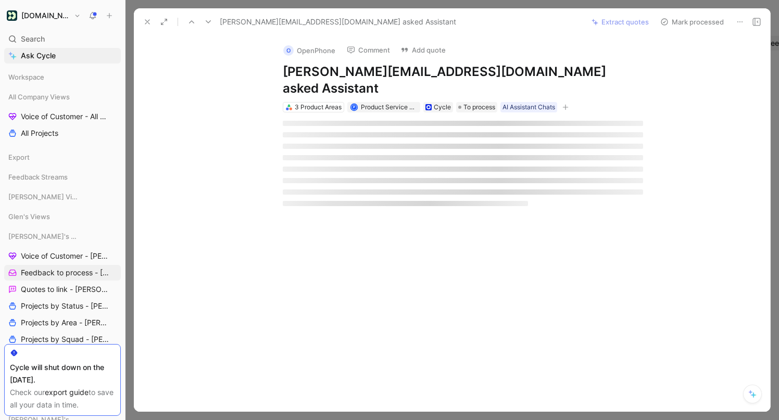
scroll to position [2, 0]
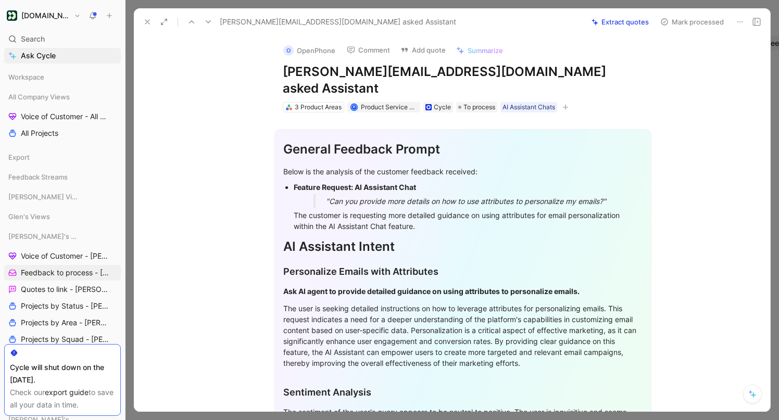
click at [213, 23] on button at bounding box center [208, 22] width 15 height 15
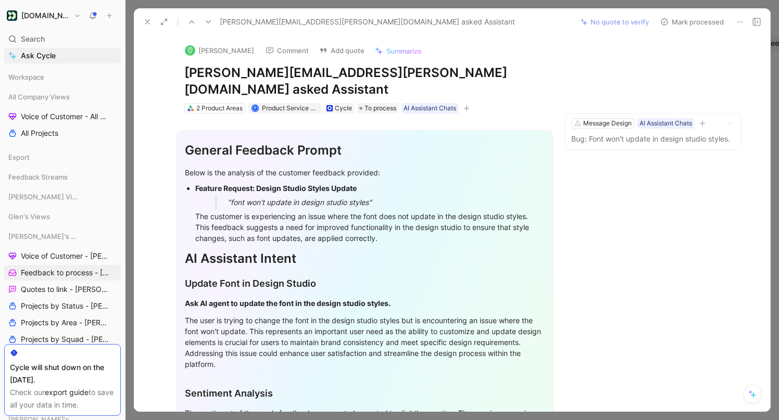
click at [213, 23] on button at bounding box center [208, 22] width 15 height 15
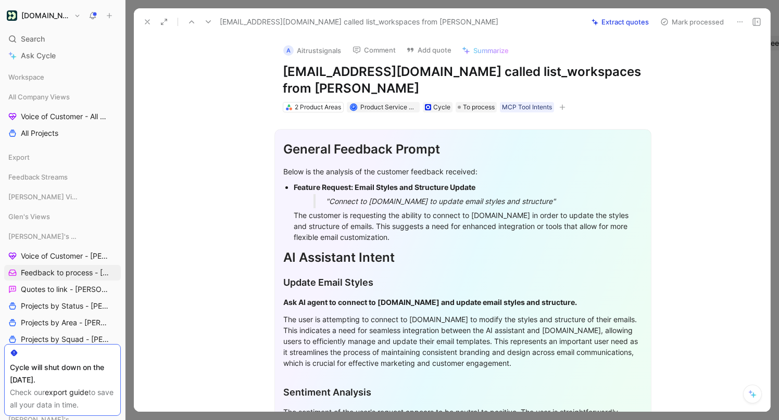
click at [213, 23] on button at bounding box center [208, 22] width 15 height 15
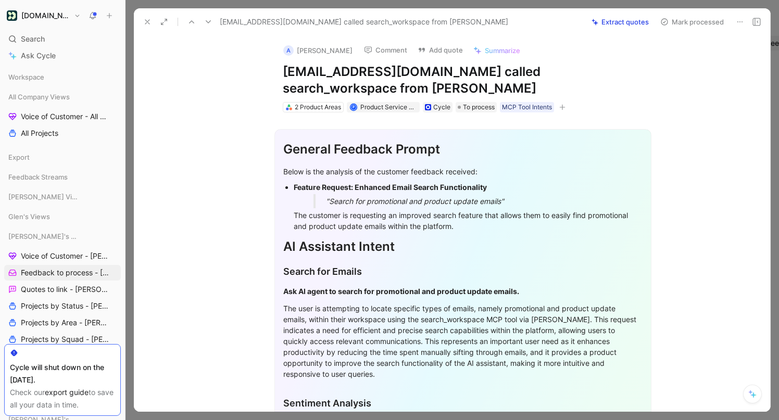
click at [146, 18] on icon at bounding box center [147, 22] width 8 height 8
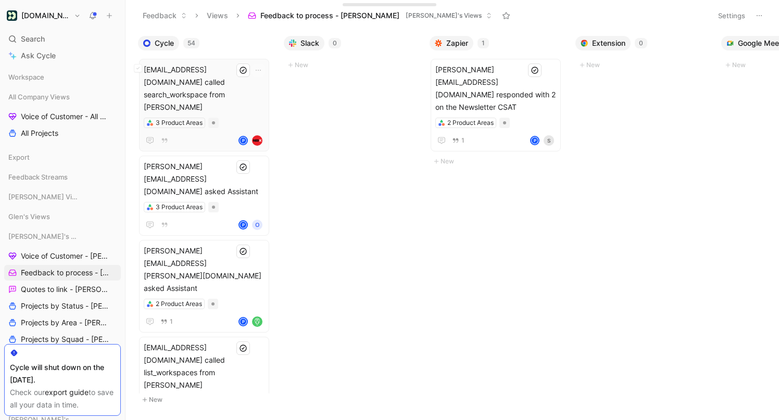
click at [214, 71] on span "[EMAIL_ADDRESS][DOMAIN_NAME] called search_workspace from [PERSON_NAME]" at bounding box center [204, 89] width 121 height 50
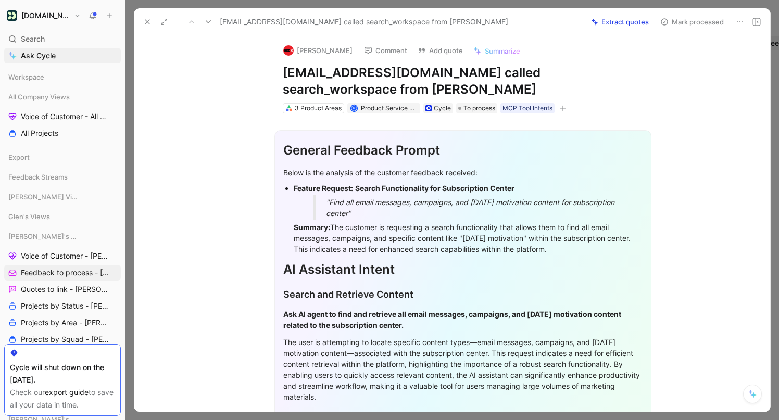
click at [145, 17] on button at bounding box center [147, 22] width 15 height 15
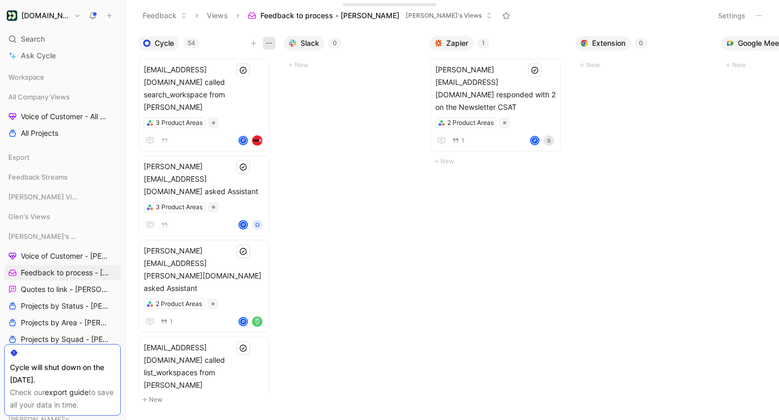
click at [267, 42] on icon "button" at bounding box center [269, 43] width 8 height 8
click at [238, 92] on div "[EMAIL_ADDRESS][DOMAIN_NAME] called search_workspace from [PERSON_NAME] 3 Produ…" at bounding box center [204, 105] width 121 height 83
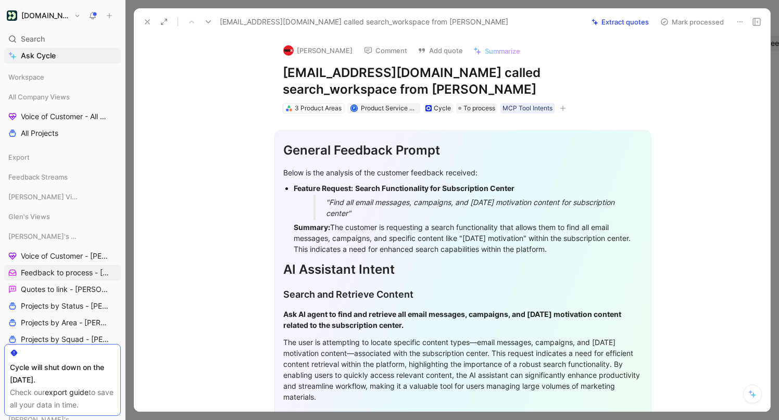
click at [146, 20] on icon at bounding box center [147, 22] width 8 height 8
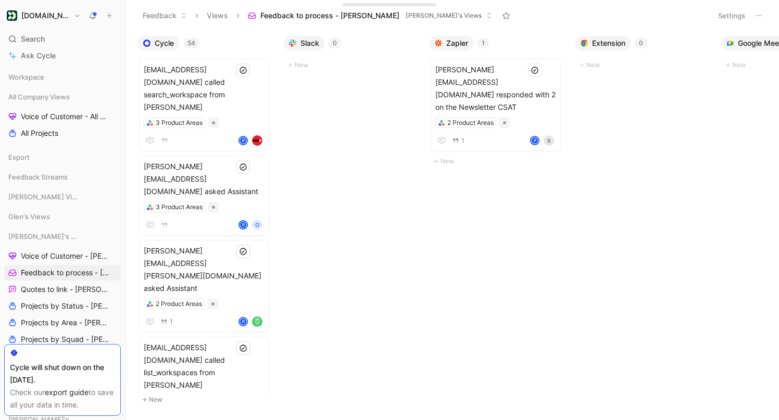
click at [165, 45] on span "Cycle" at bounding box center [164, 43] width 19 height 10
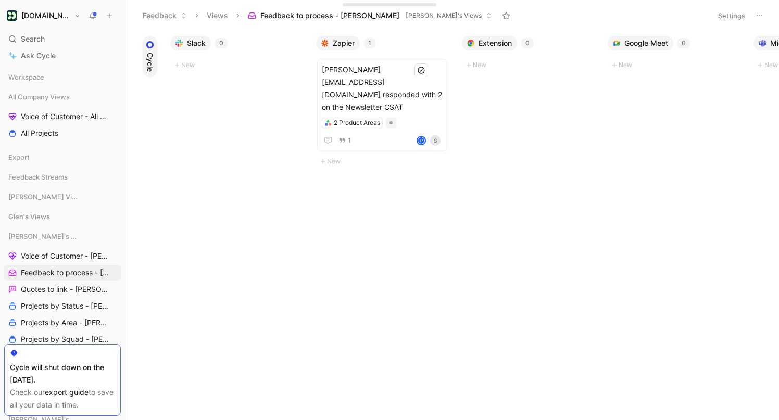
click at [149, 53] on span "Cycle" at bounding box center [150, 62] width 10 height 19
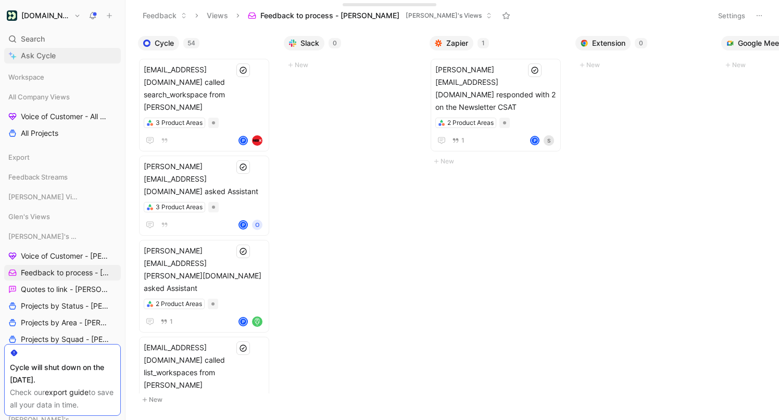
click at [54, 55] on span "Ask Cycle" at bounding box center [38, 55] width 35 height 12
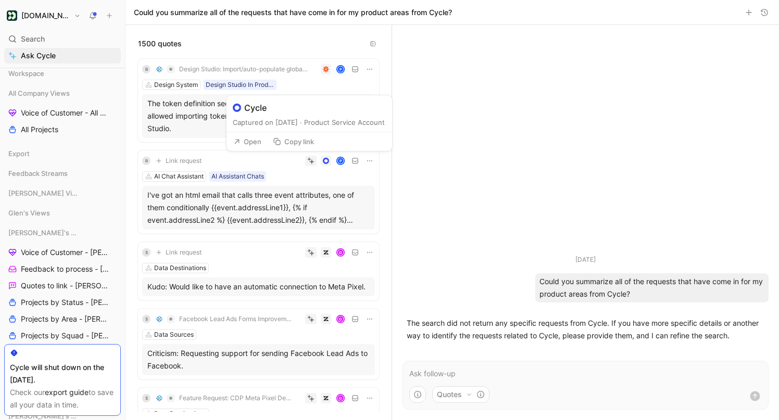
scroll to position [1, 0]
click at [53, 315] on span "Projects by Area - [PERSON_NAME]" at bounding box center [63, 319] width 85 height 10
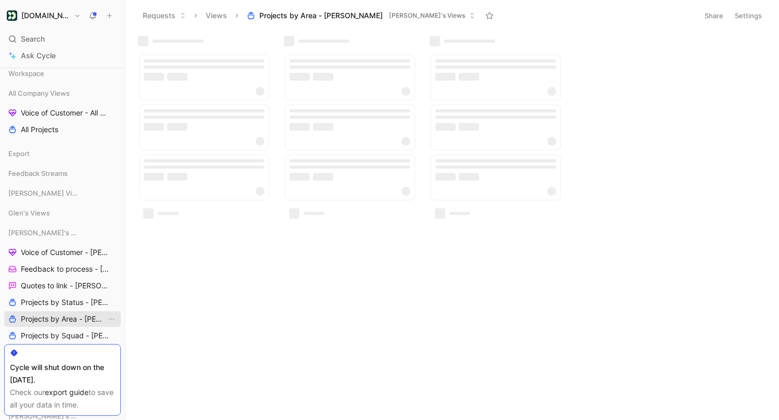
scroll to position [4, 0]
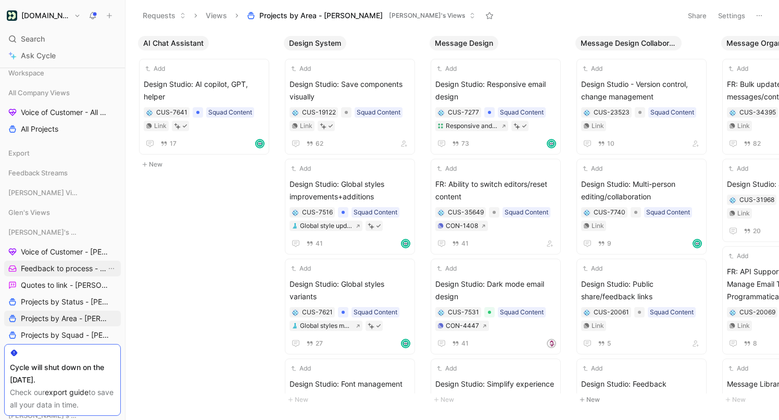
click at [58, 270] on span "Feedback to process - [PERSON_NAME]" at bounding box center [63, 268] width 85 height 10
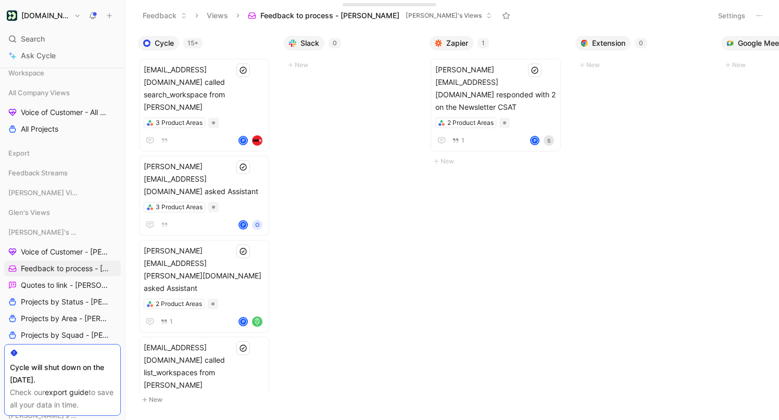
click at [736, 17] on button "Settings" at bounding box center [731, 15] width 36 height 15
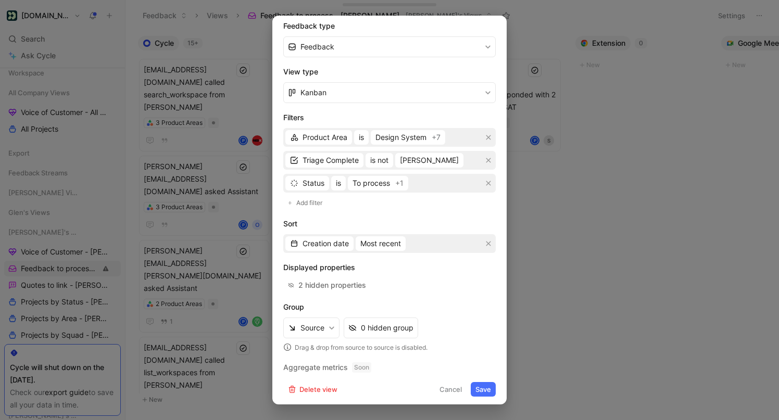
scroll to position [167, 0]
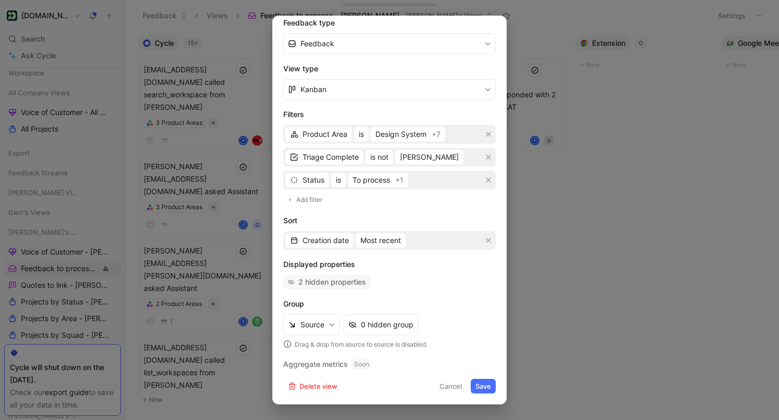
click at [337, 282] on div "2 hidden properties" at bounding box center [332, 282] width 68 height 12
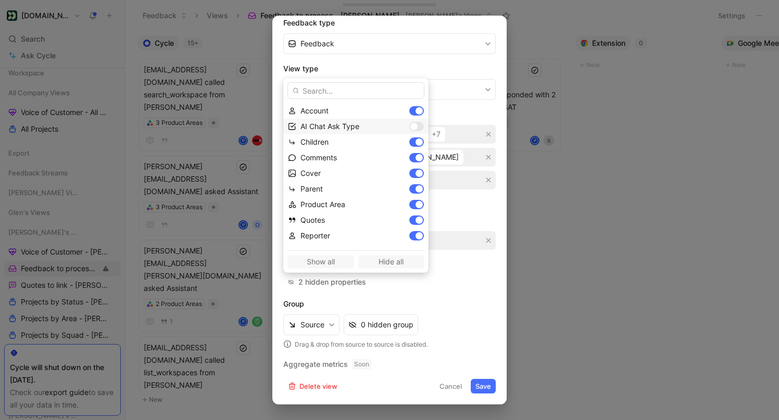
click at [409, 125] on div at bounding box center [416, 126] width 15 height 9
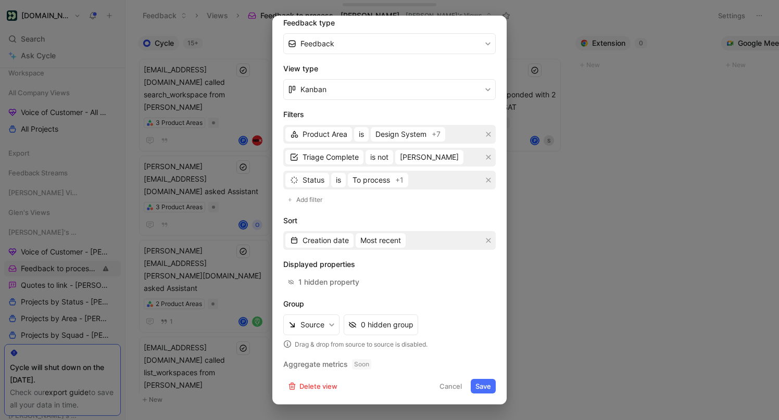
click at [481, 385] on button "Save" at bounding box center [483, 386] width 25 height 15
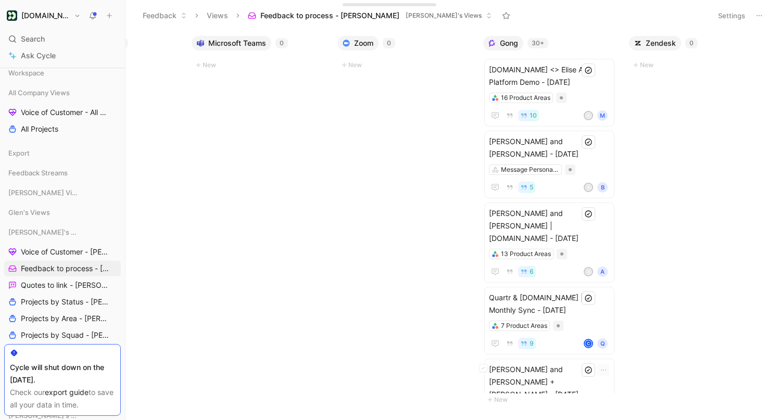
scroll to position [0, 0]
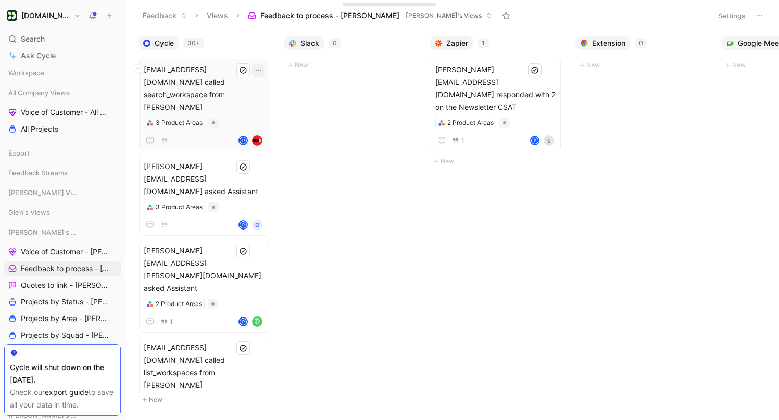
click at [261, 70] on icon "button" at bounding box center [258, 70] width 5 height 1
click at [184, 70] on span "[EMAIL_ADDRESS][DOMAIN_NAME] called search_workspace from [PERSON_NAME]" at bounding box center [204, 89] width 121 height 50
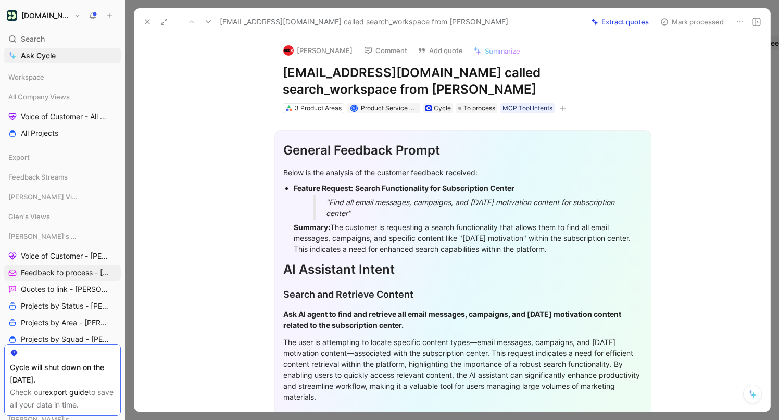
click at [45, 185] on div "Feedback Streams" at bounding box center [62, 178] width 117 height 19
click at [47, 178] on span "Feedback Streams" at bounding box center [37, 177] width 59 height 10
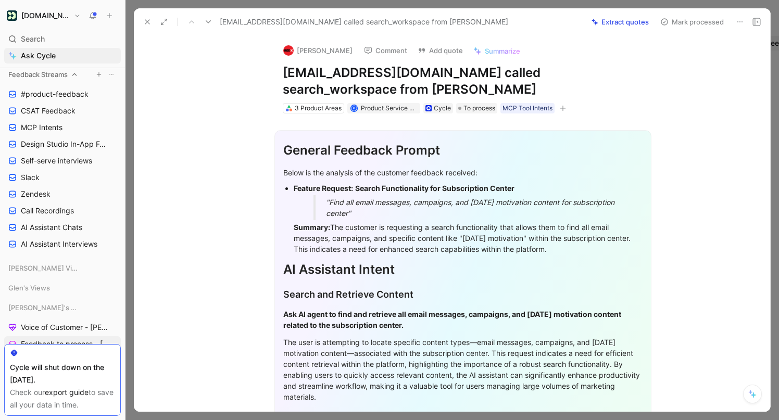
scroll to position [98, 0]
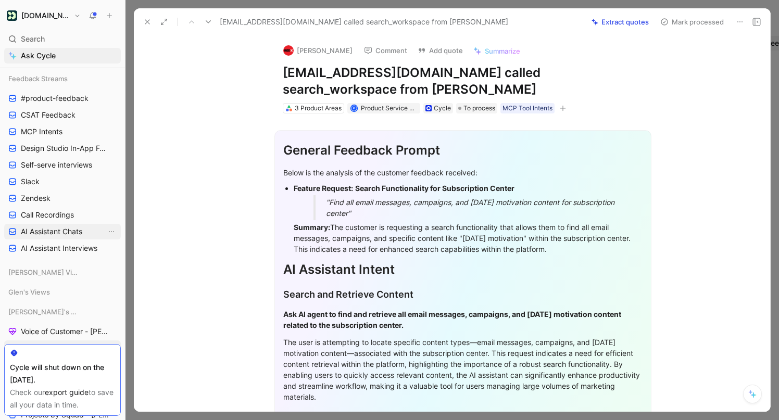
click at [57, 234] on span "AI Assistant Chats" at bounding box center [51, 231] width 61 height 10
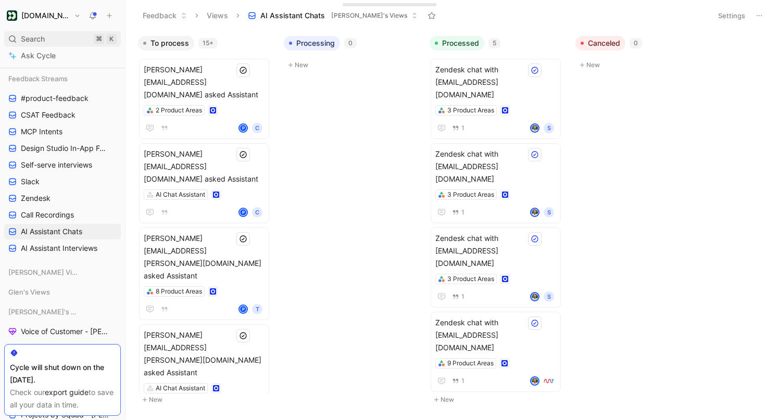
click at [53, 43] on div "Search ⌘ K" at bounding box center [62, 39] width 117 height 16
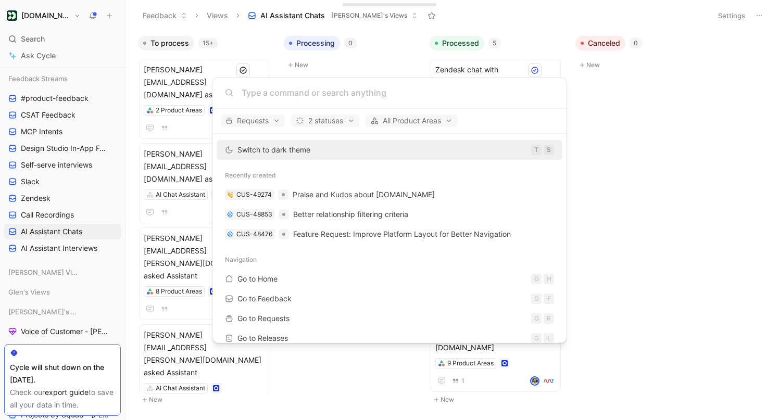
click at [46, 56] on body "[DOMAIN_NAME] Search ⌘ K Ask Cycle Workspace All Company Views Voice of Custome…" at bounding box center [389, 210] width 779 height 420
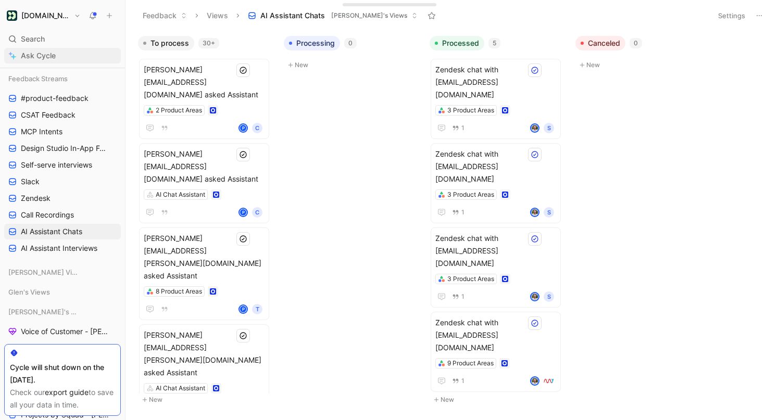
click at [37, 52] on span "Ask Cycle" at bounding box center [38, 55] width 35 height 12
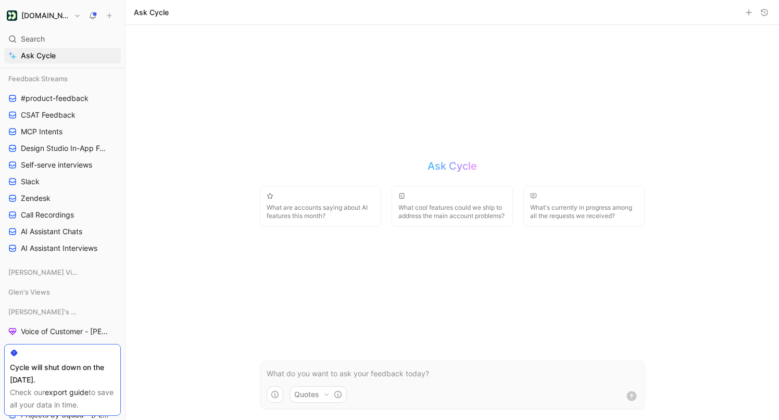
click at [330, 379] on p at bounding box center [453, 374] width 372 height 12
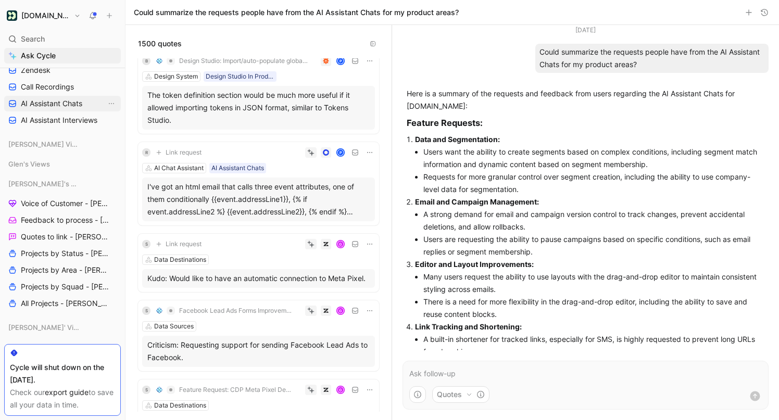
scroll to position [230, 0]
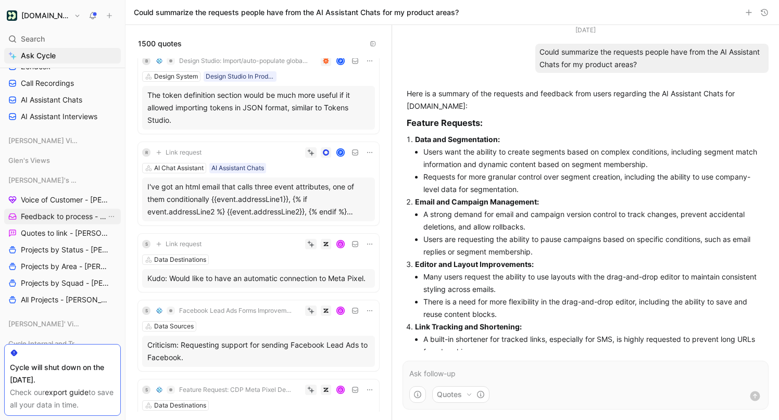
click at [65, 217] on span "Feedback to process - [PERSON_NAME]" at bounding box center [63, 216] width 85 height 10
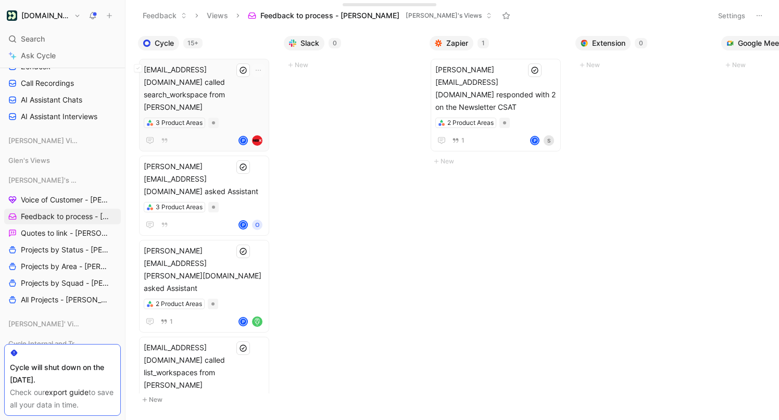
click at [197, 76] on span "[EMAIL_ADDRESS][DOMAIN_NAME] called search_workspace from [PERSON_NAME]" at bounding box center [204, 89] width 121 height 50
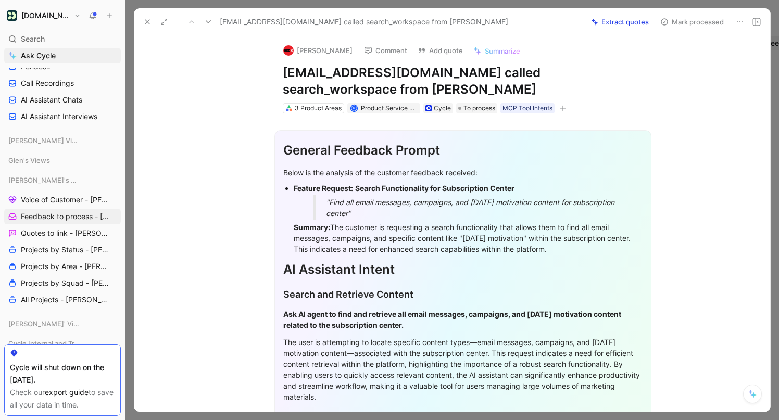
click at [205, 20] on icon at bounding box center [208, 22] width 8 height 8
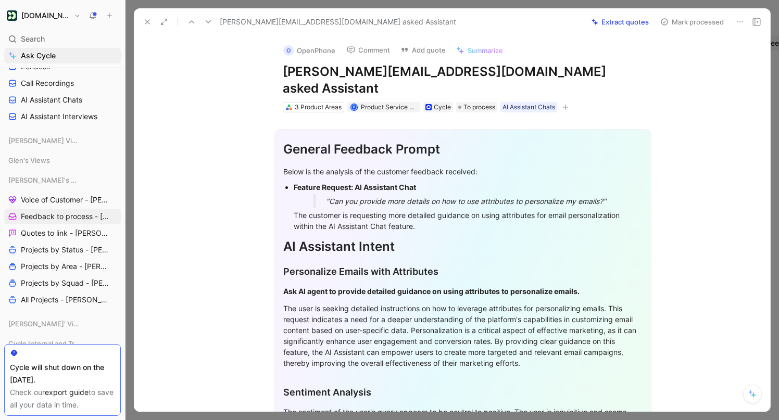
click at [205, 21] on icon at bounding box center [208, 22] width 8 height 8
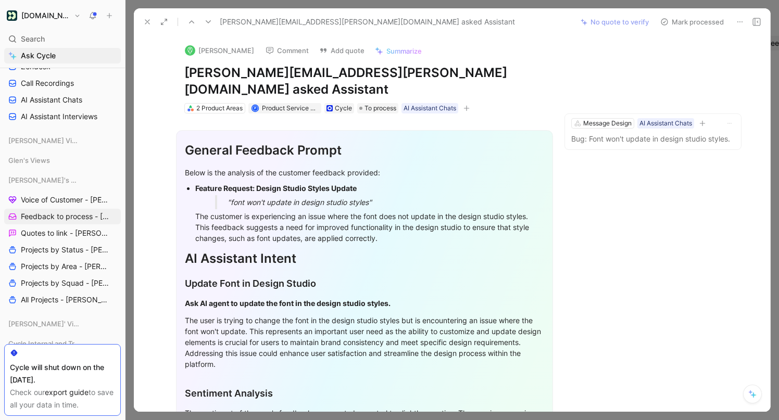
click at [205, 21] on icon at bounding box center [208, 22] width 8 height 8
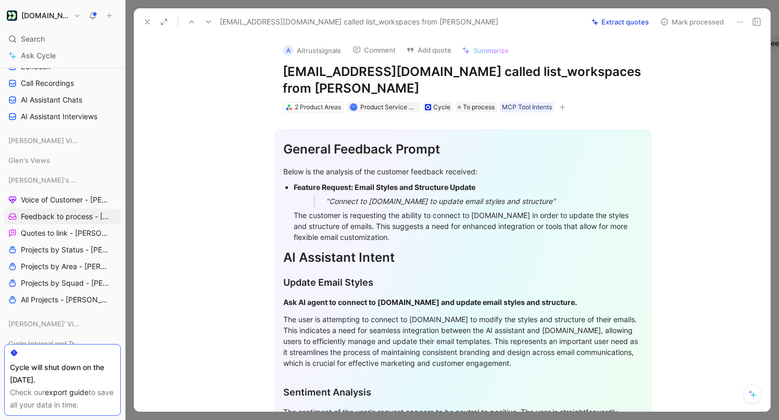
click at [150, 22] on icon at bounding box center [147, 22] width 8 height 8
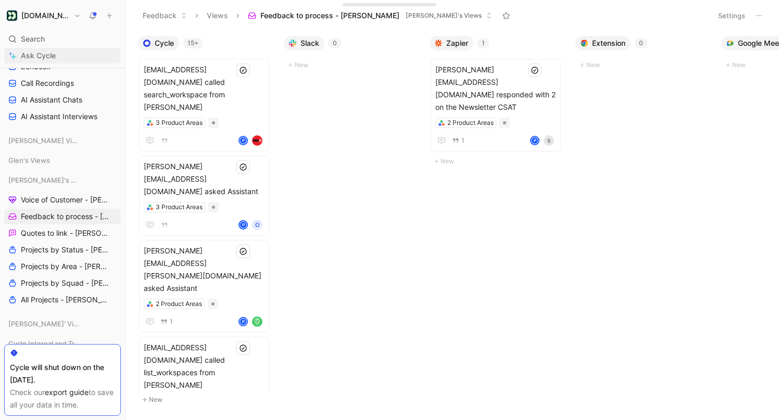
click at [61, 55] on link "Ask Cycle" at bounding box center [62, 56] width 117 height 16
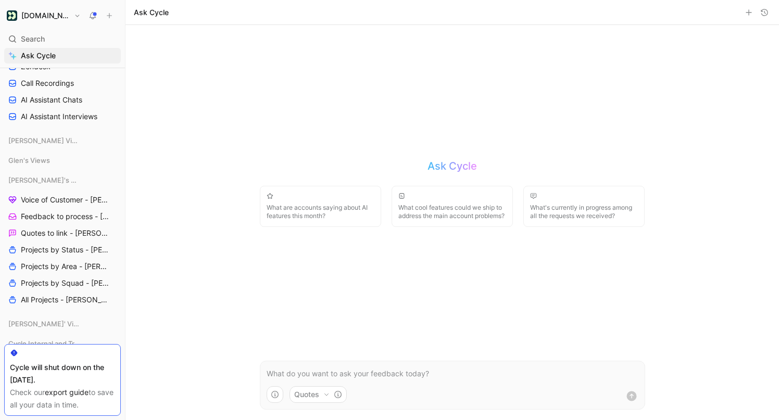
click at [478, 366] on form "Quotes" at bounding box center [452, 385] width 385 height 49
drag, startPoint x: 465, startPoint y: 378, endPoint x: 575, endPoint y: 346, distance: 114.6
click at [465, 378] on p at bounding box center [453, 374] width 372 height 12
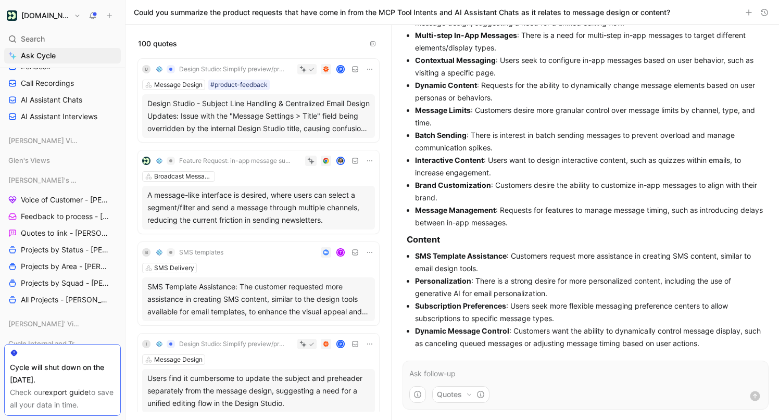
scroll to position [204, 0]
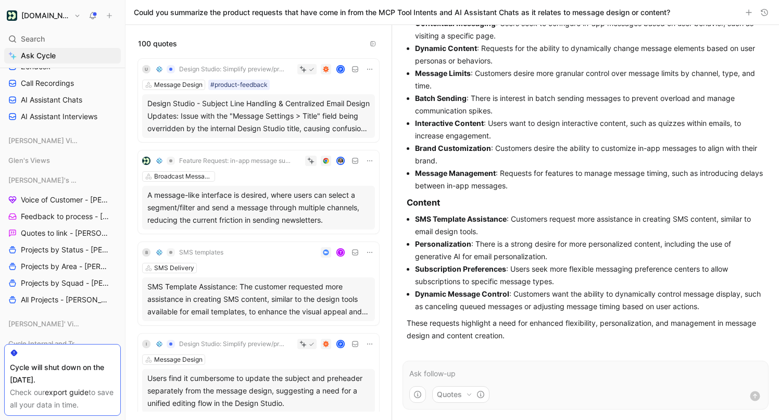
click at [469, 393] on icon "button" at bounding box center [469, 394] width 6 height 6
click at [614, 376] on html "[DOMAIN_NAME] Search ⌘ K Ask Cycle Workspace All Company Views Voice of Custome…" at bounding box center [389, 210] width 779 height 420
click at [421, 393] on icon "button" at bounding box center [417, 394] width 8 height 8
click at [639, 361] on html "[DOMAIN_NAME] Search ⌘ K Ask Cycle Workspace All Company Views Voice of Custome…" at bounding box center [389, 210] width 779 height 420
click at [578, 368] on p at bounding box center [585, 374] width 352 height 12
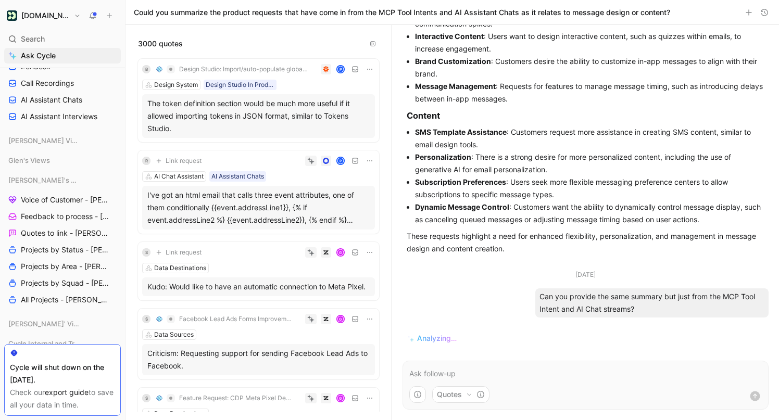
scroll to position [293, 0]
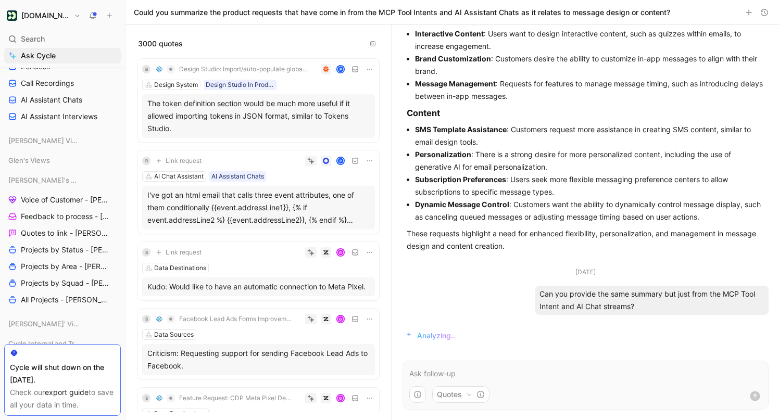
click ul "[DATE] Could you summarize the product requests that have come in from the MCP …"
click div "Search ⌘ K"
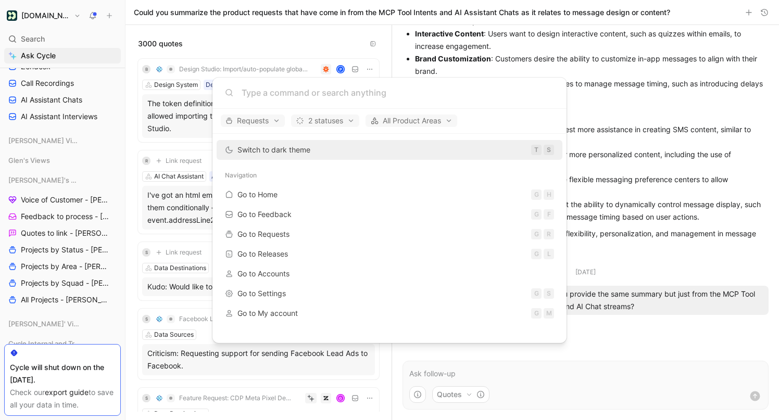
click body "[DOMAIN_NAME] Search ⌘ K Ask Cycle Workspace All Company Views Voice of Custome…"
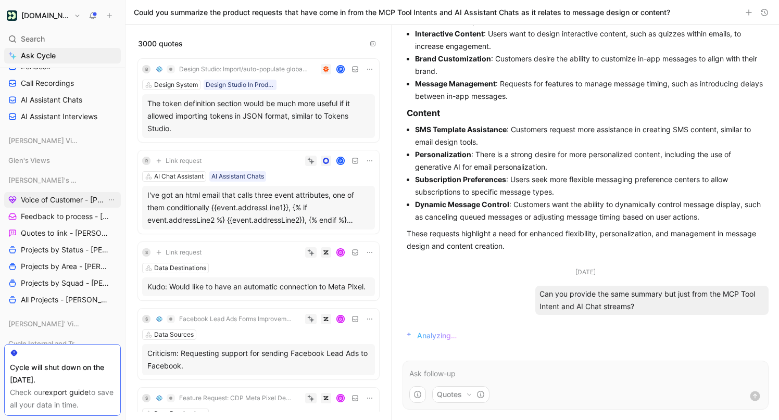
click span "Voice of Customer - [PERSON_NAME]"
